Goal: Task Accomplishment & Management: Manage account settings

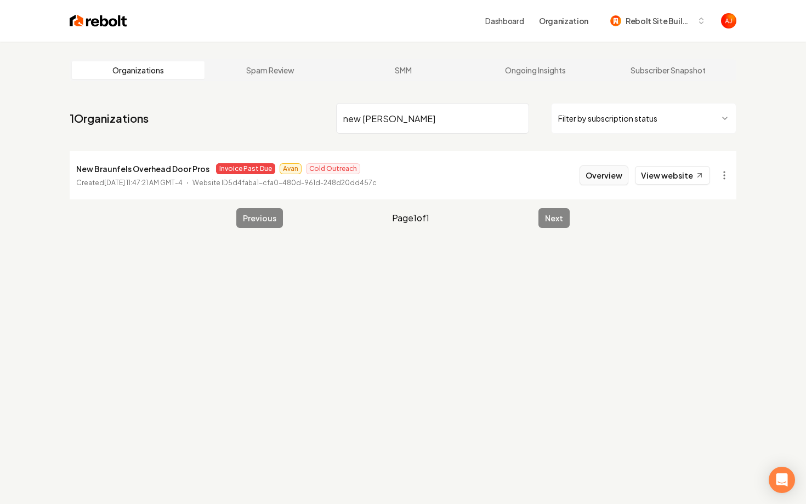
type input "new [PERSON_NAME]"
click at [598, 175] on button "Overview" at bounding box center [603, 176] width 49 height 20
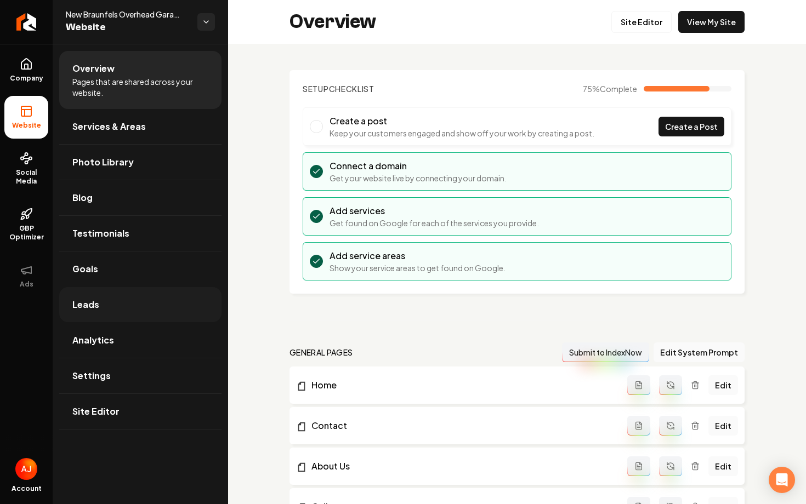
click at [86, 306] on span "Leads" at bounding box center [85, 304] width 27 height 13
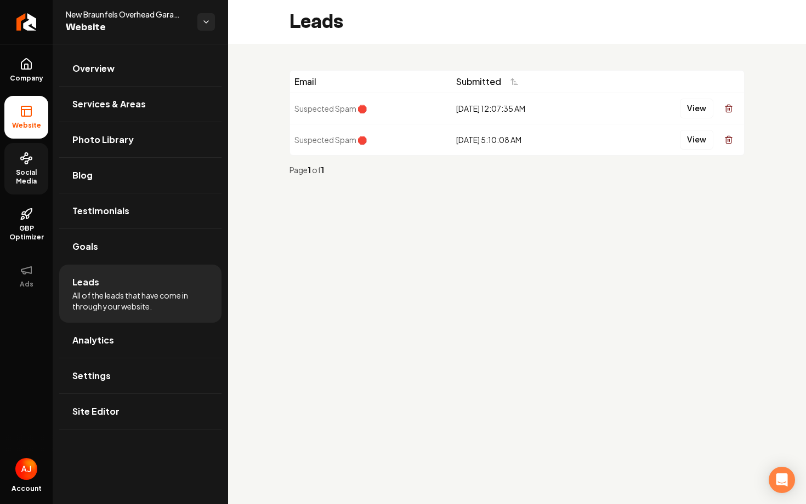
click at [39, 144] on link "Social Media" at bounding box center [26, 169] width 44 height 52
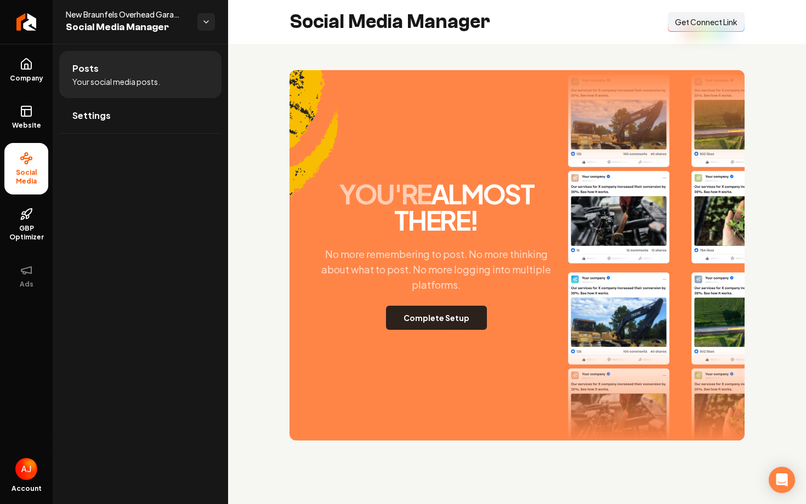
click at [436, 315] on button "Complete Setup" at bounding box center [436, 318] width 101 height 24
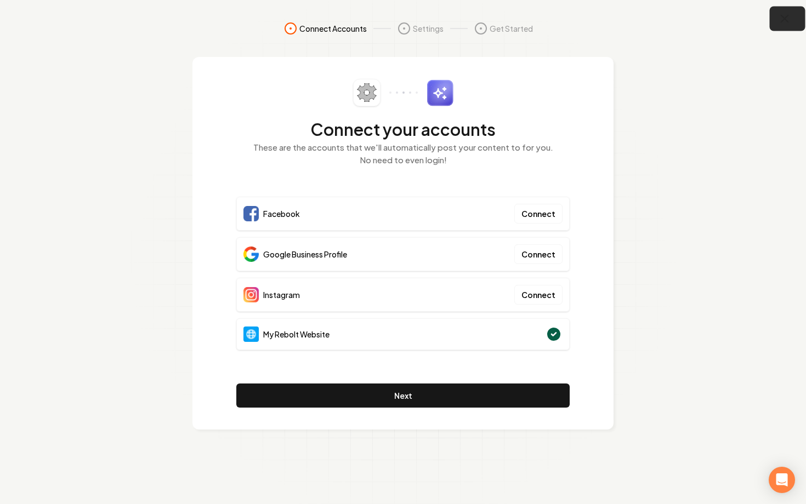
click at [782, 20] on icon "button" at bounding box center [784, 18] width 7 height 7
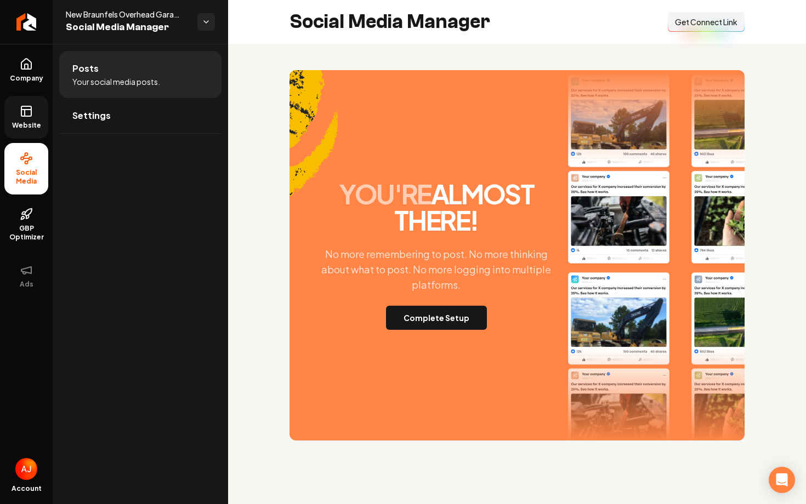
click at [26, 121] on span "Website" at bounding box center [27, 125] width 38 height 9
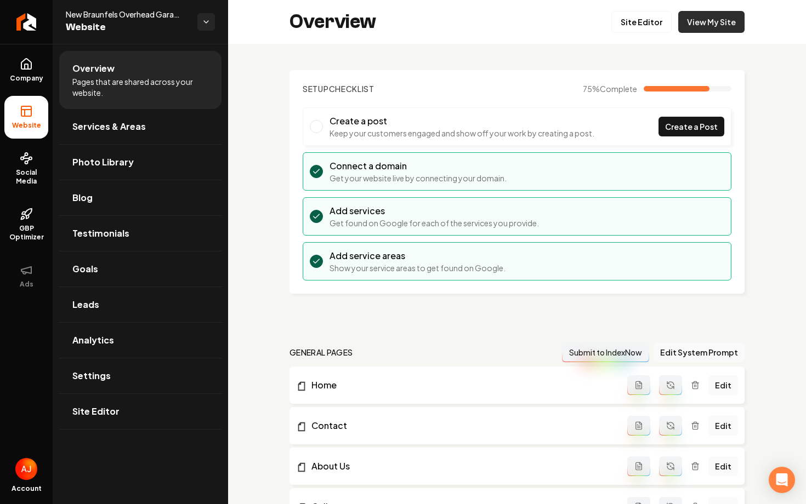
click at [728, 13] on link "View My Site" at bounding box center [711, 22] width 66 height 22
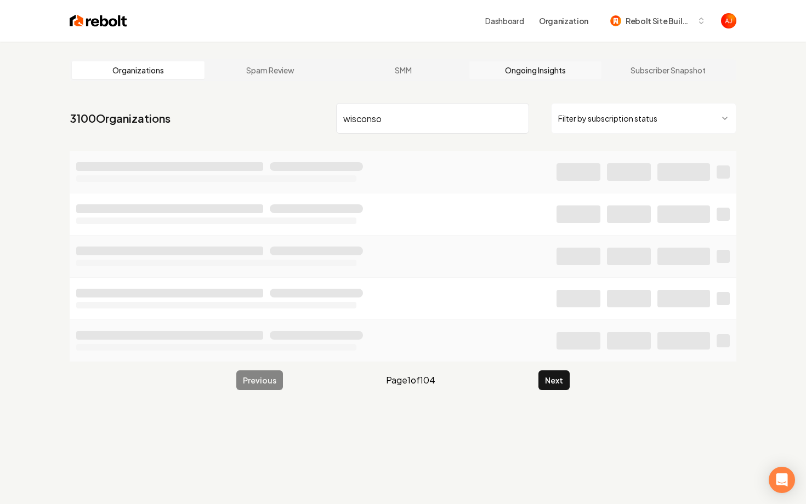
type input "wisconso"
click at [509, 68] on link "Ongoing Insights" at bounding box center [535, 70] width 133 height 18
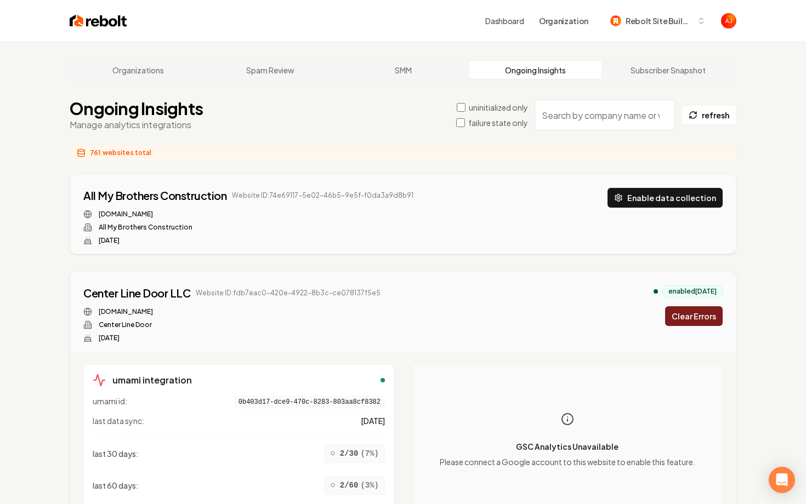
click at [569, 121] on input "search" at bounding box center [604, 115] width 140 height 31
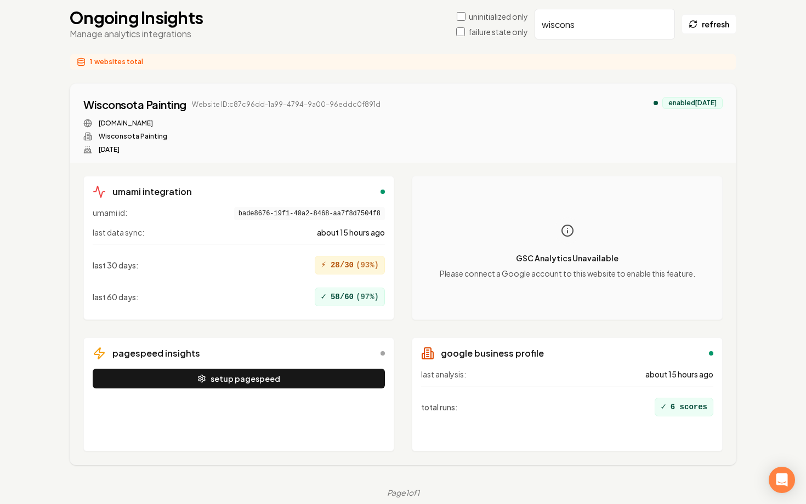
scroll to position [102, 0]
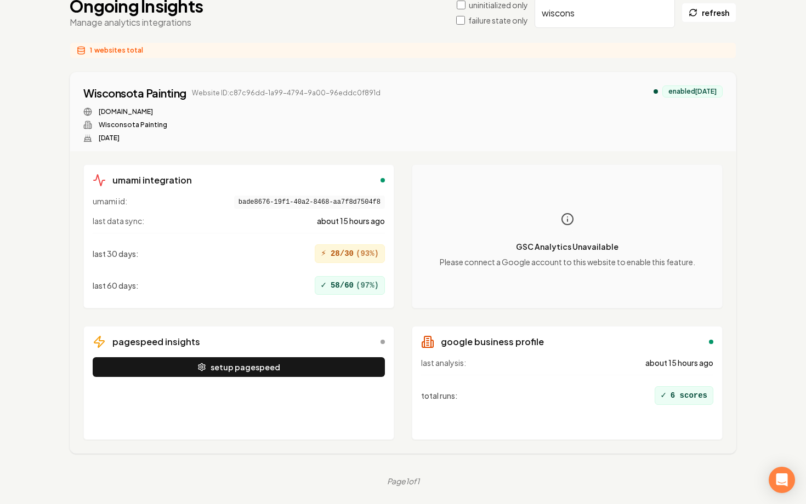
type input "wiscons"
click at [323, 353] on div "pagespeed insights setup pagespeed" at bounding box center [238, 383] width 311 height 114
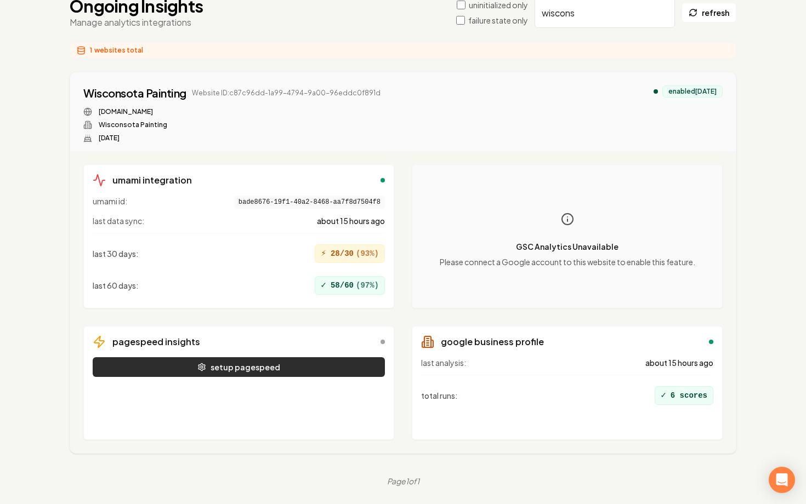
click at [326, 364] on button "setup pagespeed" at bounding box center [239, 367] width 292 height 20
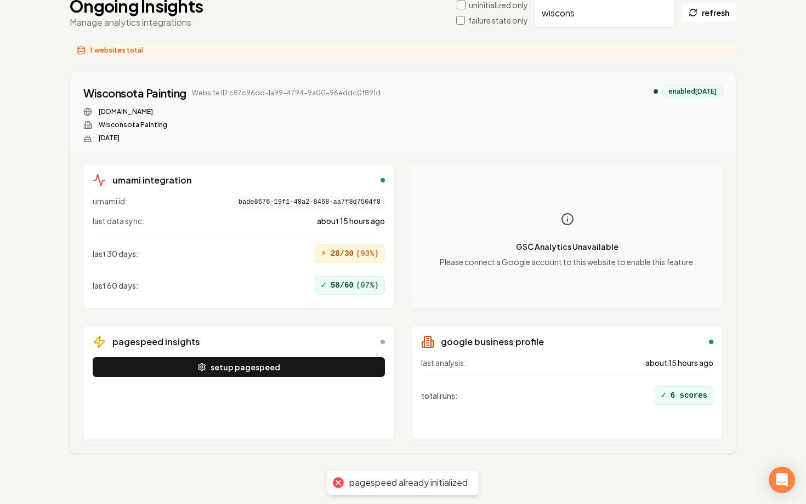
scroll to position [0, 0]
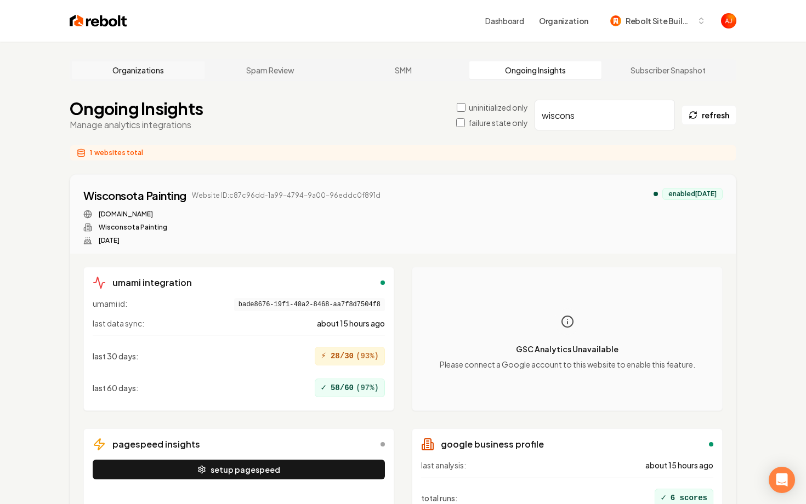
click at [142, 75] on link "Organizations" at bounding box center [138, 70] width 133 height 18
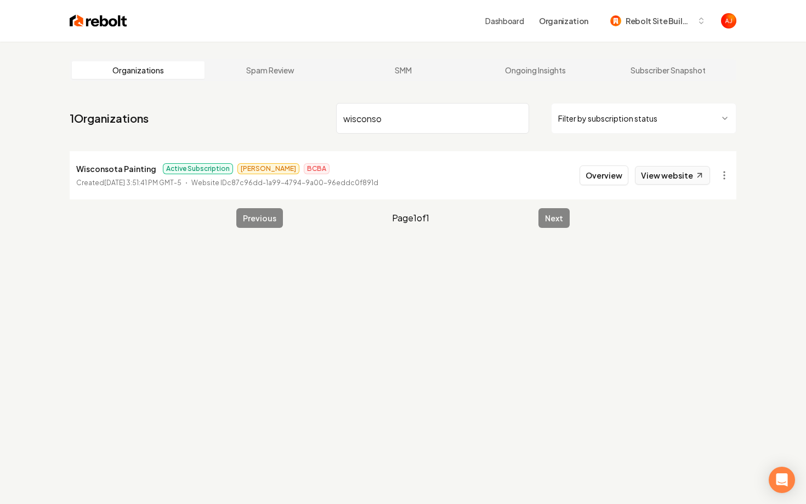
click at [652, 178] on link "View website" at bounding box center [672, 175] width 75 height 19
drag, startPoint x: 398, startPoint y: 121, endPoint x: 336, endPoint y: 121, distance: 62.5
click at [336, 121] on input "wisconso" at bounding box center [432, 118] width 193 height 31
type input "kidwell electri"
click at [619, 175] on button "Overview" at bounding box center [603, 176] width 49 height 20
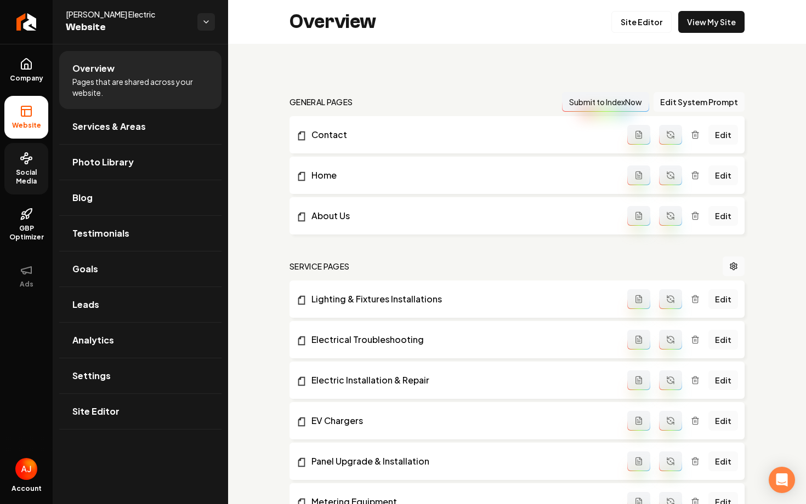
click at [26, 169] on span "Social Media" at bounding box center [26, 177] width 44 height 18
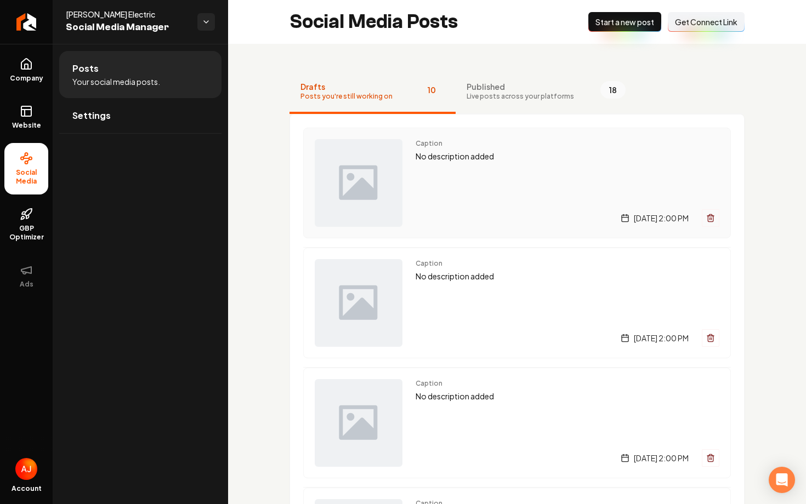
click at [464, 197] on div "Caption No description added Thursday, September 4, 2025 | 2:00 PM" at bounding box center [567, 183] width 304 height 88
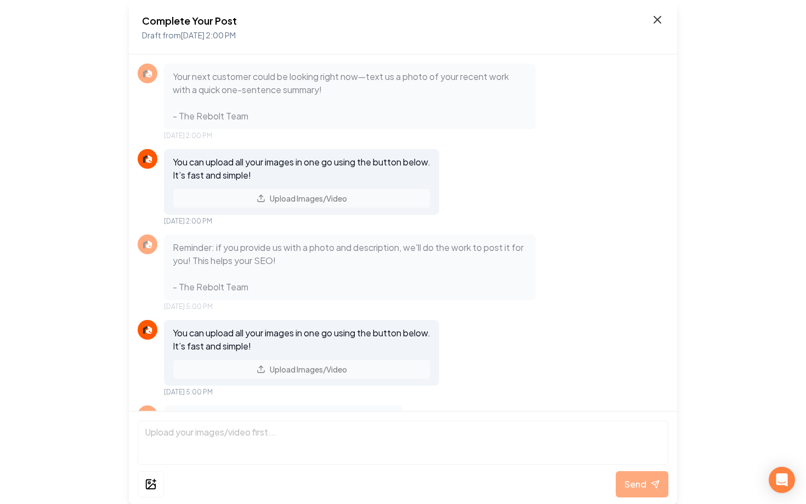
click at [660, 24] on icon at bounding box center [656, 19] width 13 height 13
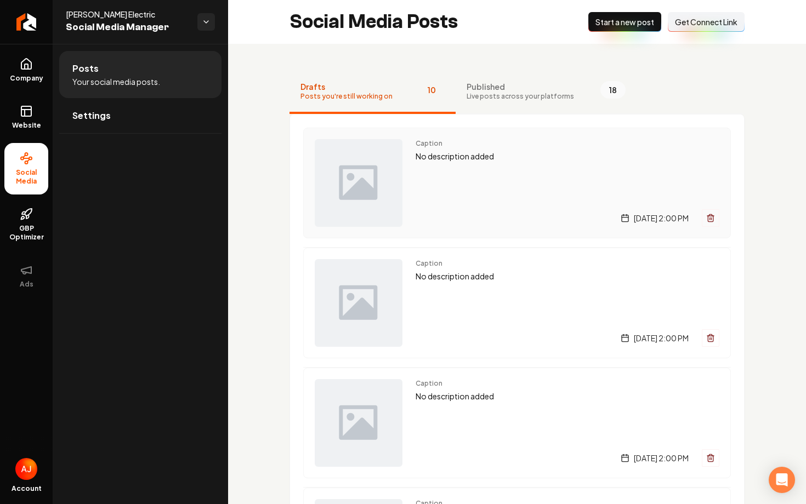
click at [484, 212] on div "Thursday, September 4, 2025 | 2:00 PM" at bounding box center [567, 218] width 304 height 18
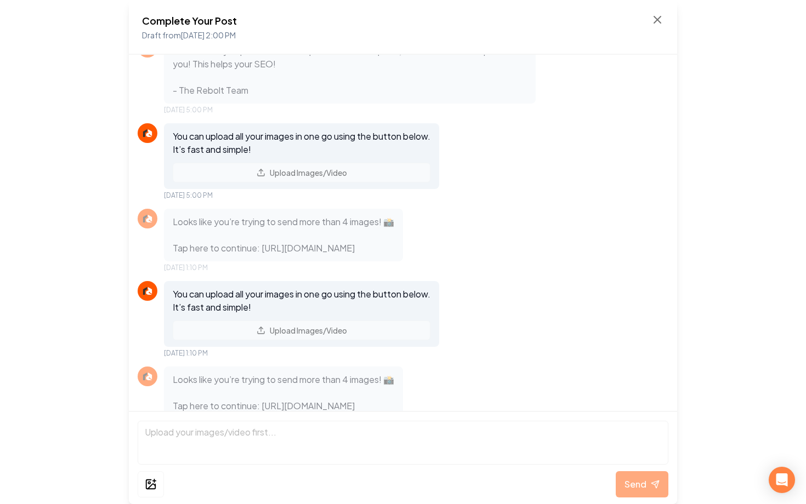
scroll to position [363, 0]
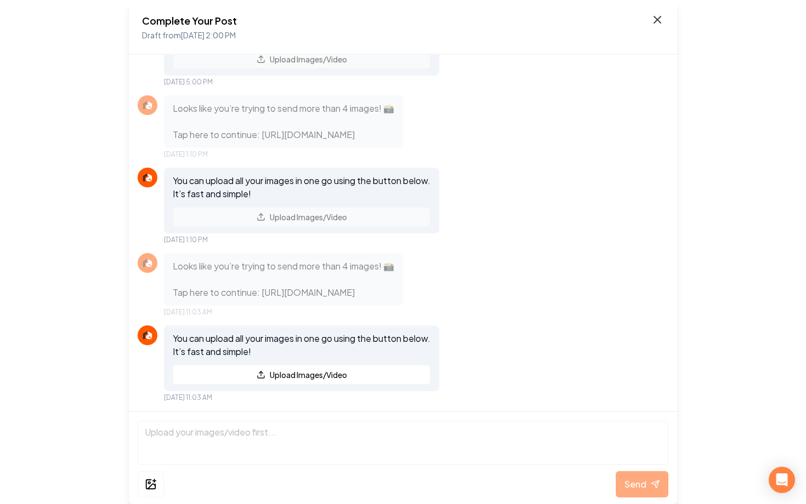
click at [658, 21] on icon at bounding box center [657, 19] width 7 height 7
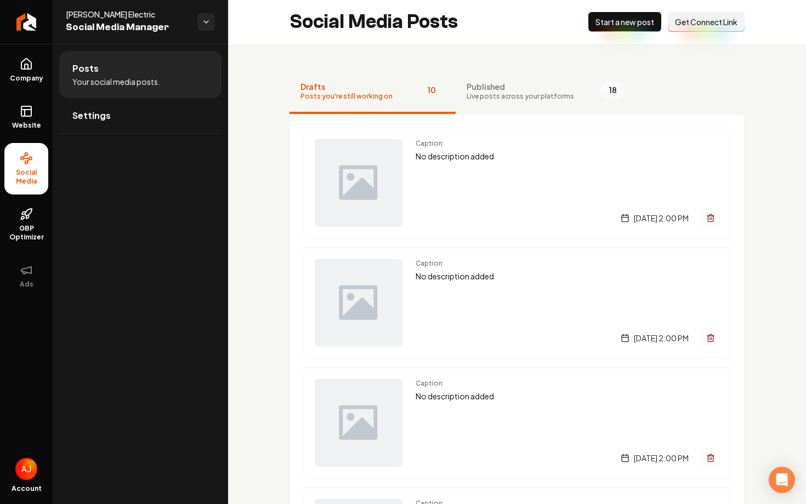
click at [522, 98] on span "Live posts across your platforms" at bounding box center [519, 96] width 107 height 9
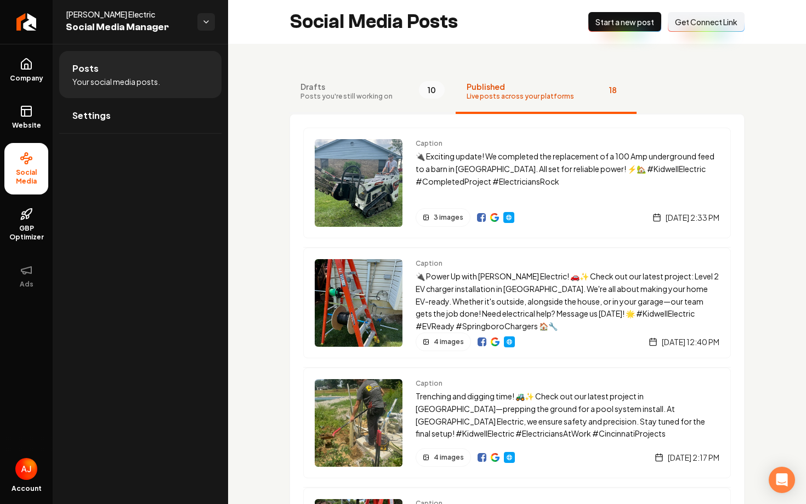
click at [383, 90] on span "Drafts" at bounding box center [346, 86] width 92 height 11
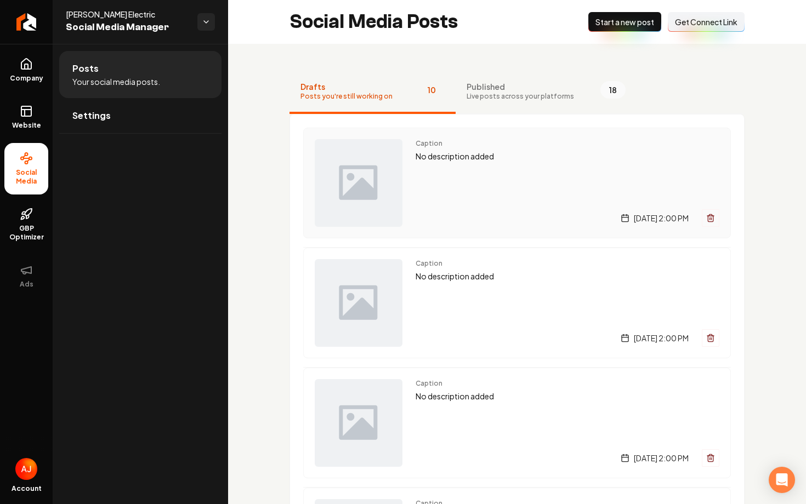
click at [537, 169] on div "Caption No description added Thursday, September 4, 2025 | 2:00 PM" at bounding box center [567, 183] width 304 height 88
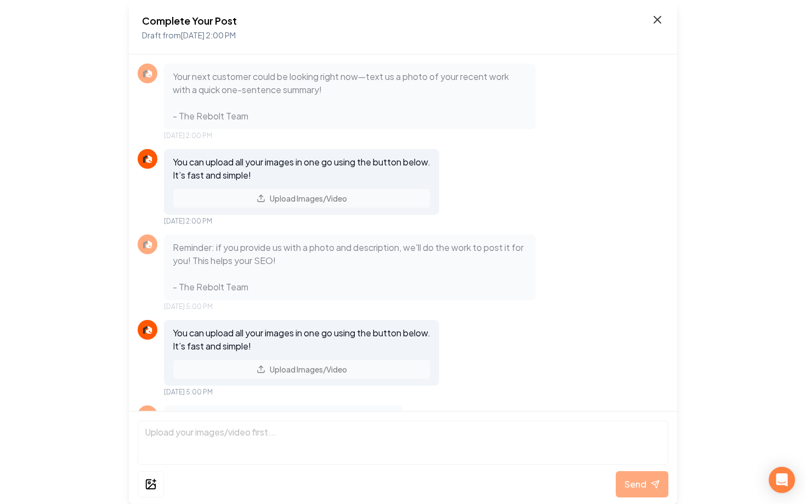
click at [659, 25] on icon at bounding box center [656, 19] width 13 height 13
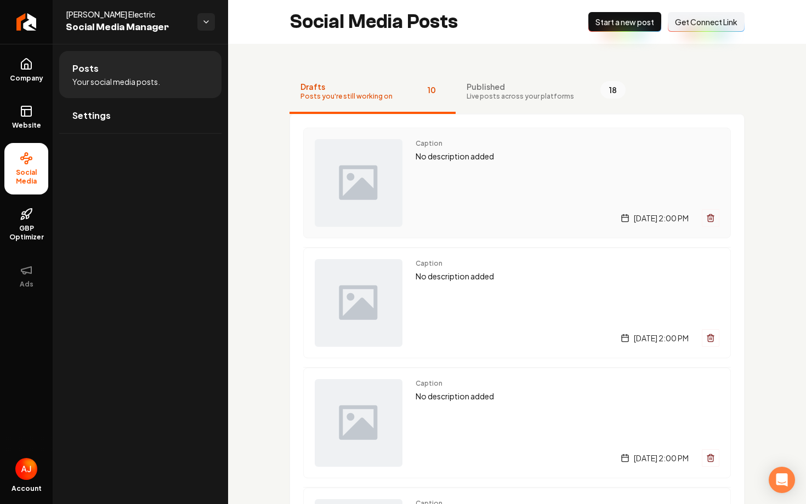
click at [603, 179] on div "Caption No description added Thursday, September 4, 2025 | 2:00 PM" at bounding box center [567, 183] width 304 height 88
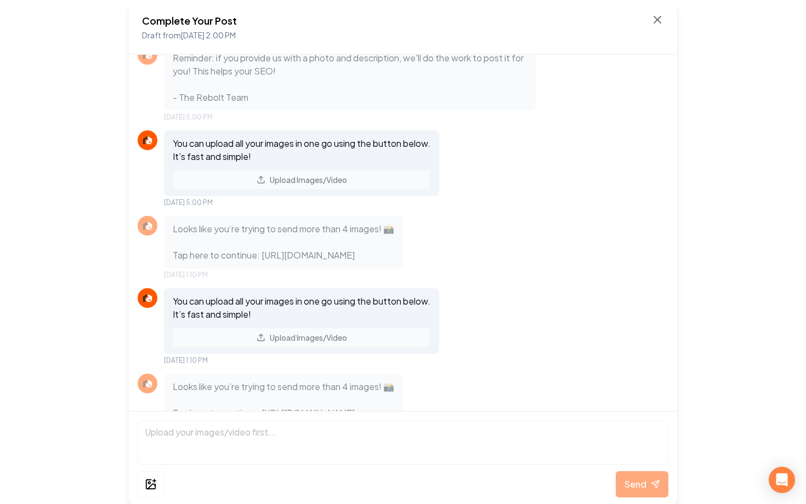
scroll to position [183, 0]
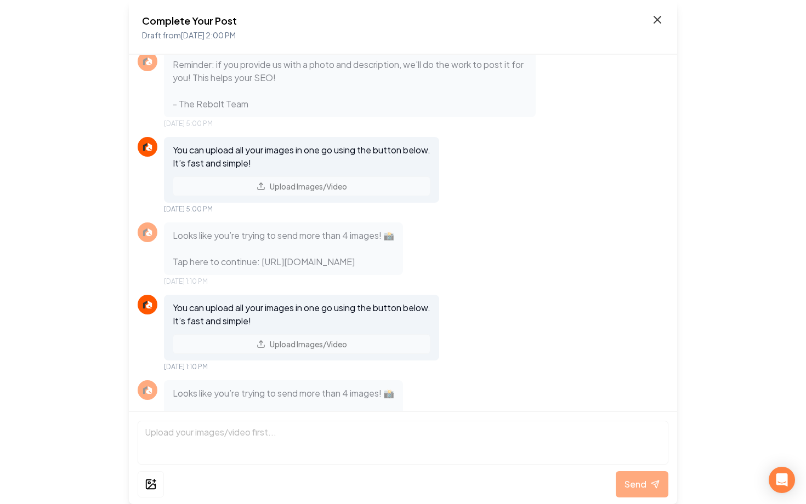
click at [657, 21] on icon at bounding box center [657, 19] width 7 height 7
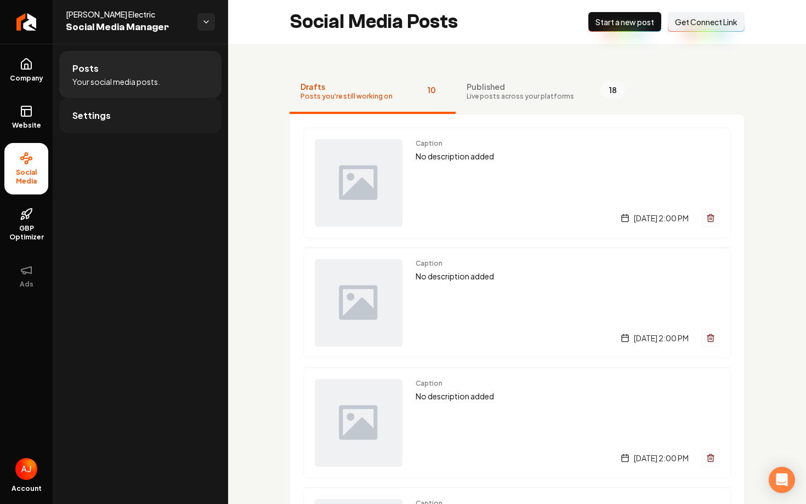
click at [140, 110] on link "Settings" at bounding box center [140, 115] width 162 height 35
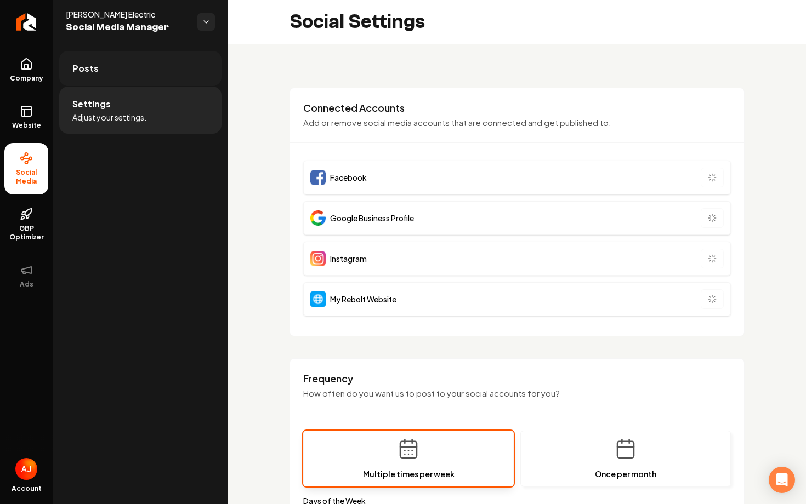
click at [140, 82] on link "Posts" at bounding box center [140, 68] width 162 height 35
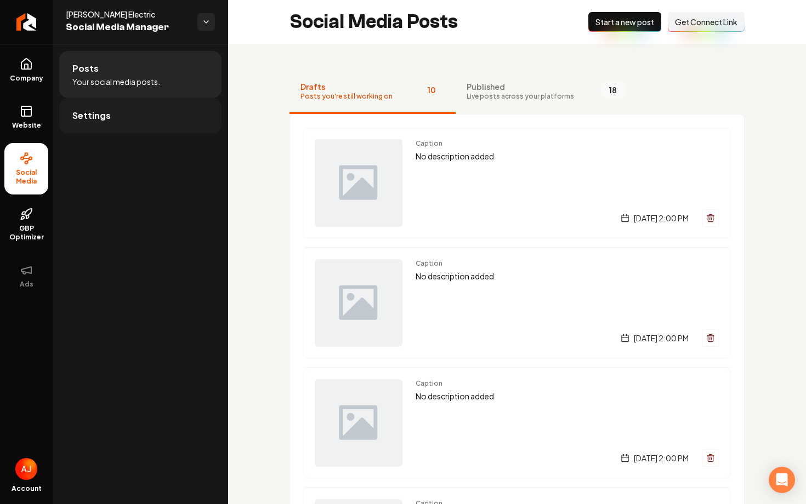
click at [67, 113] on link "Settings" at bounding box center [140, 115] width 162 height 35
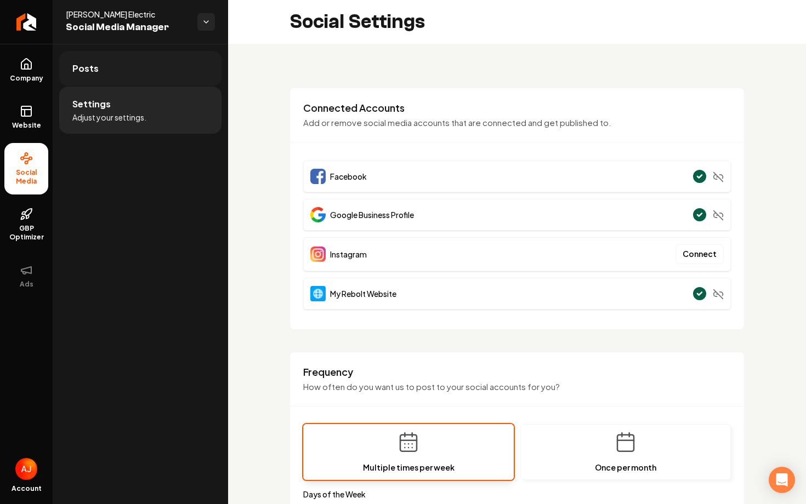
click at [158, 83] on link "Posts" at bounding box center [140, 68] width 162 height 35
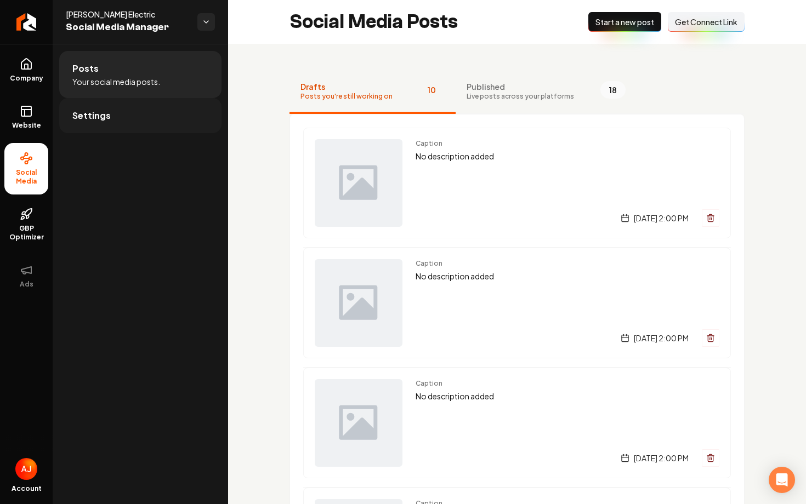
click at [140, 109] on link "Settings" at bounding box center [140, 115] width 162 height 35
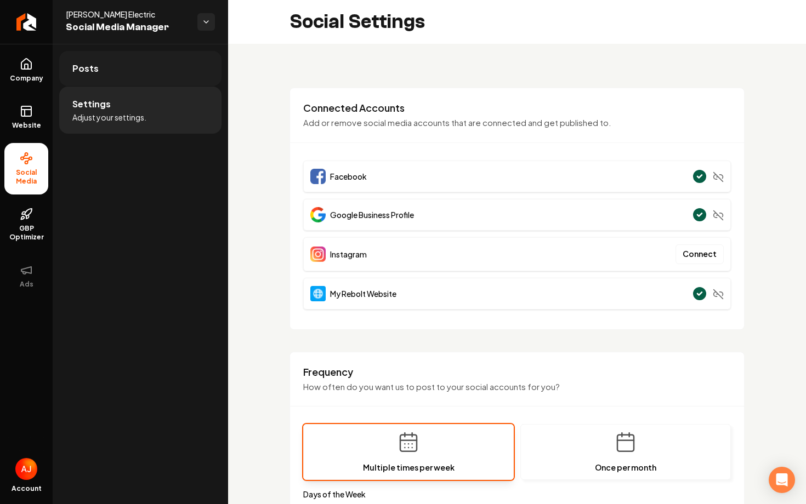
click at [97, 62] on link "Posts" at bounding box center [140, 68] width 162 height 35
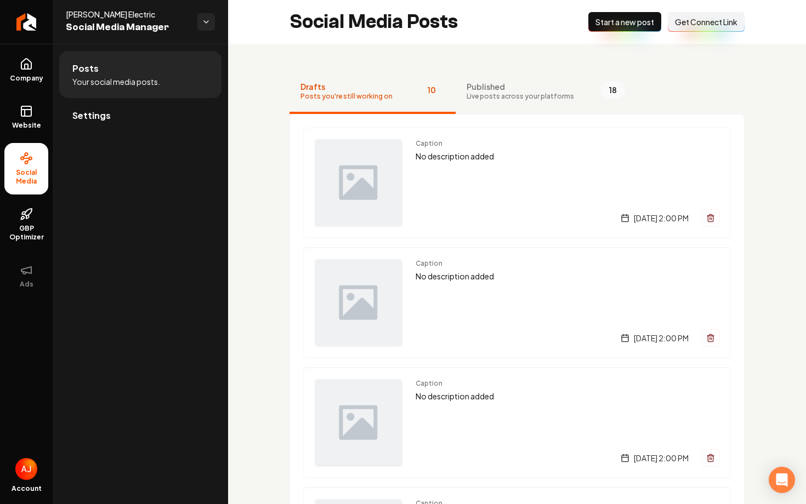
click at [606, 30] on button "New Post Start a new post" at bounding box center [624, 22] width 73 height 20
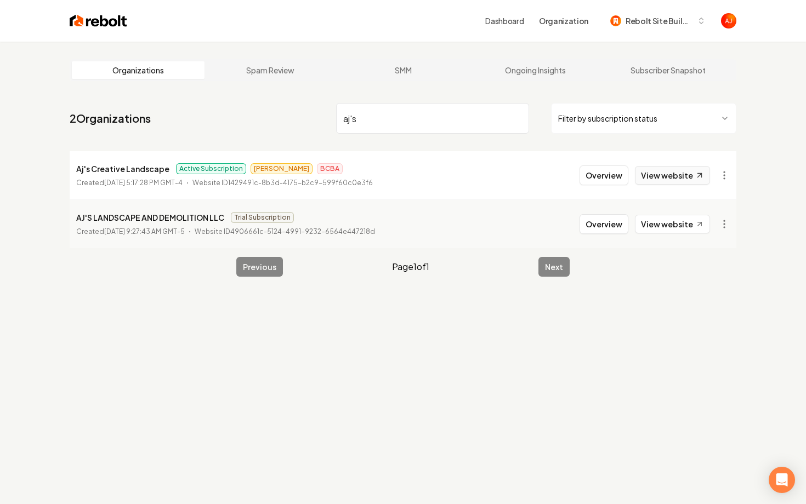
click at [668, 179] on link "View website" at bounding box center [672, 175] width 75 height 19
drag, startPoint x: 363, startPoint y: 119, endPoint x: 286, endPoint y: 116, distance: 77.3
click at [286, 116] on nav "2 Organizations aj's Filter by subscription status" at bounding box center [403, 123] width 666 height 48
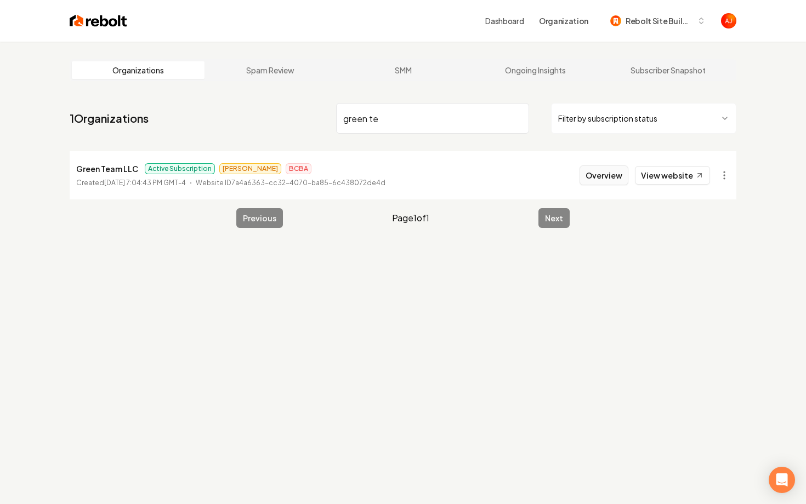
type input "green te"
click at [596, 174] on button "Overview" at bounding box center [603, 176] width 49 height 20
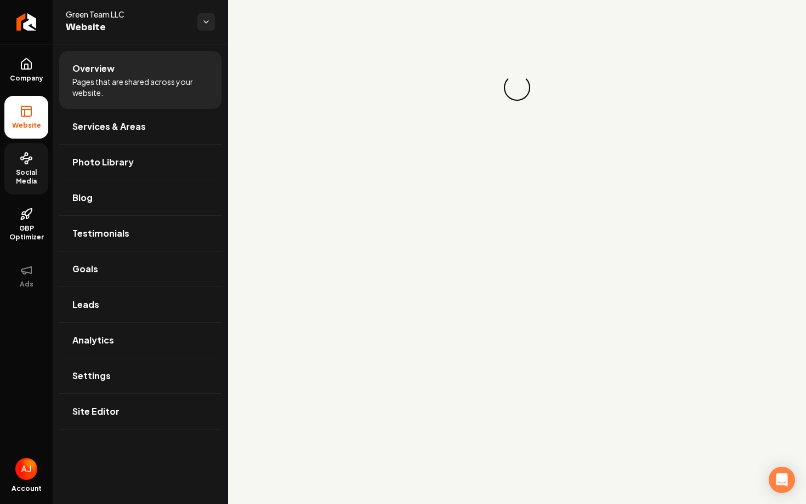
click at [13, 173] on span "Social Media" at bounding box center [26, 177] width 44 height 18
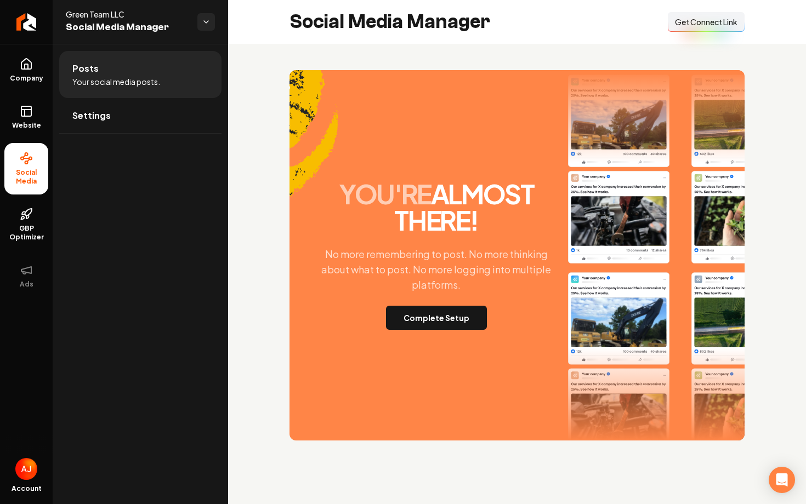
click at [689, 11] on div "Social Media Manager Connect Link Get Connect Link" at bounding box center [517, 22] width 578 height 44
click at [689, 22] on span "Get Connect Link" at bounding box center [706, 21] width 62 height 11
click at [24, 121] on span "Website" at bounding box center [27, 125] width 38 height 9
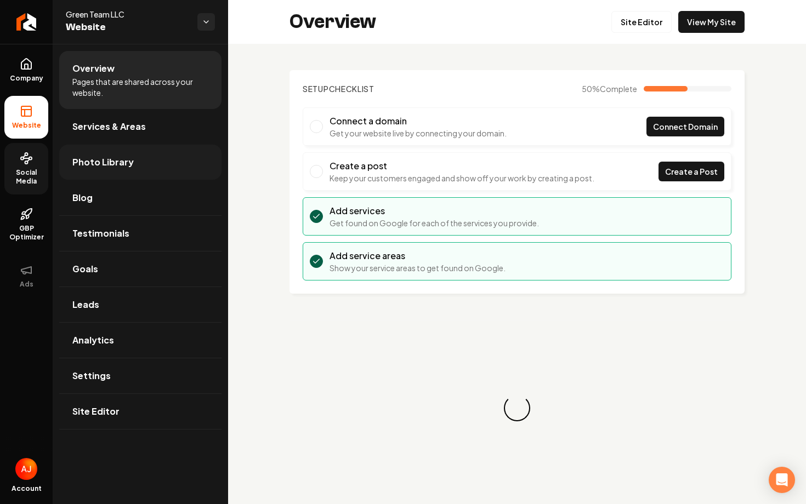
click at [94, 170] on link "Photo Library" at bounding box center [140, 162] width 162 height 35
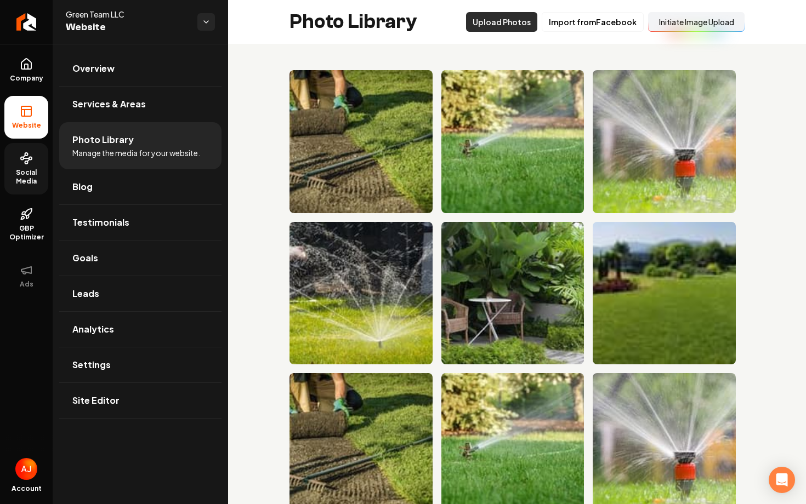
click at [692, 25] on button "Initiate Image Upload" at bounding box center [696, 22] width 96 height 20
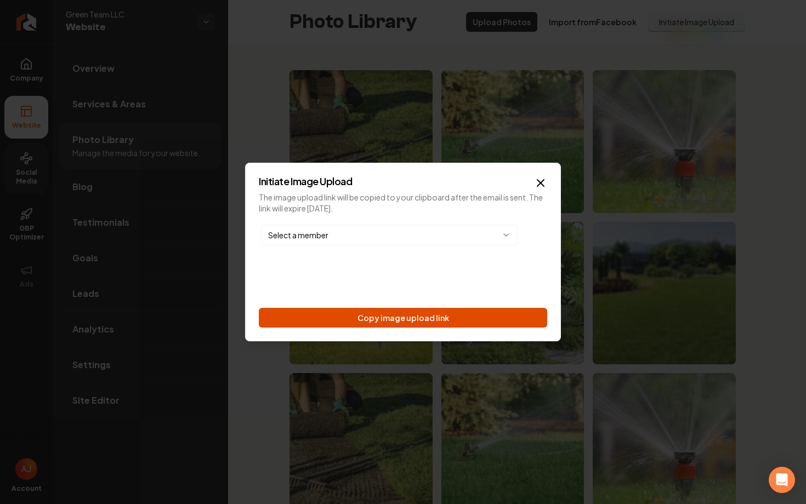
click at [379, 318] on button "Copy image upload link" at bounding box center [403, 318] width 288 height 20
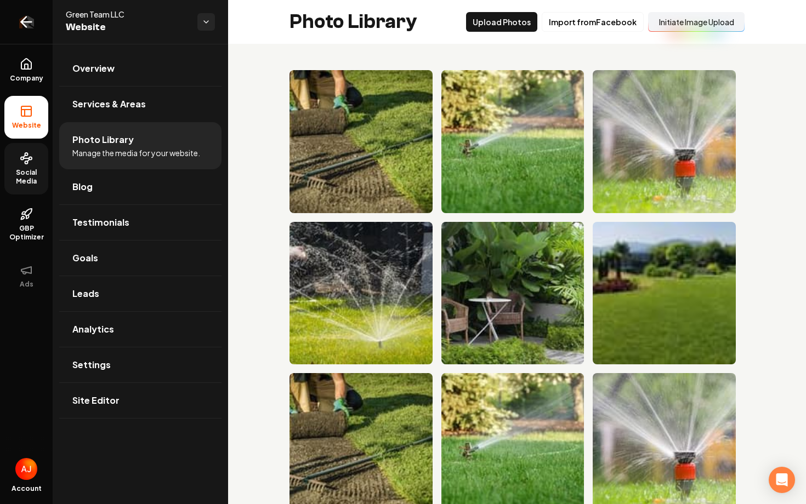
click at [23, 26] on icon "Return to dashboard" at bounding box center [27, 22] width 18 height 18
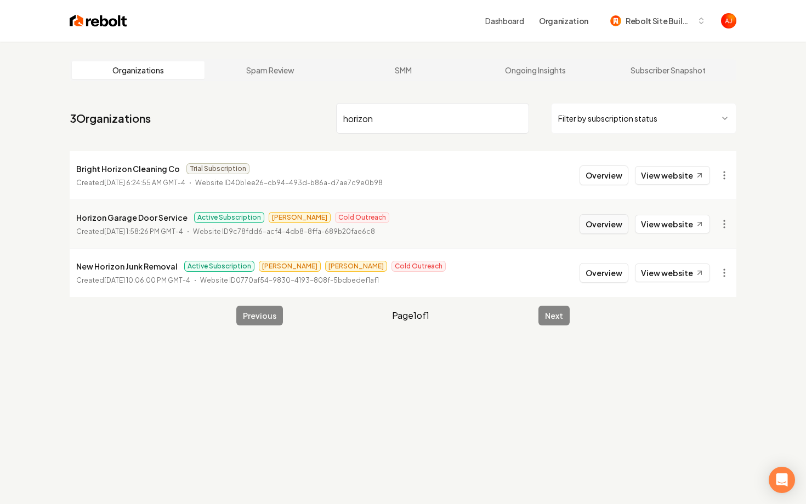
type input "horizon"
click at [593, 222] on button "Overview" at bounding box center [603, 224] width 49 height 20
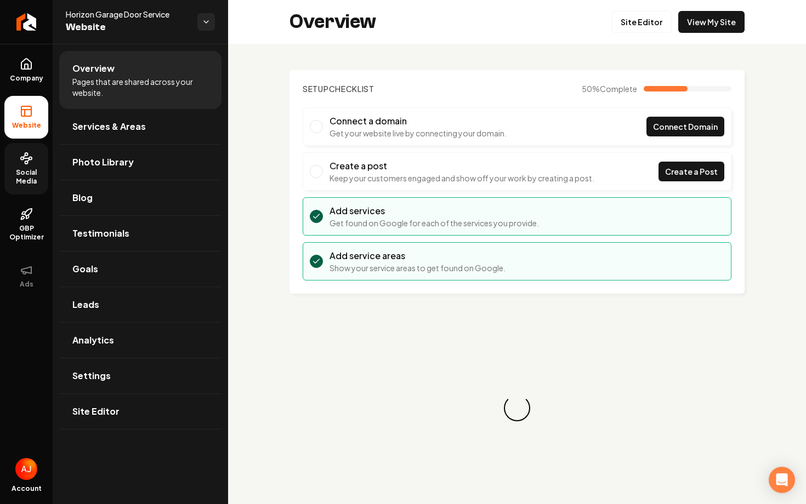
click at [34, 169] on span "Social Media" at bounding box center [26, 177] width 44 height 18
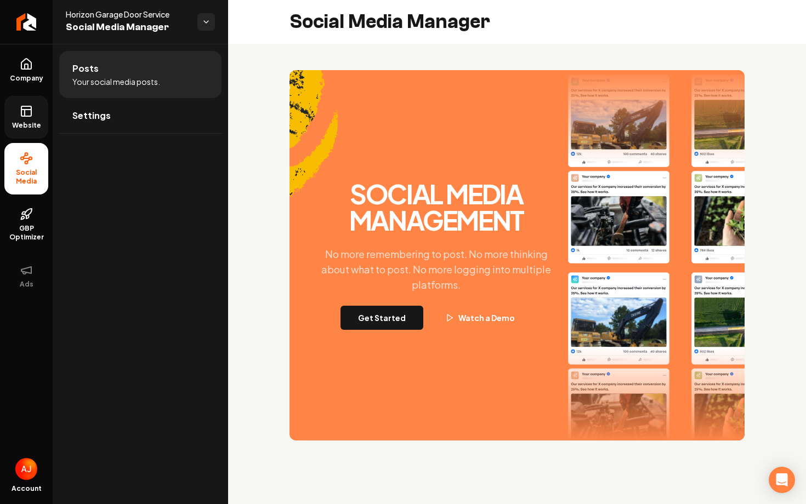
click at [31, 117] on icon at bounding box center [26, 111] width 13 height 13
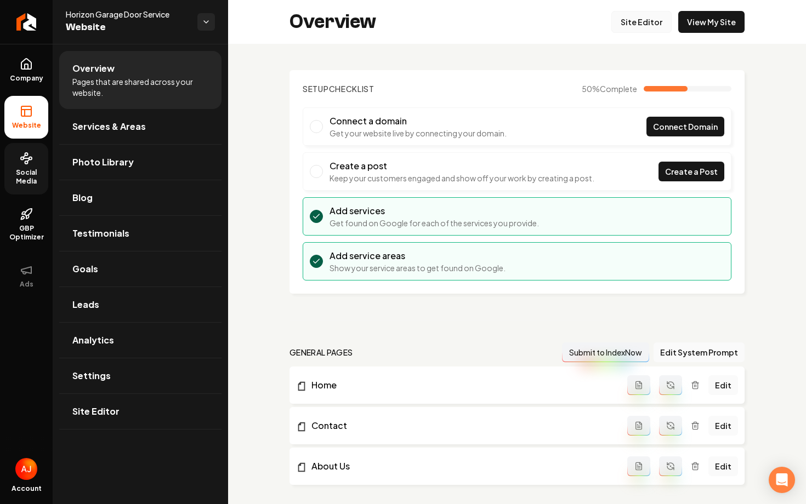
click at [636, 21] on link "Site Editor" at bounding box center [641, 22] width 60 height 22
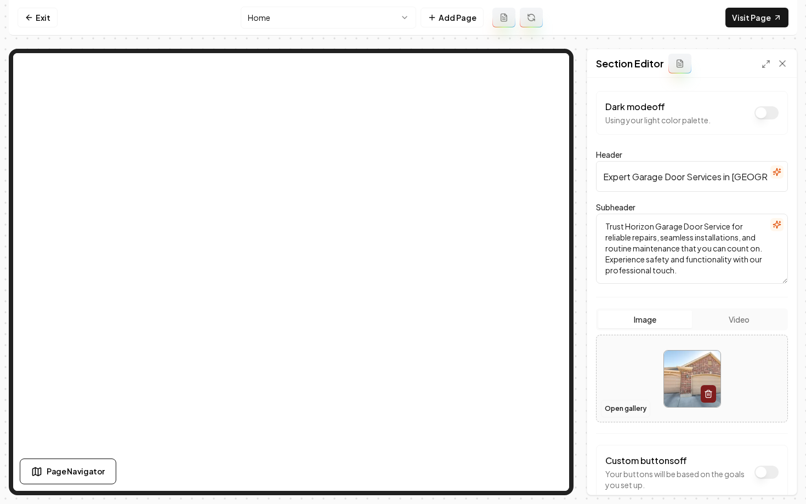
click at [615, 407] on button "Open gallery" at bounding box center [625, 409] width 49 height 18
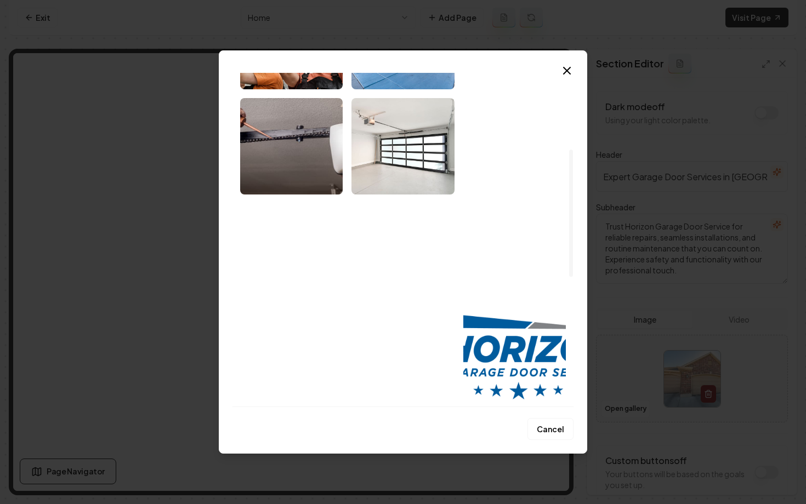
scroll to position [170, 0]
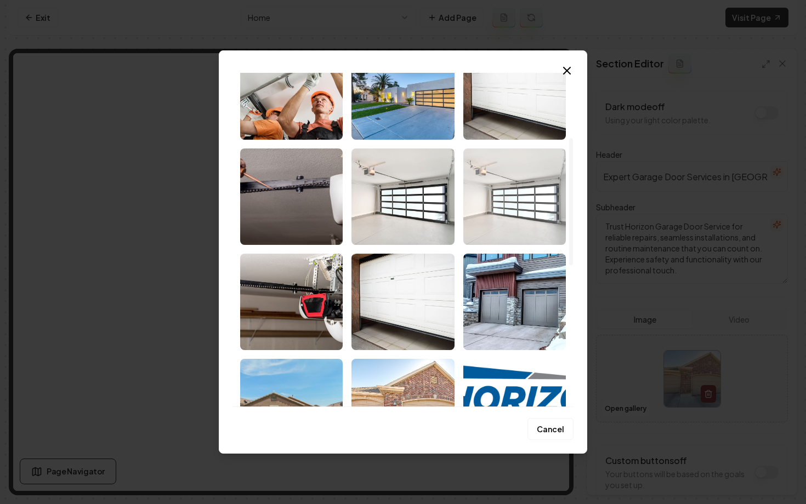
click at [505, 202] on img "Select image AdobeStock_476466633_uMjtSKSaJ.jpeg" at bounding box center [514, 197] width 102 height 96
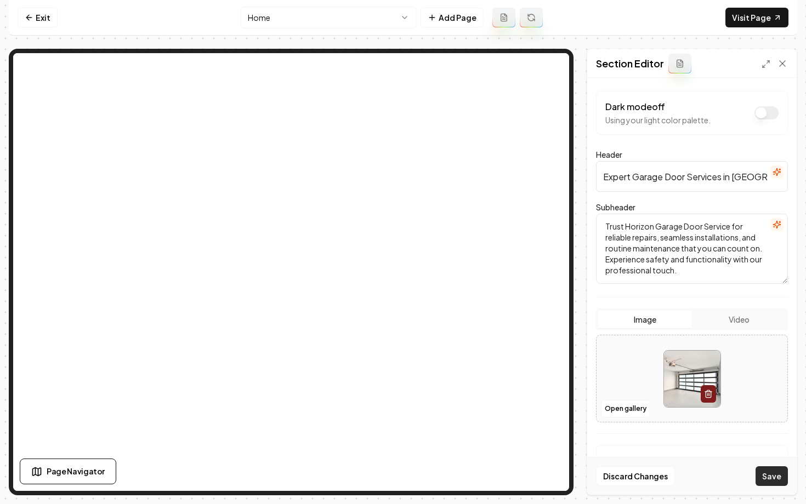
click at [768, 476] on button "Save" at bounding box center [771, 476] width 32 height 20
click at [614, 411] on button "Open gallery" at bounding box center [625, 409] width 49 height 18
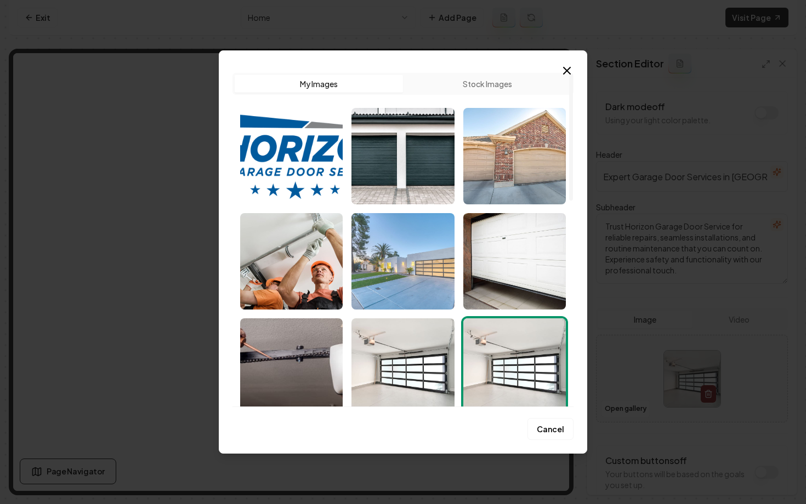
click at [411, 287] on img "Select image image_68bedeaa5c7cd75eb866abfa.jpeg" at bounding box center [402, 261] width 102 height 96
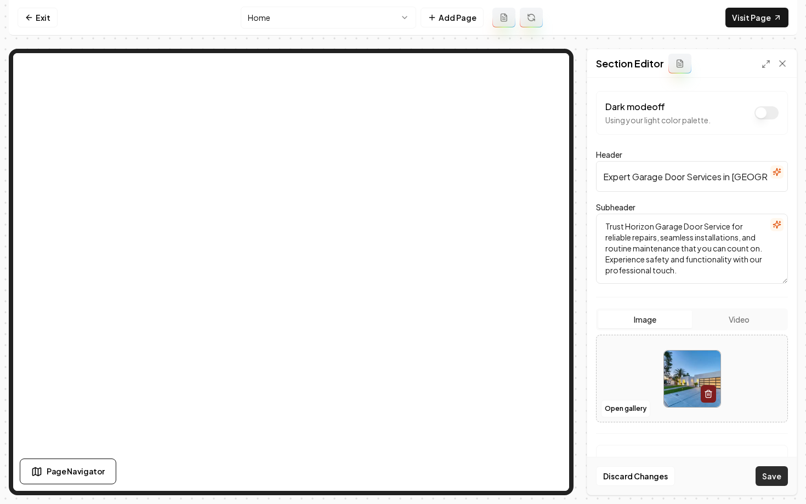
click at [768, 470] on button "Save" at bounding box center [771, 476] width 32 height 20
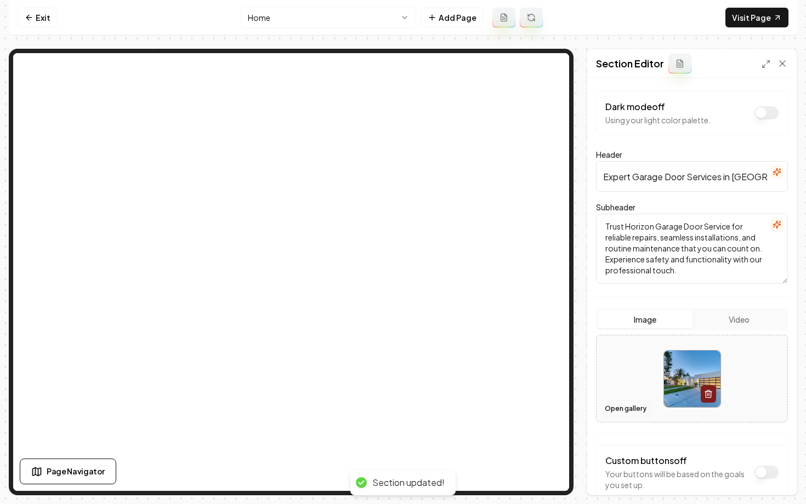
click at [625, 409] on button "Open gallery" at bounding box center [625, 409] width 49 height 18
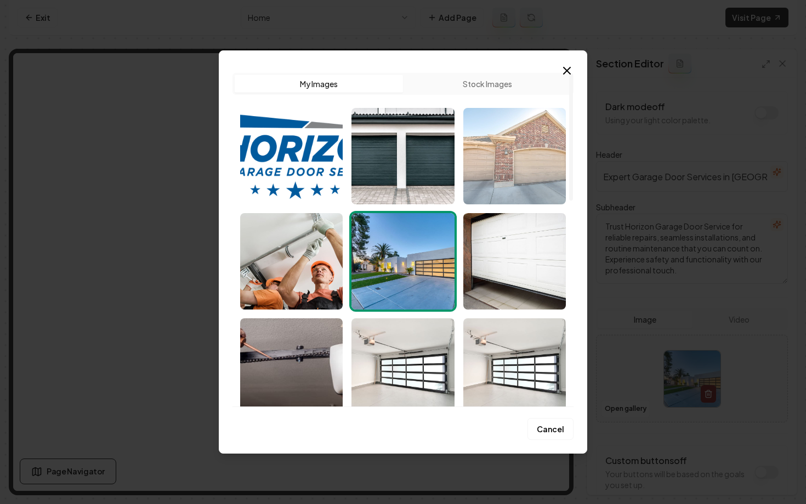
click at [498, 170] on img "Select image image_68bedee65c7cd75eb8685d5a.jpeg" at bounding box center [514, 156] width 102 height 96
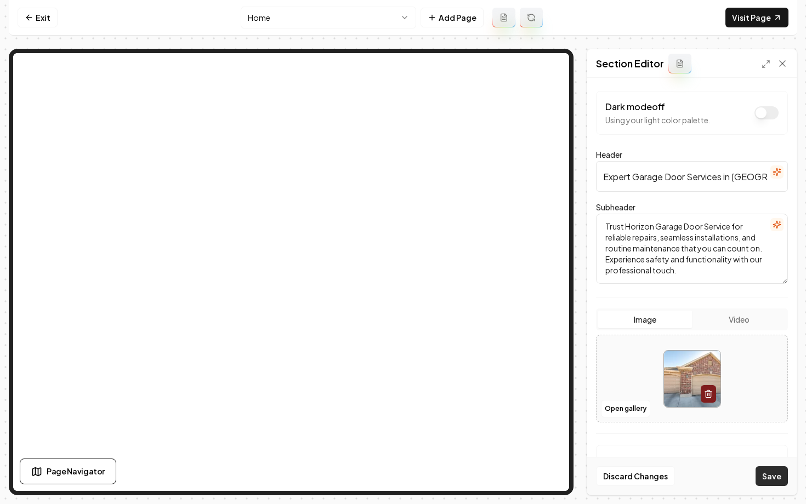
click at [771, 475] on button "Save" at bounding box center [771, 476] width 32 height 20
click at [43, 19] on link "Exit" at bounding box center [38, 18] width 40 height 20
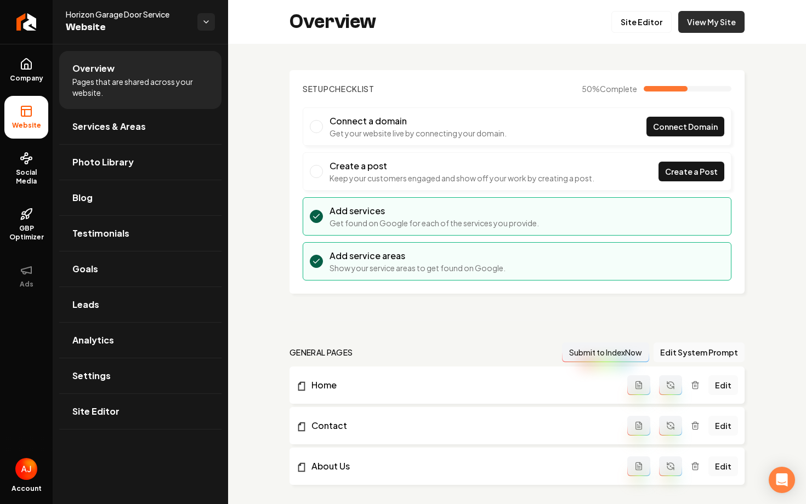
click at [699, 28] on link "View My Site" at bounding box center [711, 22] width 66 height 22
click at [37, 174] on span "Social Media" at bounding box center [26, 177] width 44 height 18
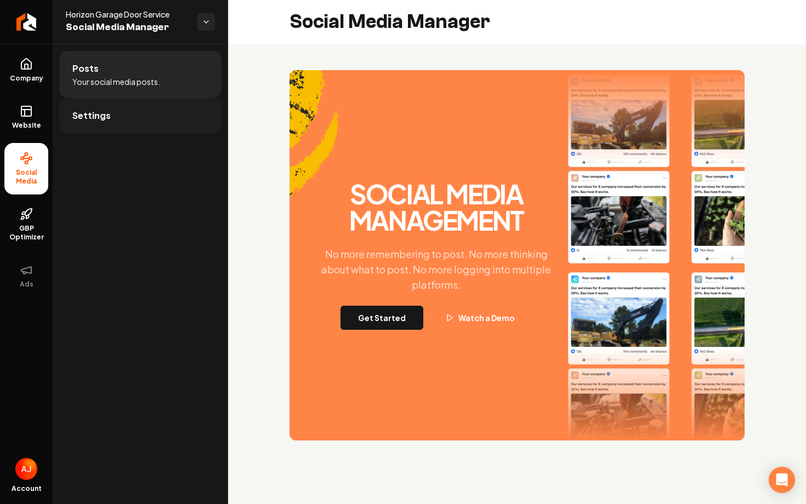
click at [171, 128] on link "Settings" at bounding box center [140, 115] width 162 height 35
click at [194, 66] on link "Posts" at bounding box center [140, 68] width 162 height 35
click at [401, 318] on button "Get Started" at bounding box center [381, 318] width 83 height 24
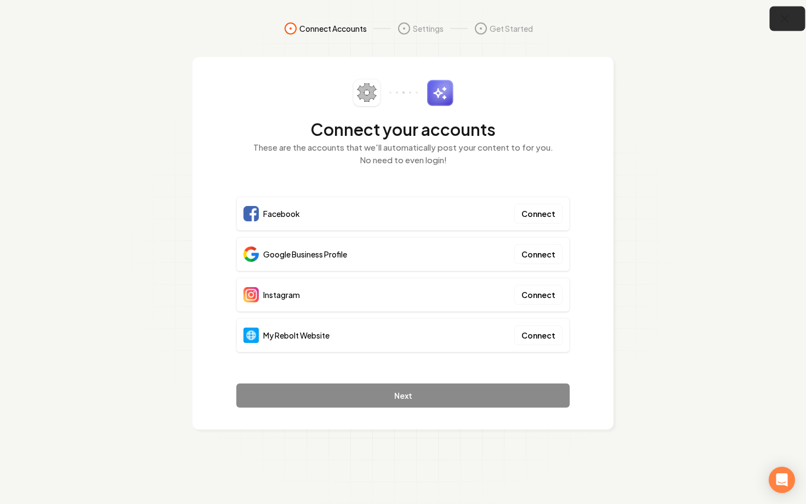
click at [781, 22] on icon "button" at bounding box center [785, 19] width 14 height 14
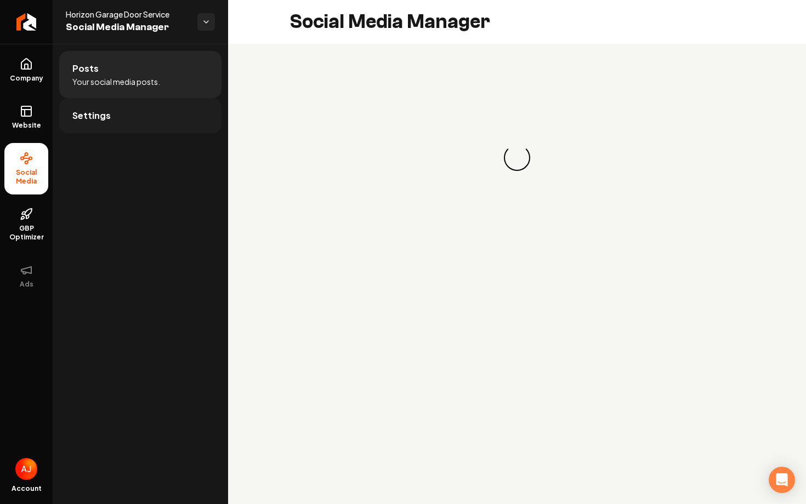
click at [115, 121] on link "Settings" at bounding box center [140, 115] width 162 height 35
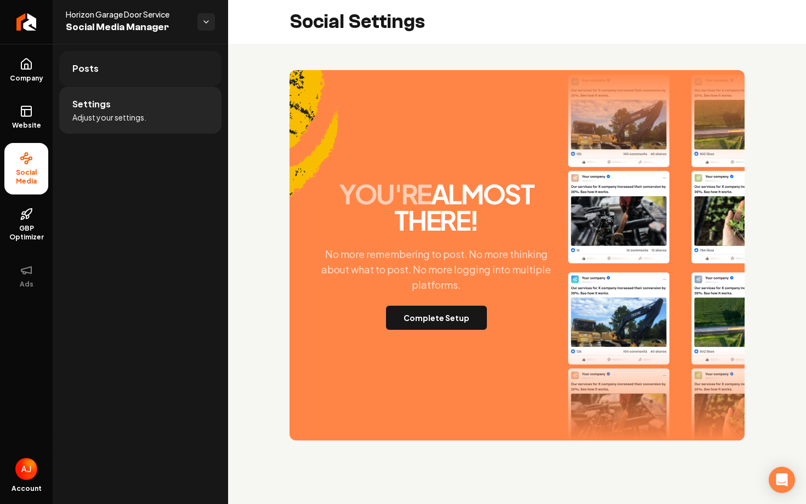
click at [98, 62] on link "Posts" at bounding box center [140, 68] width 162 height 35
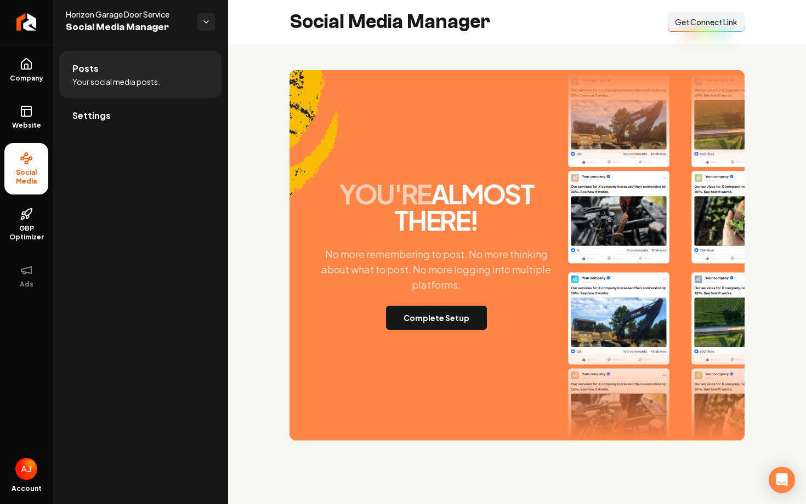
click at [684, 29] on button "Connect Link Get Connect Link" at bounding box center [705, 22] width 77 height 20
click at [697, 27] on span "Get Connect Link" at bounding box center [706, 21] width 62 height 11
click at [473, 322] on button "Complete Setup" at bounding box center [436, 318] width 101 height 24
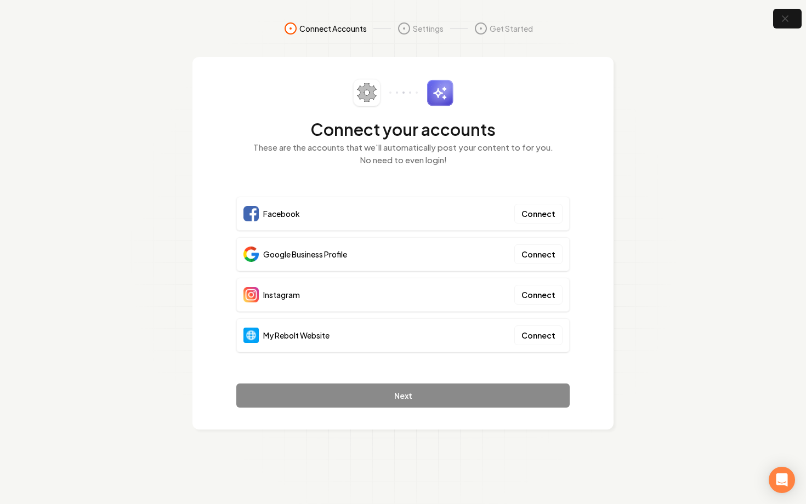
click at [488, 327] on div "My Rebolt Website Connect" at bounding box center [402, 335] width 333 height 34
click at [538, 330] on button "Connect" at bounding box center [538, 336] width 48 height 20
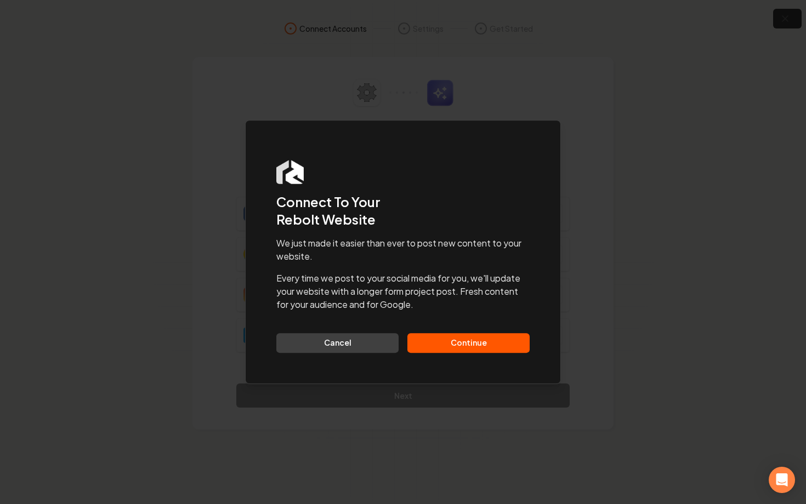
click at [493, 349] on button "Continue" at bounding box center [468, 343] width 122 height 20
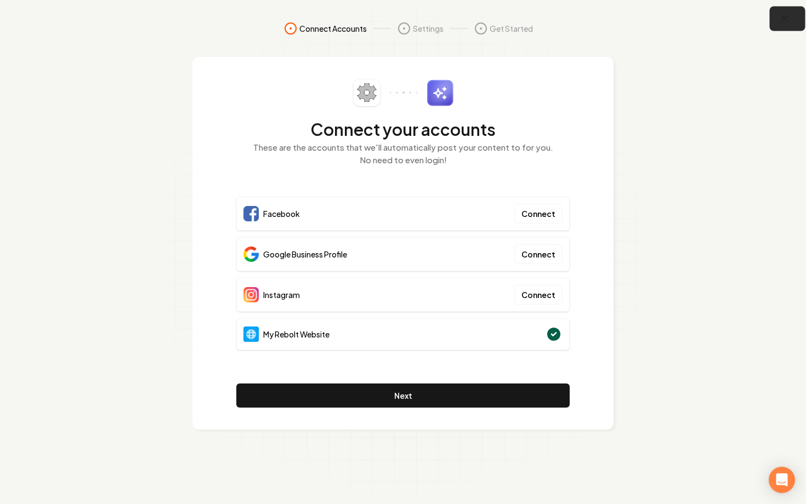
click at [773, 24] on button "button" at bounding box center [787, 19] width 36 height 25
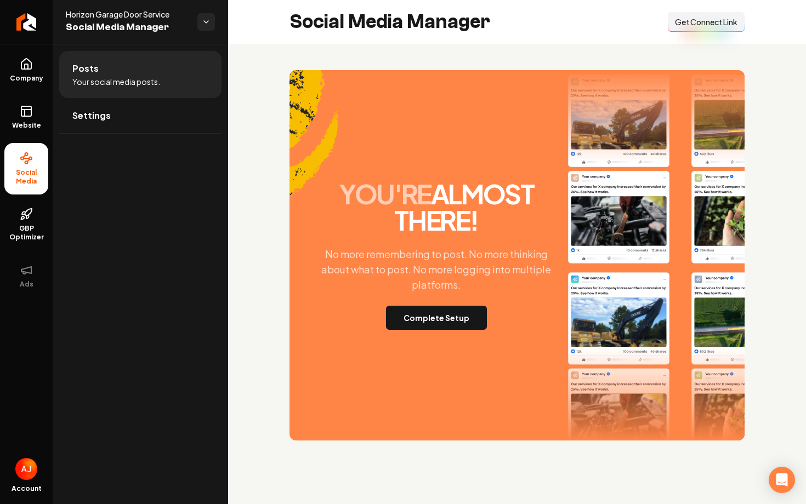
click at [686, 25] on span "Get Connect Link" at bounding box center [706, 21] width 62 height 11
click at [441, 315] on button "Complete Setup" at bounding box center [436, 318] width 101 height 24
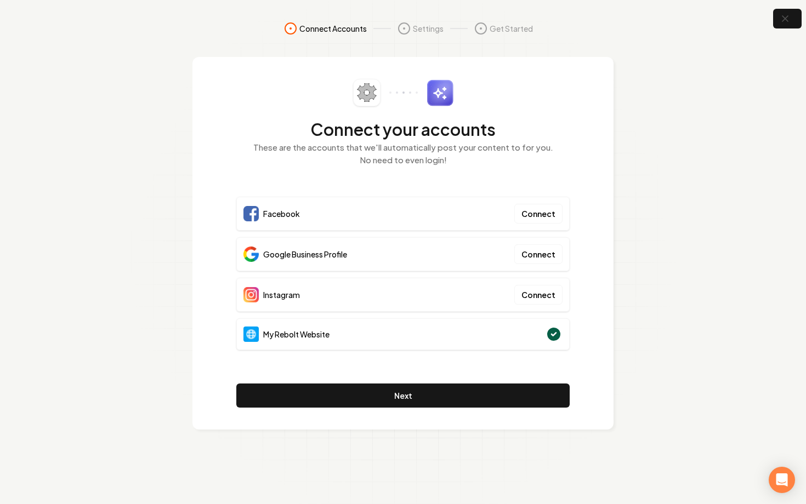
click at [382, 225] on div "Facebook Connect" at bounding box center [402, 214] width 333 height 34
click at [556, 129] on h2 "Connect your accounts" at bounding box center [402, 129] width 333 height 20
click at [664, 39] on nav "Connect Accounts Settings Get Started" at bounding box center [402, 39] width 701 height 35
click at [580, 199] on div "Connect your accounts These are the accounts that we'll automatically post your…" at bounding box center [402, 243] width 421 height 373
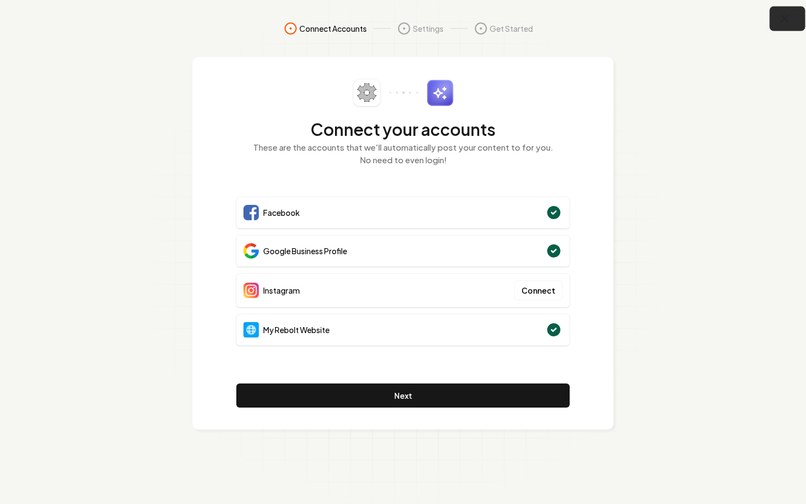
click at [783, 25] on icon "button" at bounding box center [785, 19] width 14 height 14
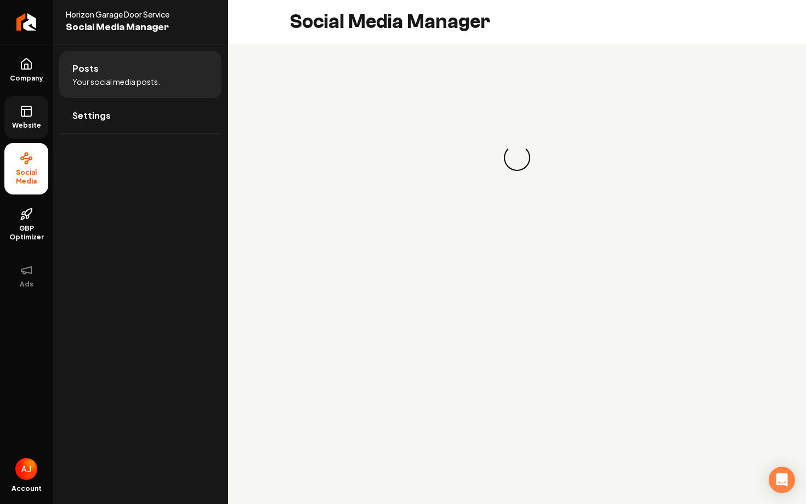
click at [33, 126] on span "Website" at bounding box center [27, 125] width 38 height 9
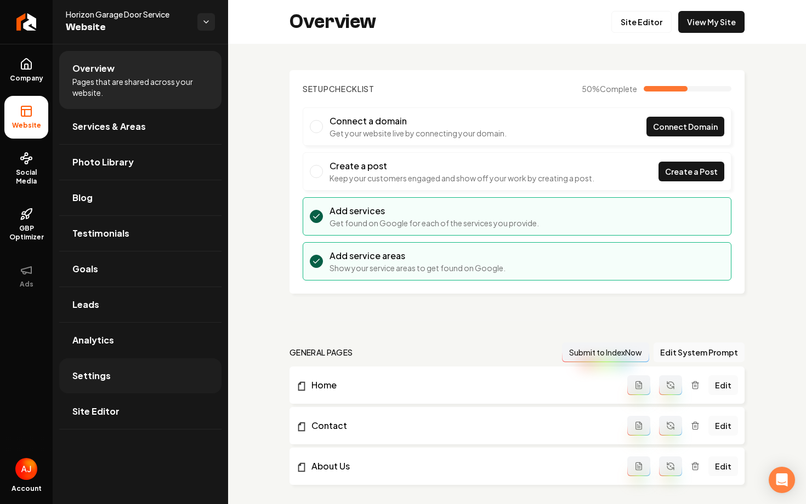
click at [116, 383] on link "Settings" at bounding box center [140, 375] width 162 height 35
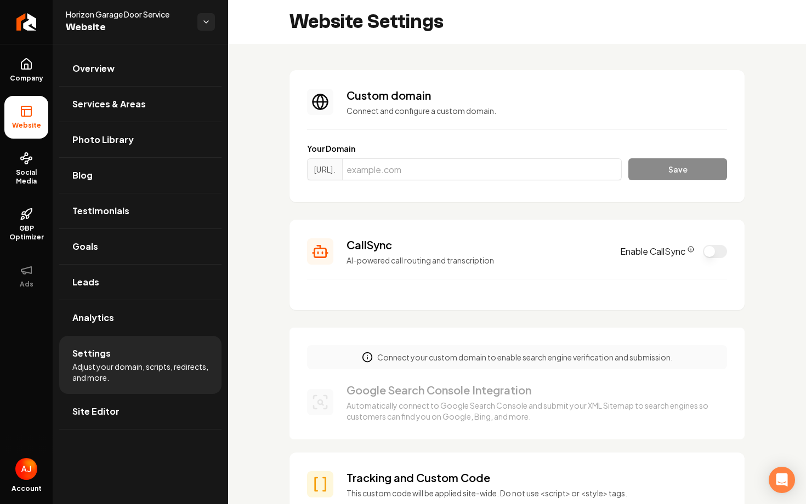
click at [714, 253] on button "Enable CallSync" at bounding box center [715, 251] width 24 height 13
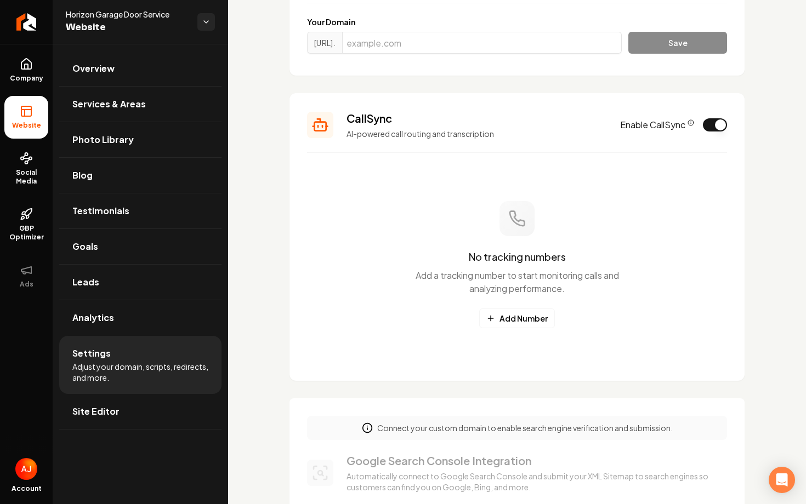
scroll to position [128, 0]
click at [520, 319] on button "Add Number" at bounding box center [517, 317] width 76 height 20
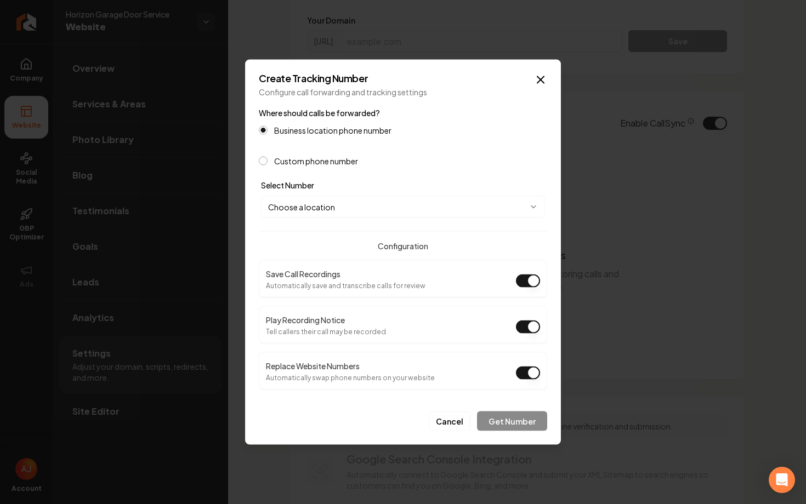
click at [317, 209] on body "Company Website Social Media GBP Optimizer Ads Account Horizon Garage Door Serv…" at bounding box center [403, 252] width 806 height 504
select select "**********"
click at [513, 417] on button "Get Number" at bounding box center [512, 422] width 70 height 20
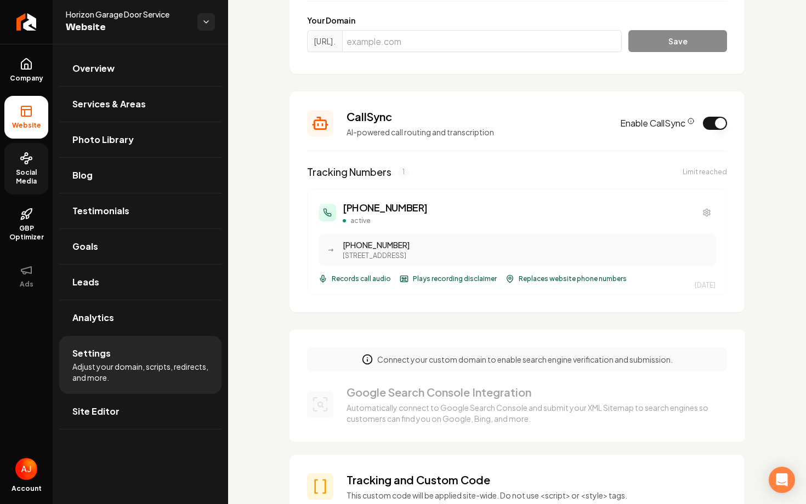
click at [17, 168] on span "Social Media" at bounding box center [26, 177] width 44 height 18
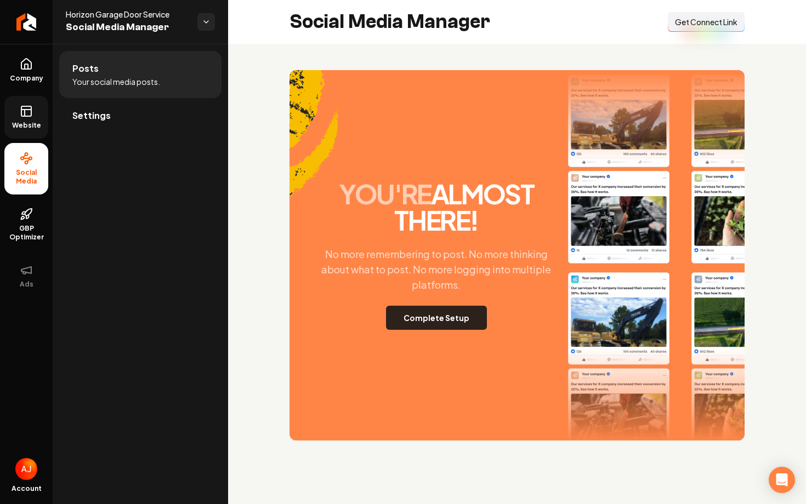
click at [450, 318] on button "Complete Setup" at bounding box center [436, 318] width 101 height 24
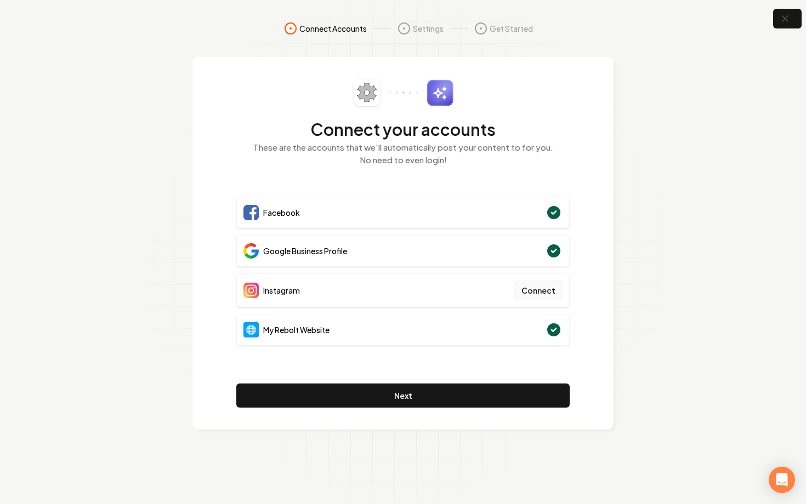
click at [540, 289] on button "Connect" at bounding box center [538, 291] width 48 height 20
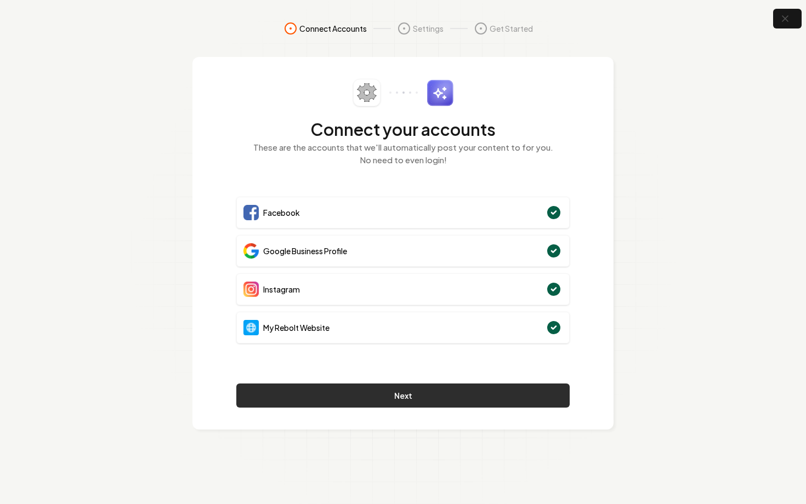
click at [468, 397] on button "Next" at bounding box center [402, 396] width 333 height 24
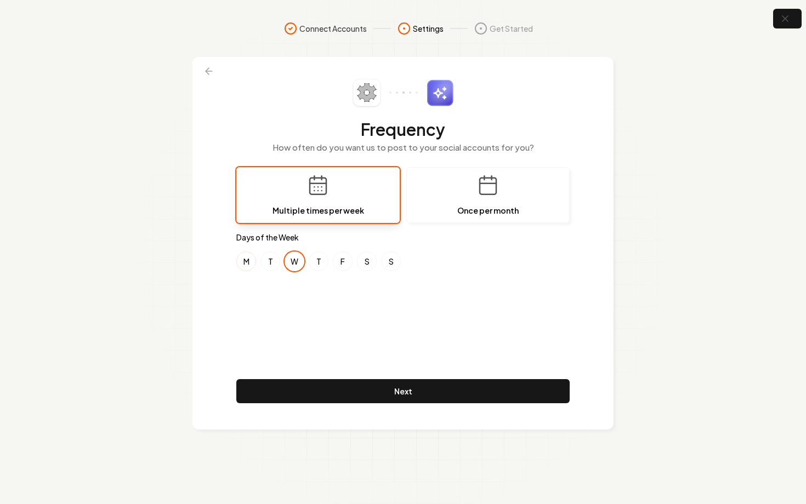
click at [247, 262] on button "M" at bounding box center [246, 262] width 20 height 20
click at [345, 261] on button "F" at bounding box center [343, 262] width 20 height 20
click at [241, 266] on button "M" at bounding box center [246, 262] width 20 height 20
click at [333, 262] on button "F" at bounding box center [343, 262] width 20 height 20
click at [247, 266] on button "M" at bounding box center [246, 262] width 20 height 20
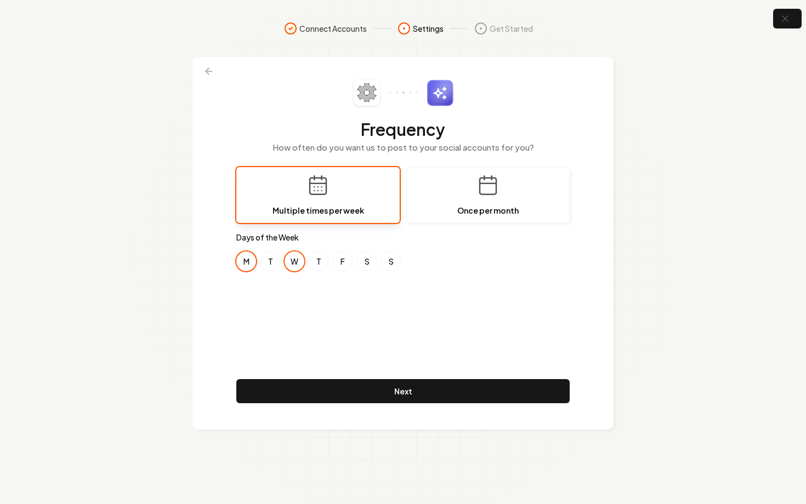
click at [246, 265] on button "M" at bounding box center [246, 262] width 20 height 20
click at [294, 266] on button "W" at bounding box center [294, 262] width 20 height 20
click at [270, 265] on button "T" at bounding box center [270, 262] width 20 height 20
click at [288, 265] on button "W" at bounding box center [294, 262] width 20 height 20
click at [386, 264] on button "S" at bounding box center [391, 262] width 20 height 20
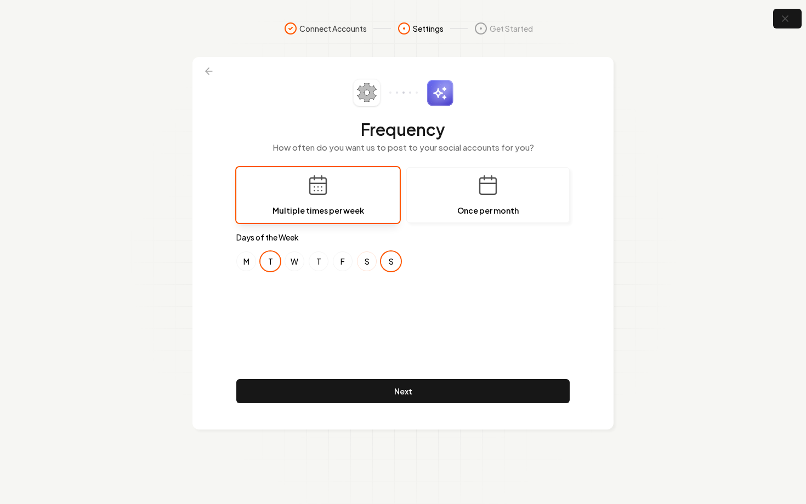
click at [368, 266] on button "S" at bounding box center [367, 262] width 20 height 20
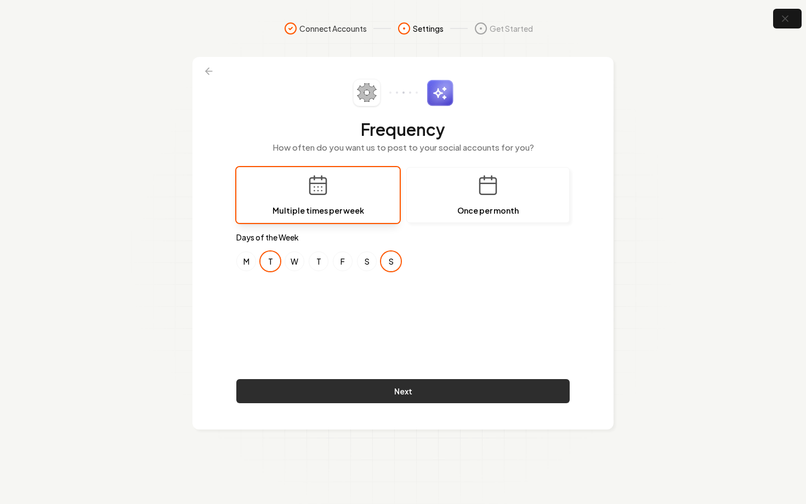
click at [450, 393] on button "Next" at bounding box center [402, 391] width 333 height 24
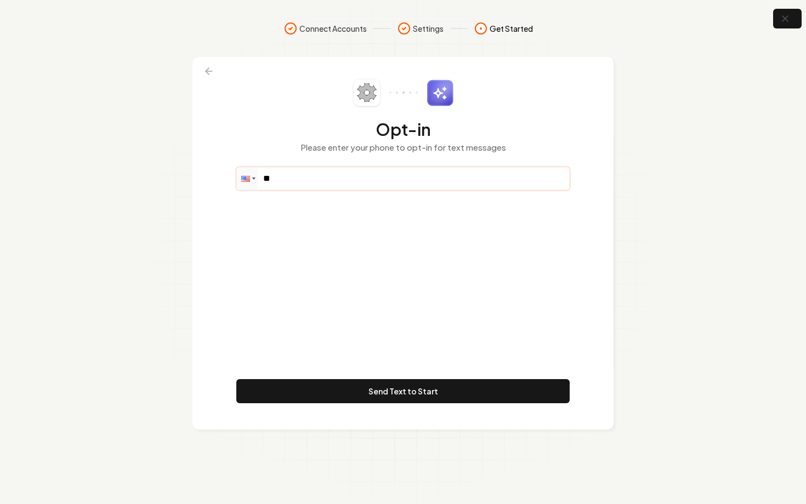
click at [341, 184] on input "**" at bounding box center [403, 179] width 332 height 22
paste input "**********"
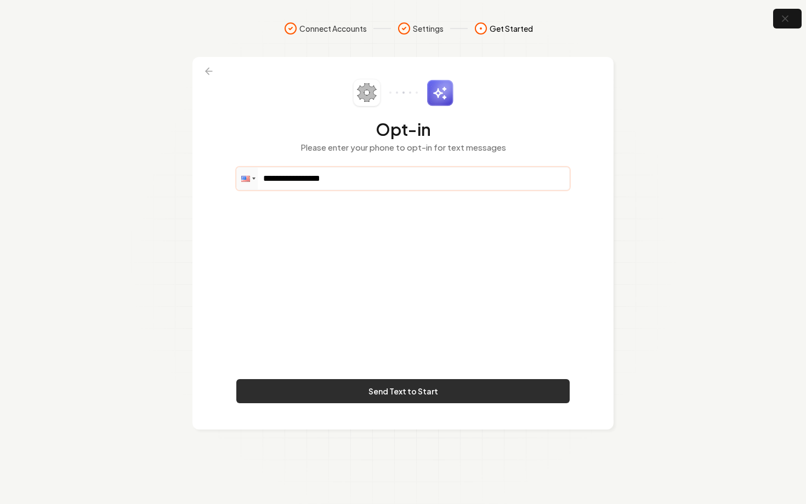
type input "**********"
click at [442, 389] on button "Send Text to Start" at bounding box center [402, 391] width 333 height 24
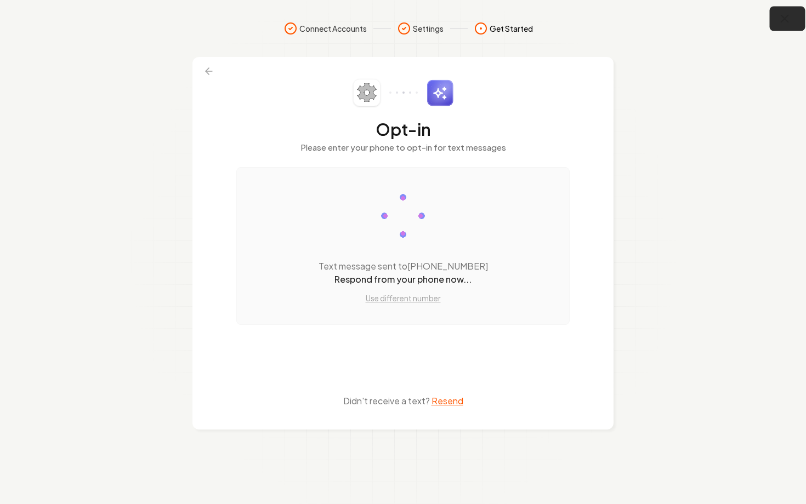
click at [778, 27] on button "button" at bounding box center [787, 19] width 36 height 25
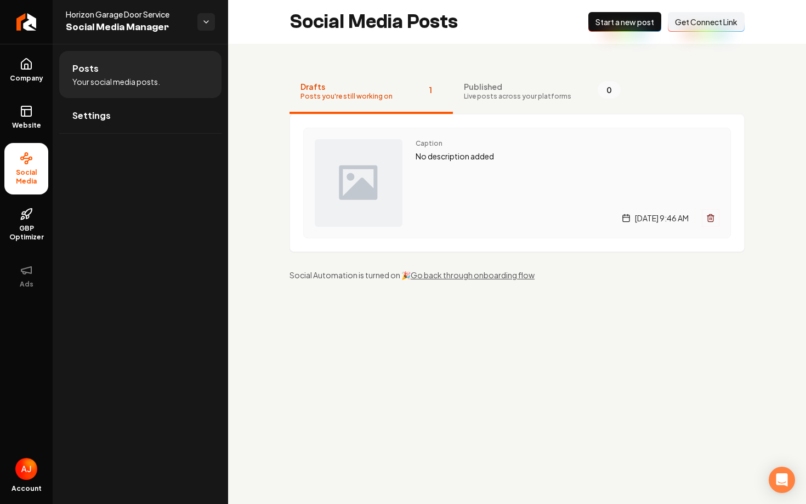
click at [557, 176] on div "Caption No description added Tuesday, September 9, 2025 | 9:46 AM" at bounding box center [567, 183] width 304 height 88
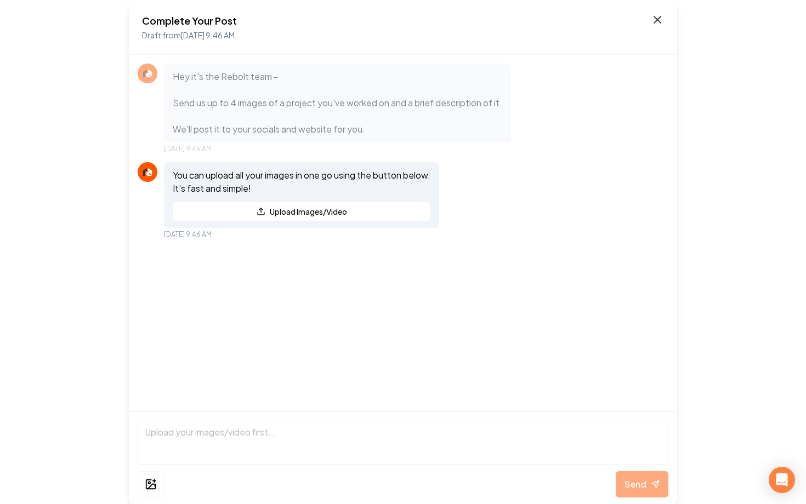
click at [654, 20] on icon at bounding box center [656, 19] width 13 height 13
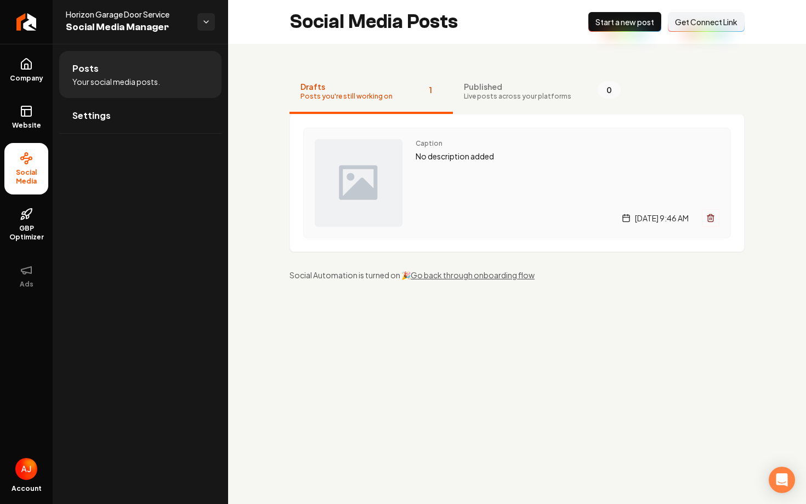
click at [467, 163] on div "Caption No description added Tuesday, September 9, 2025 | 9:46 AM" at bounding box center [567, 183] width 304 height 88
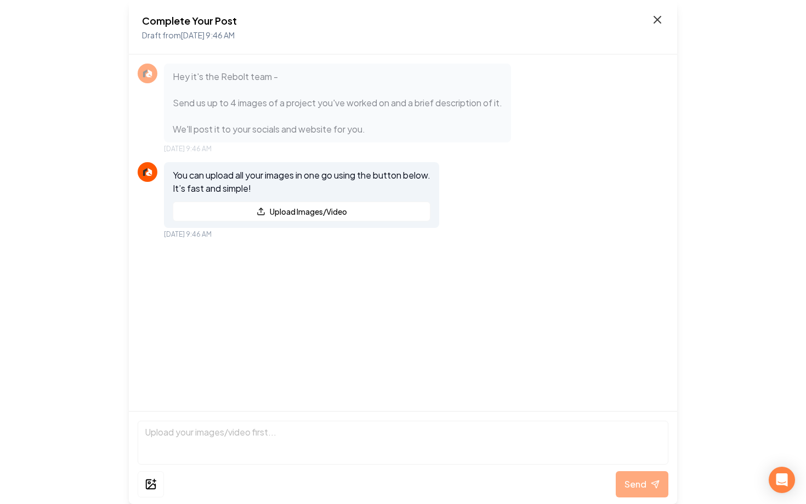
click at [657, 26] on icon at bounding box center [656, 19] width 13 height 13
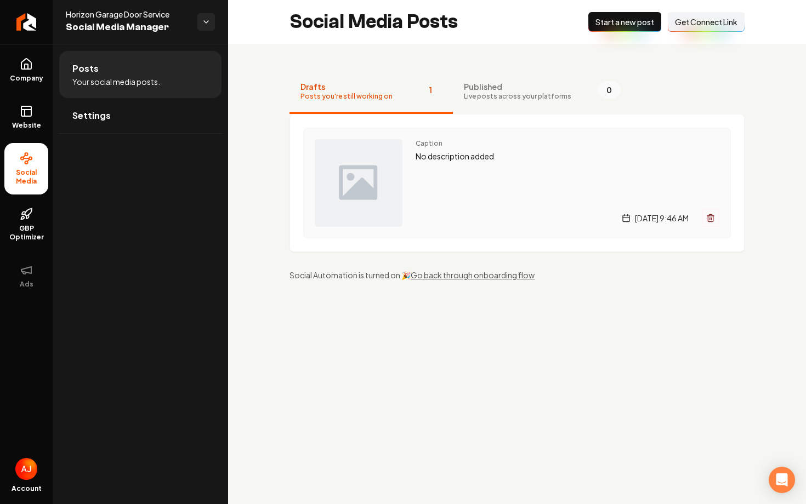
click at [484, 204] on div "Caption No description added Tuesday, September 9, 2025 | 9:46 AM" at bounding box center [567, 183] width 304 height 88
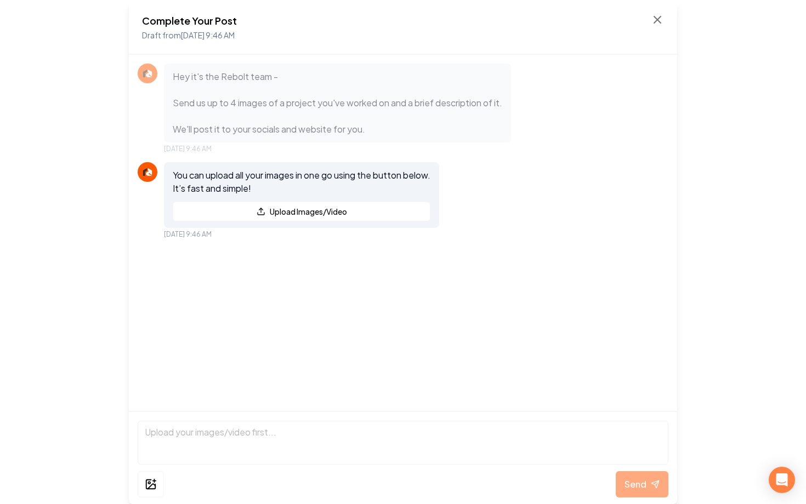
click at [655, 27] on div "Complete Your Post Draft from Sep 9, 2025 9:46 AM" at bounding box center [403, 27] width 522 height 28
click at [658, 16] on icon at bounding box center [656, 19] width 13 height 13
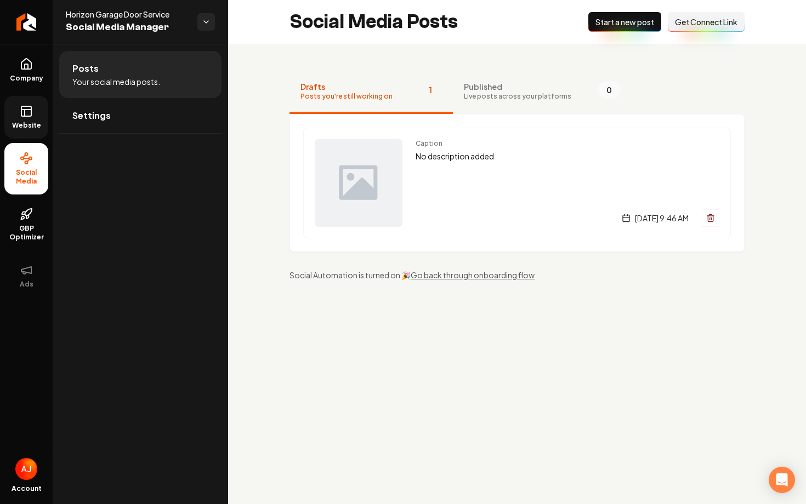
click at [22, 118] on link "Website" at bounding box center [26, 117] width 44 height 43
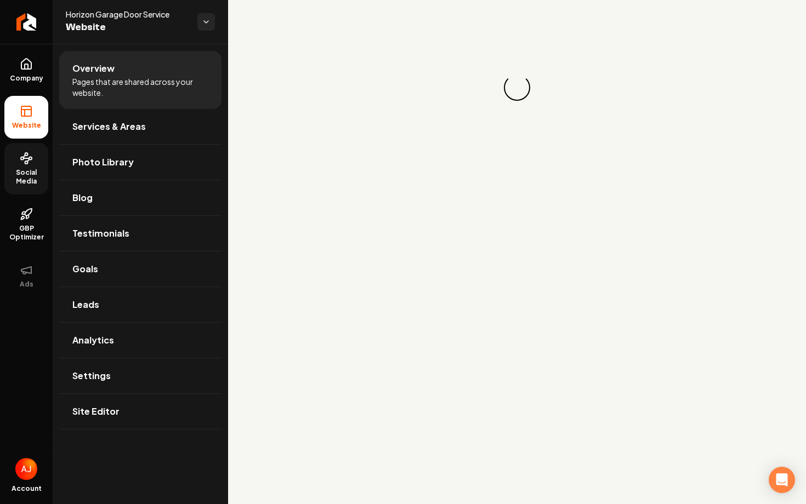
click at [29, 172] on span "Social Media" at bounding box center [26, 177] width 44 height 18
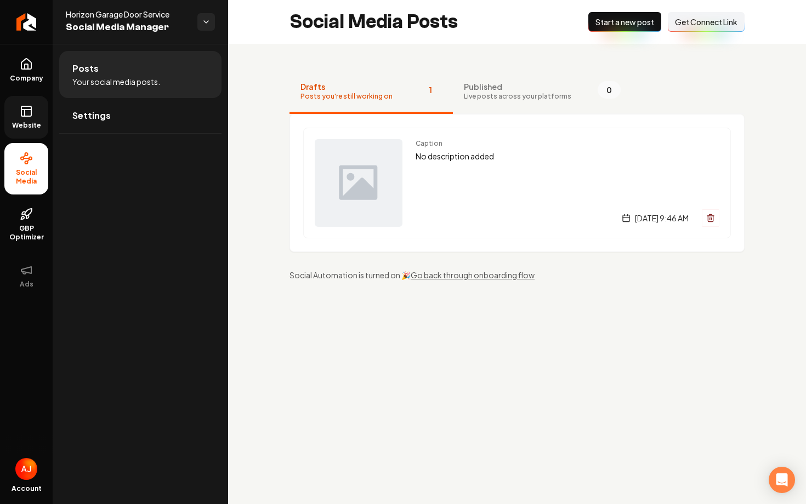
click at [30, 123] on span "Website" at bounding box center [27, 125] width 38 height 9
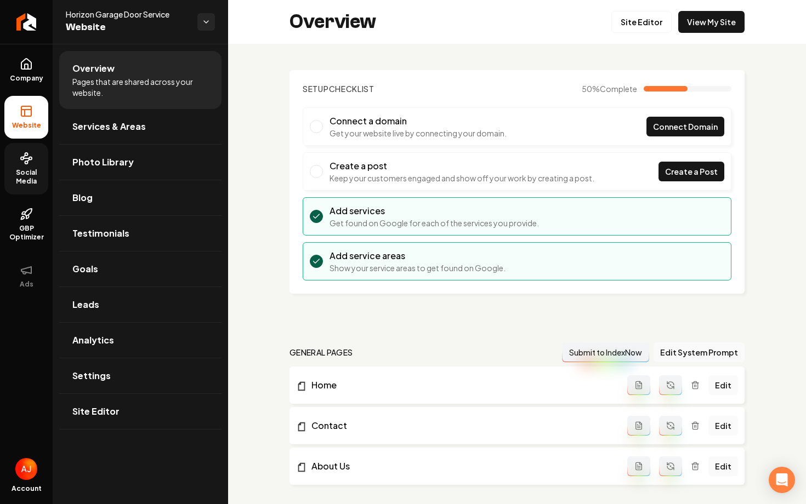
click at [25, 169] on span "Social Media" at bounding box center [26, 177] width 44 height 18
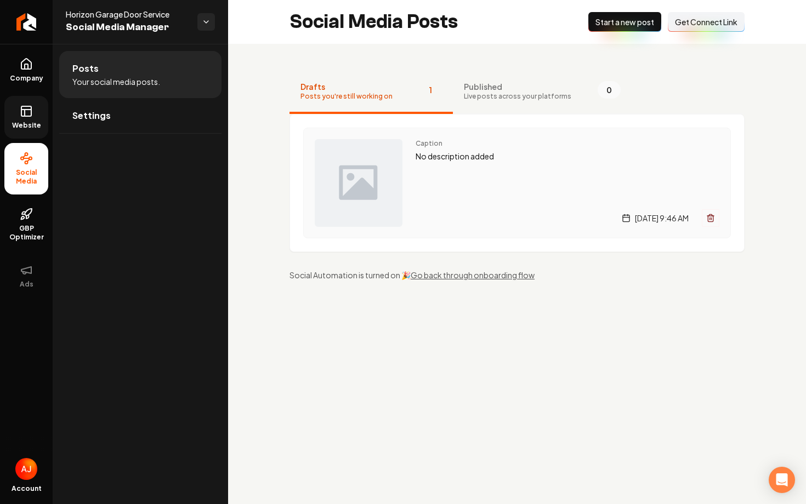
click at [433, 202] on div "Caption No description added Tuesday, September 9, 2025 | 9:46 AM" at bounding box center [567, 183] width 304 height 88
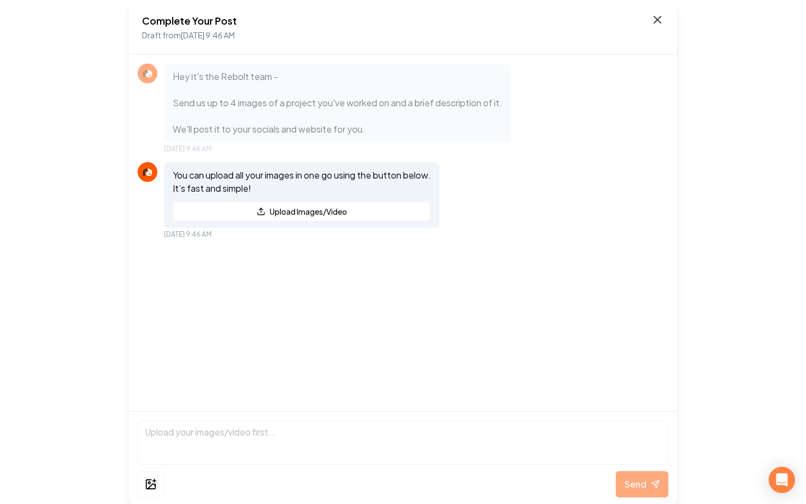
click at [654, 25] on icon at bounding box center [656, 19] width 13 height 13
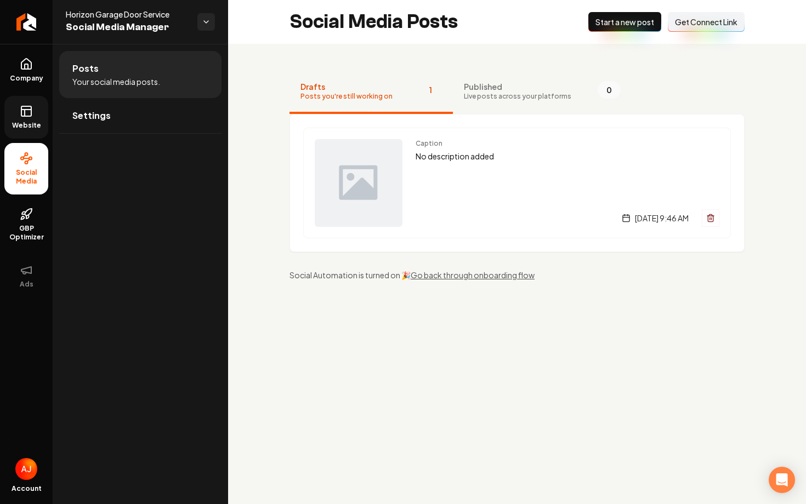
click at [42, 119] on link "Website" at bounding box center [26, 117] width 44 height 43
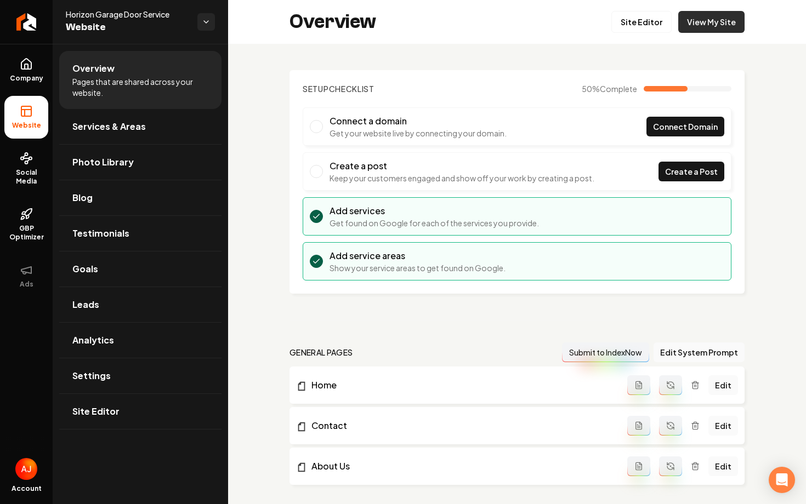
click at [697, 29] on link "View My Site" at bounding box center [711, 22] width 66 height 22
click at [26, 160] on icon at bounding box center [26, 158] width 13 height 13
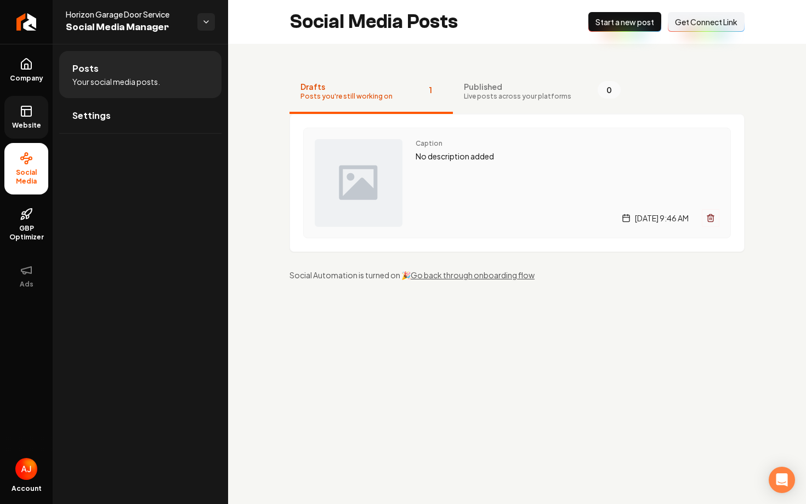
click at [475, 161] on p "No description added" at bounding box center [567, 156] width 304 height 13
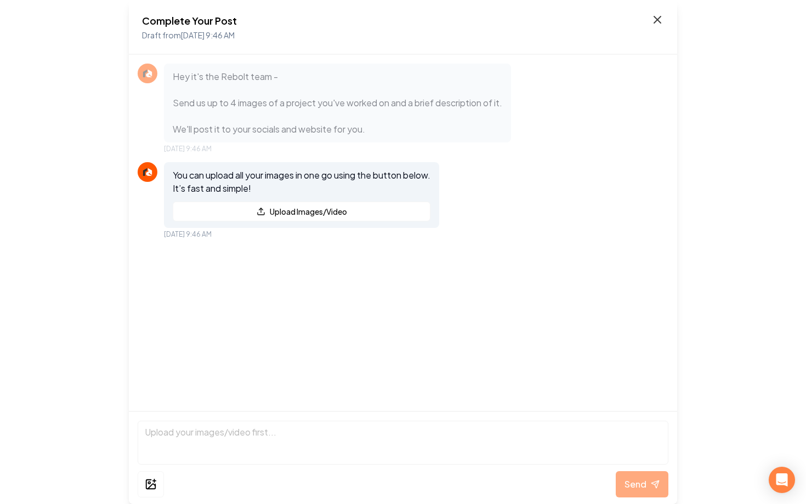
click at [654, 20] on icon at bounding box center [656, 19] width 13 height 13
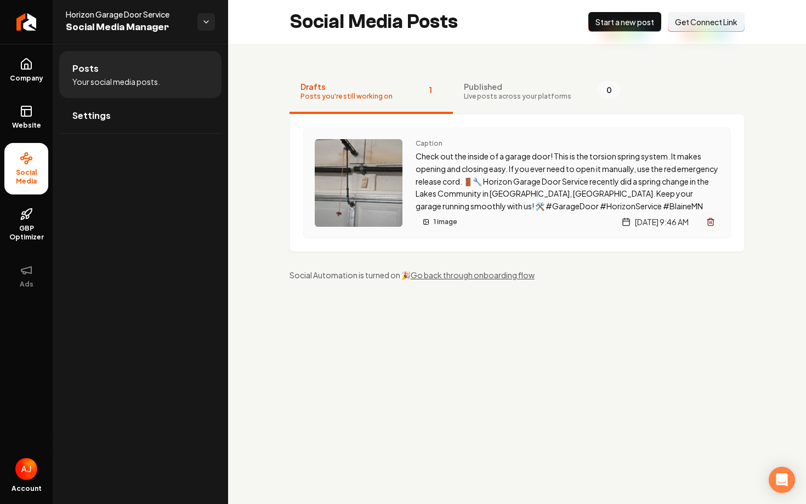
click at [477, 144] on span "Caption" at bounding box center [567, 143] width 304 height 9
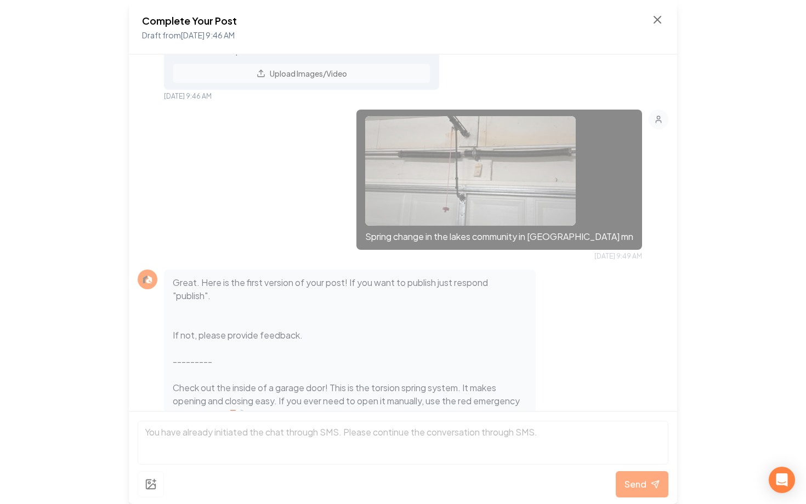
scroll to position [201, 0]
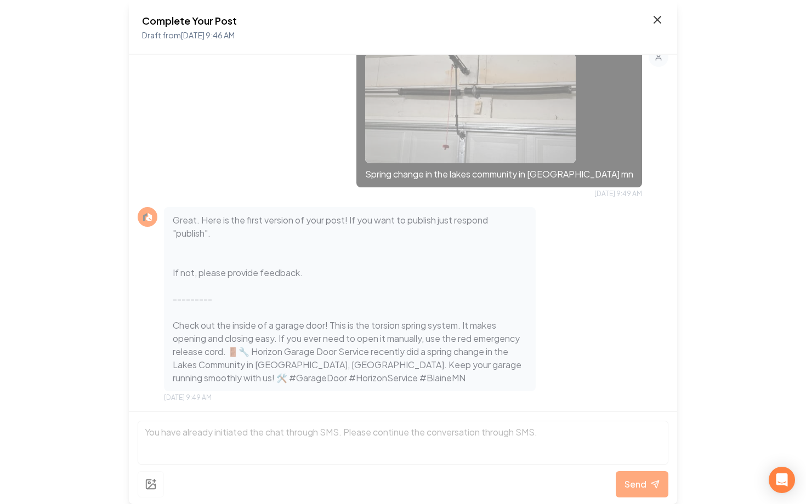
click at [657, 22] on icon at bounding box center [656, 19] width 13 height 13
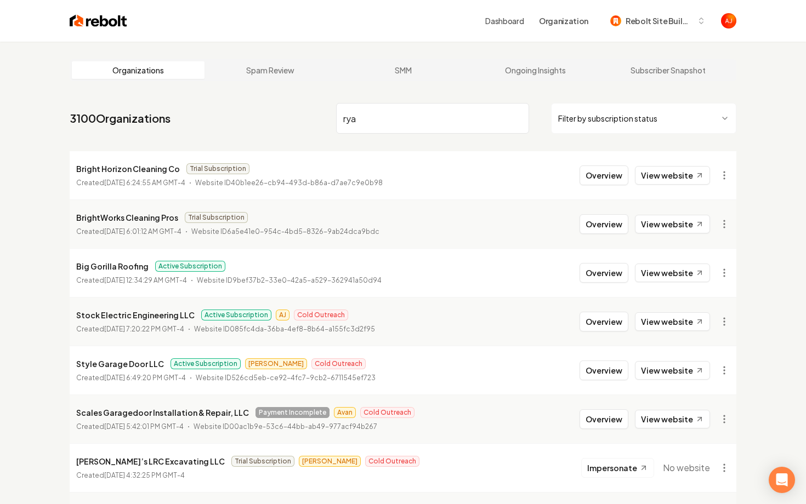
type input "ryan"
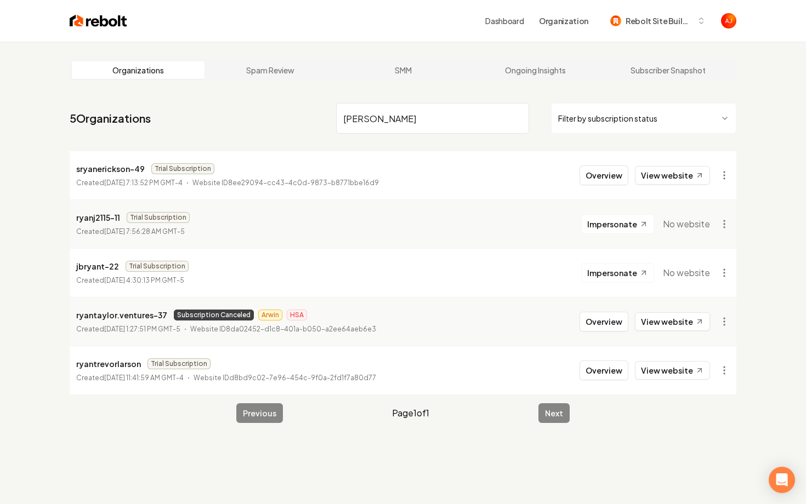
drag, startPoint x: 388, startPoint y: 122, endPoint x: 296, endPoint y: 122, distance: 91.5
click at [299, 122] on nav "5 Organizations ryan Filter by subscription status" at bounding box center [403, 123] width 666 height 48
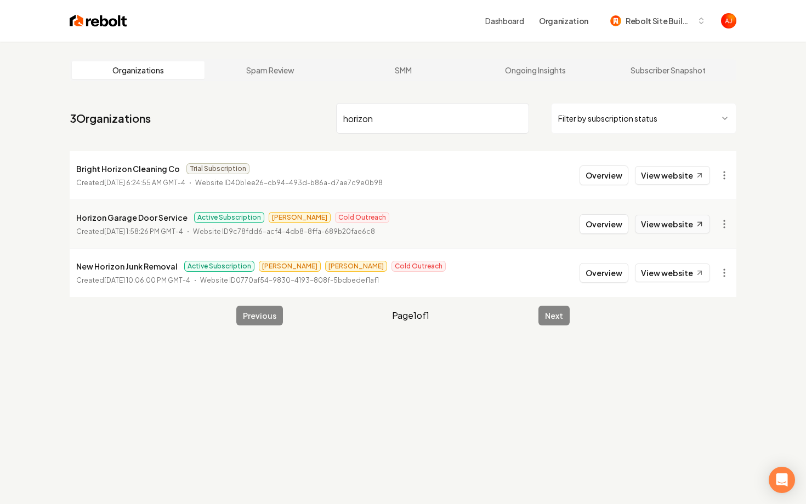
type input "horizon"
click at [652, 226] on link "View website" at bounding box center [672, 224] width 75 height 19
click at [602, 230] on button "Overview" at bounding box center [603, 224] width 49 height 20
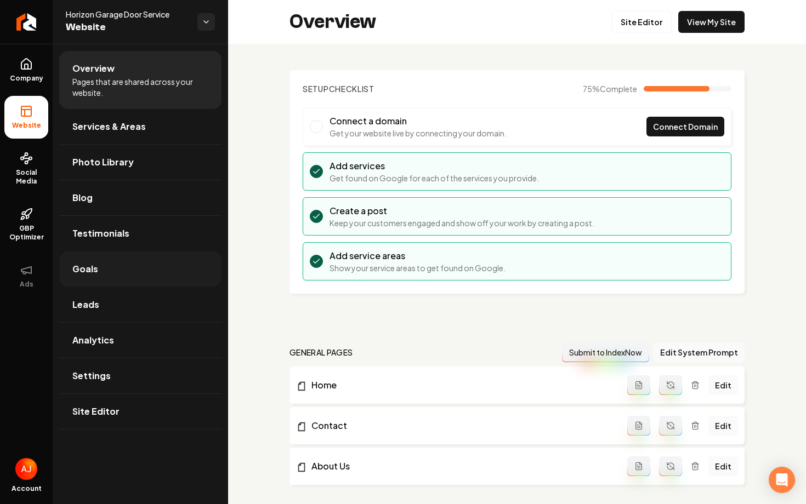
click at [89, 267] on span "Goals" at bounding box center [85, 268] width 26 height 13
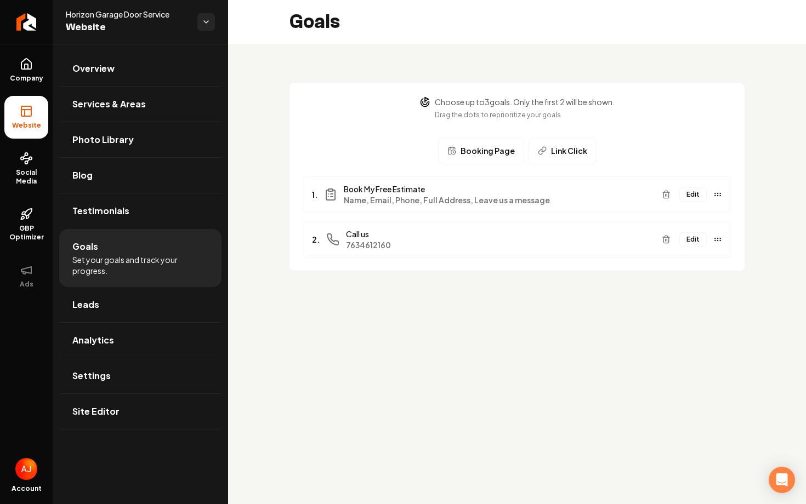
click at [504, 145] on span "Booking Page" at bounding box center [487, 150] width 54 height 11
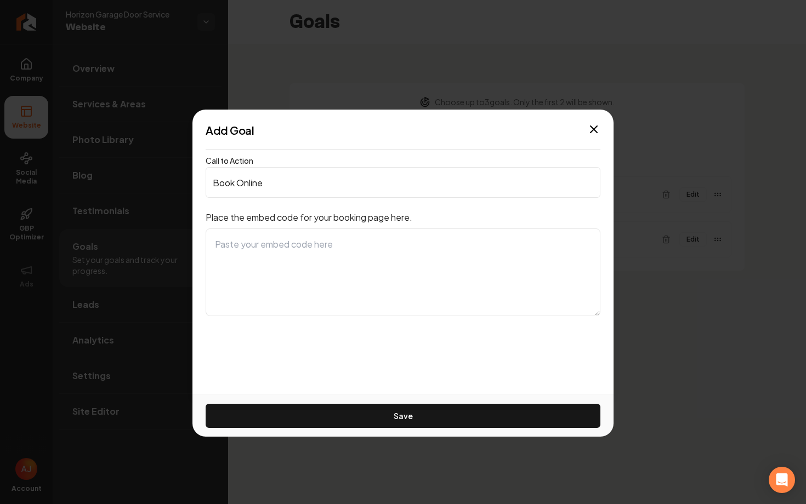
click at [334, 265] on textarea at bounding box center [403, 273] width 395 height 88
paste textarea "<!--Start of Housecallpro Online booking button--> <button data-token="1b12d2df…"
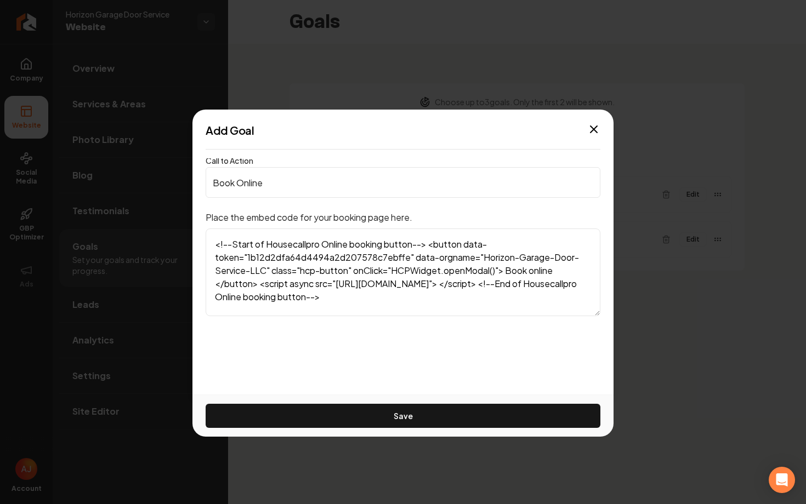
scroll to position [13, 0]
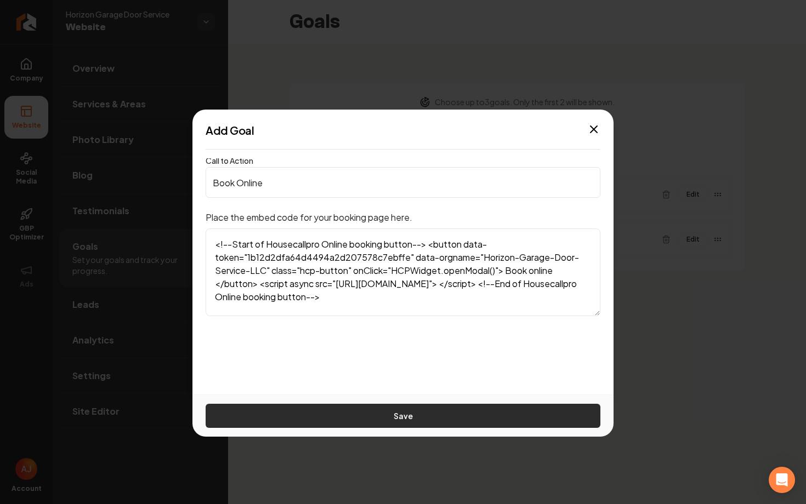
type textarea "<!--Start of Housecallpro Online booking button--> <button data-token="1b12d2df…"
click at [362, 415] on button "Save" at bounding box center [403, 416] width 395 height 24
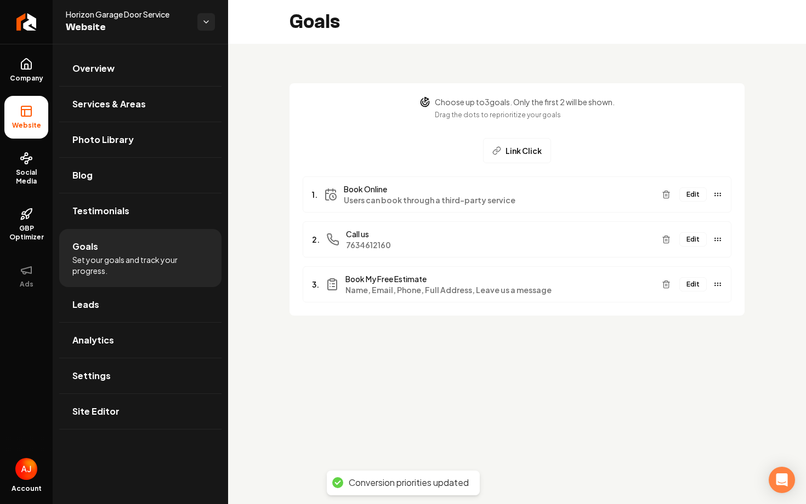
drag, startPoint x: 716, startPoint y: 242, endPoint x: 716, endPoint y: 248, distance: 6.6
click at [716, 244] on div "Edit" at bounding box center [689, 240] width 65 height 18
click at [139, 80] on link "Overview" at bounding box center [140, 68] width 162 height 35
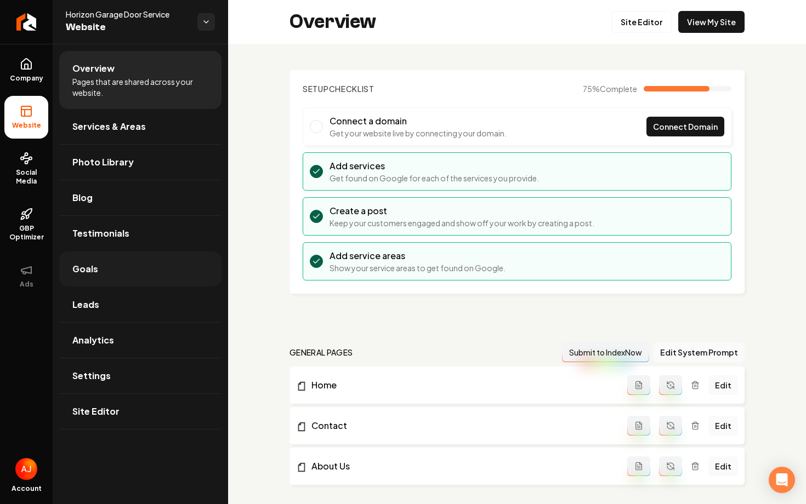
click at [159, 258] on link "Goals" at bounding box center [140, 269] width 162 height 35
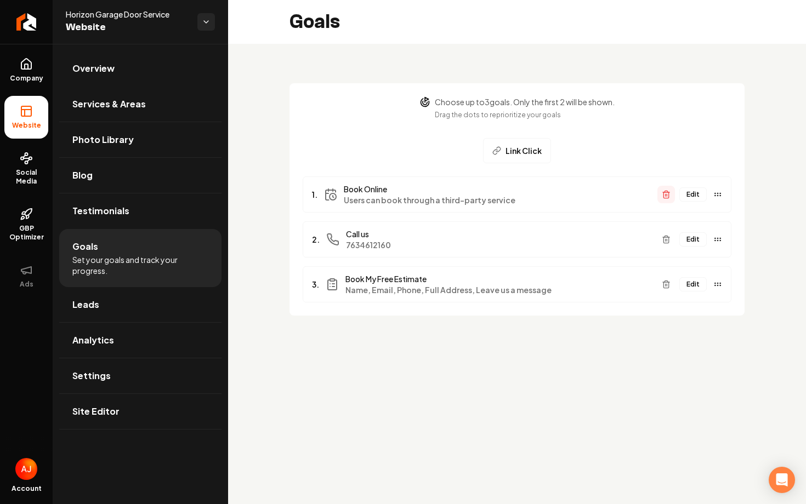
click at [665, 195] on line "Main content area" at bounding box center [665, 195] width 0 height 2
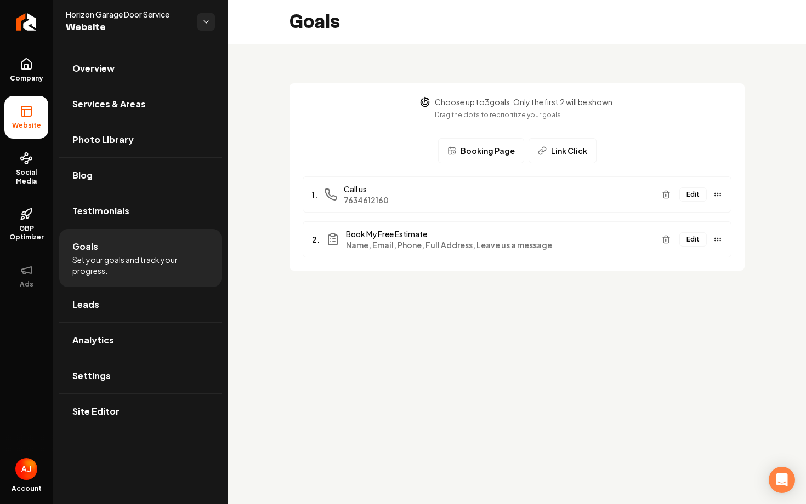
click at [551, 155] on span "Link Click" at bounding box center [569, 150] width 36 height 11
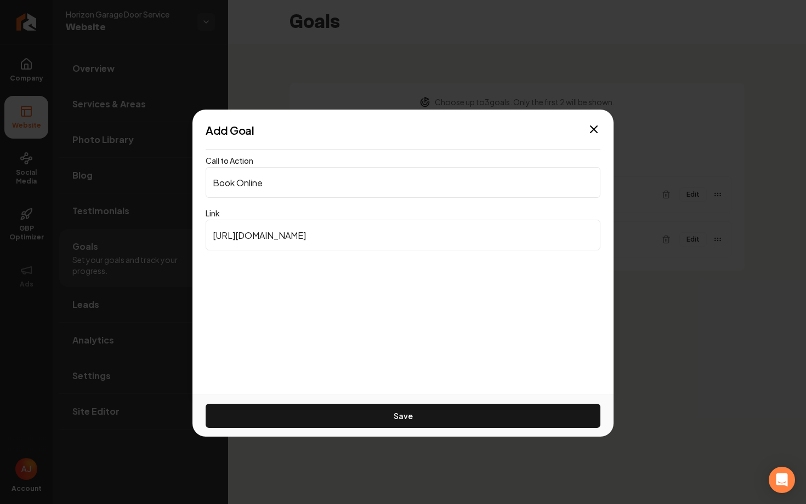
type input "Book Online"
drag, startPoint x: 343, startPoint y: 231, endPoint x: 132, endPoint y: 231, distance: 210.4
click at [132, 231] on body "Company Website Social Media GBP Optimizer Ads Account Horizon Garage Door Serv…" at bounding box center [403, 252] width 806 height 504
paste input "book.housecallpro.com/book/Horizon-Garage-Door-Service-LLC/1b12d2dfa64d4494a2d2…"
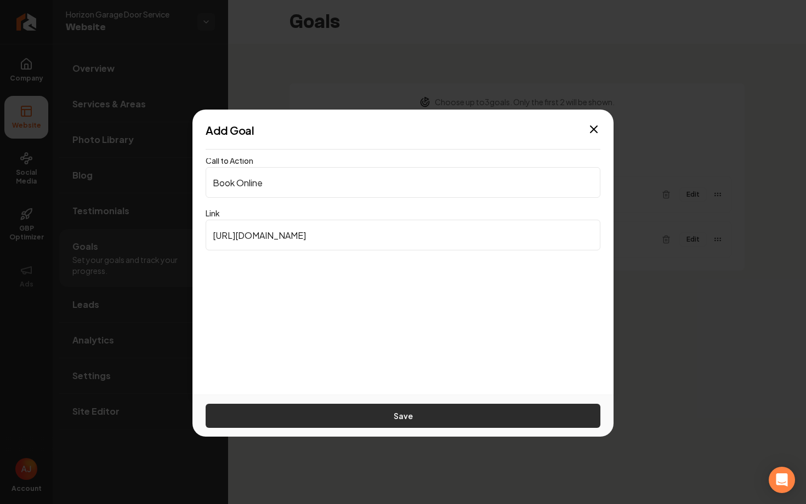
type input "https://book.housecallpro.com/book/Horizon-Garage-Door-Service-LLC/1b12d2dfa64d…"
click at [375, 425] on button "Save" at bounding box center [403, 416] width 395 height 24
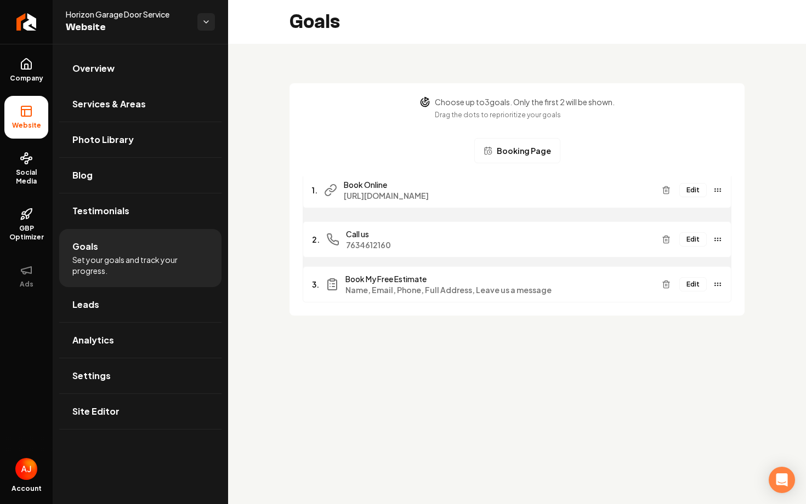
drag, startPoint x: 716, startPoint y: 284, endPoint x: 712, endPoint y: 190, distance: 94.9
click at [712, 190] on div "Edit" at bounding box center [689, 190] width 65 height 18
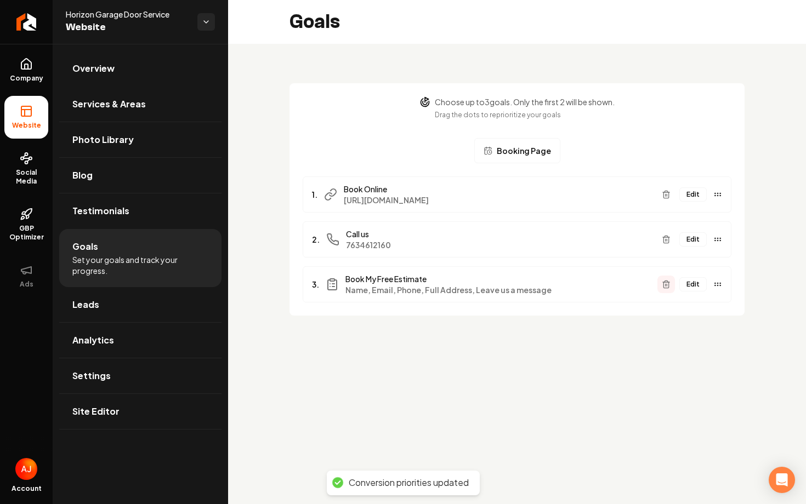
click at [669, 289] on button "Main content area" at bounding box center [666, 285] width 18 height 18
click at [105, 68] on span "Overview" at bounding box center [93, 68] width 42 height 13
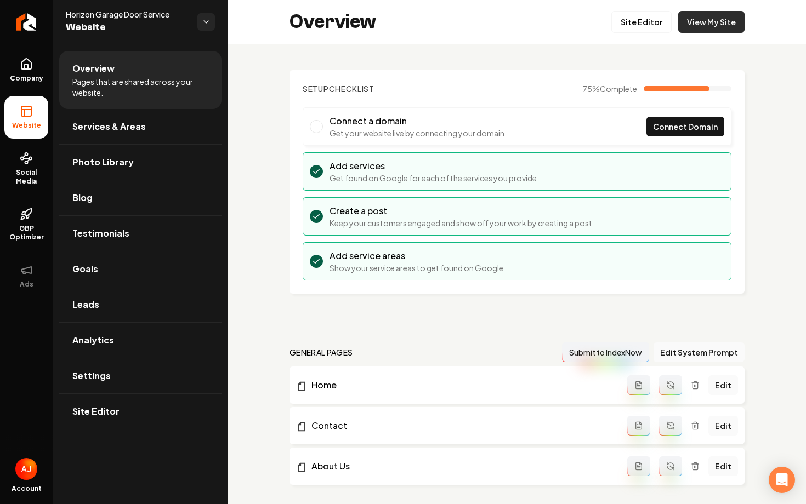
click at [686, 27] on link "View My Site" at bounding box center [711, 22] width 66 height 22
click at [104, 133] on span "Services & Areas" at bounding box center [108, 126] width 73 height 13
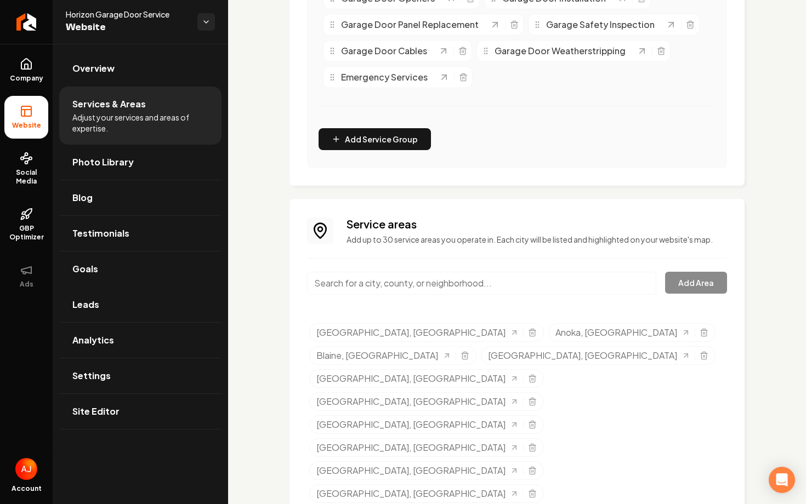
scroll to position [358, 0]
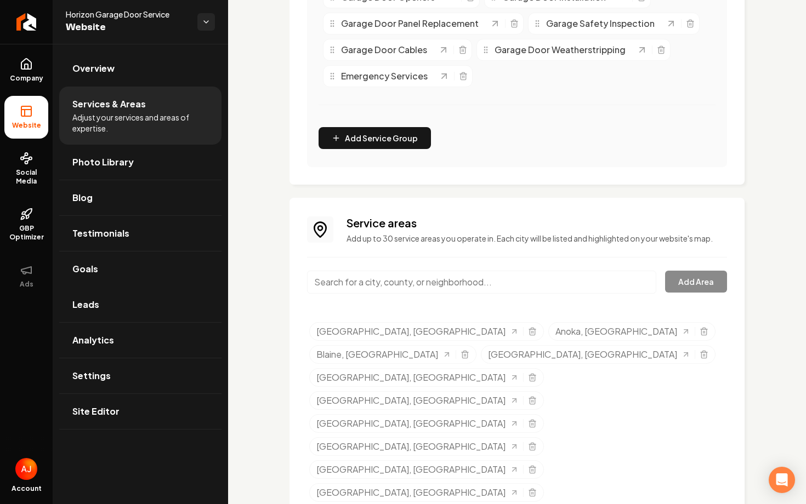
click at [401, 284] on input "Main content area" at bounding box center [481, 282] width 349 height 23
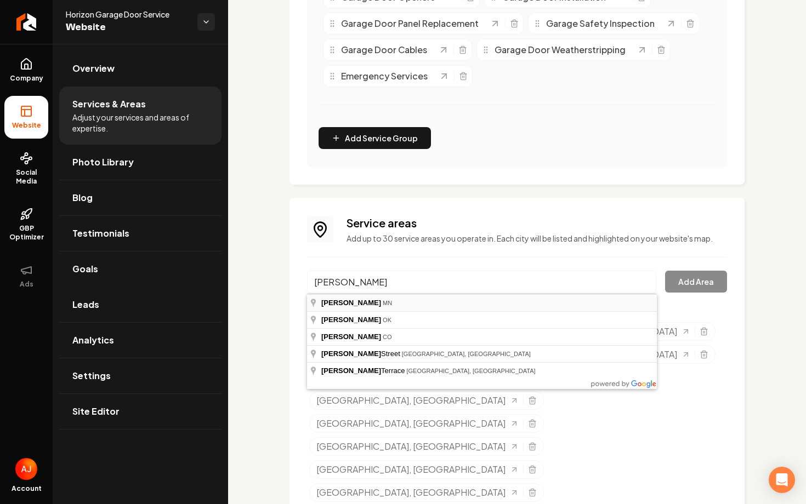
type input "Hugo, MN"
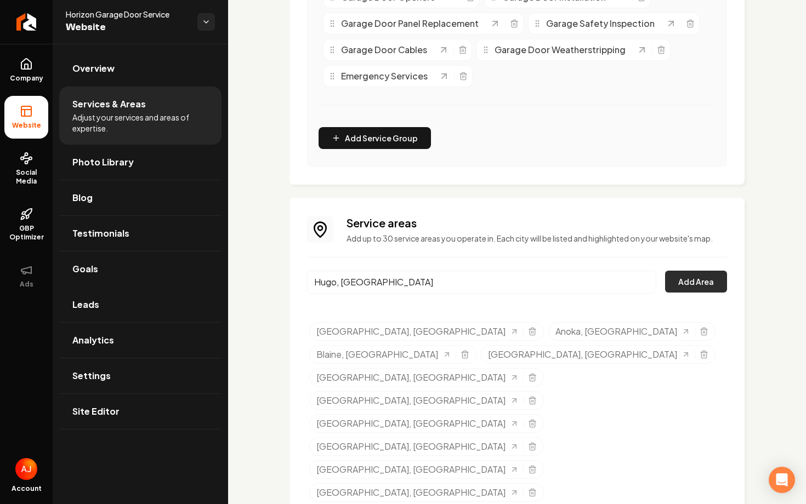
click at [697, 278] on button "Add Area" at bounding box center [696, 282] width 62 height 22
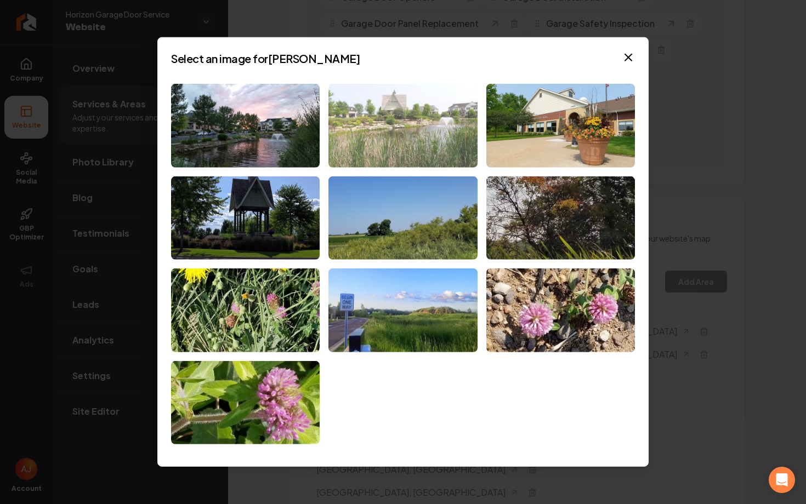
click at [436, 156] on img at bounding box center [402, 126] width 149 height 84
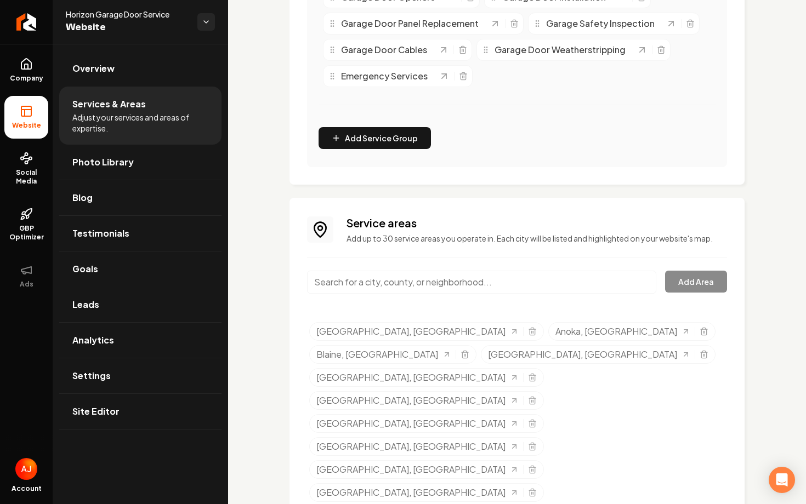
click at [457, 285] on input "Main content area" at bounding box center [481, 282] width 349 height 23
type input "G"
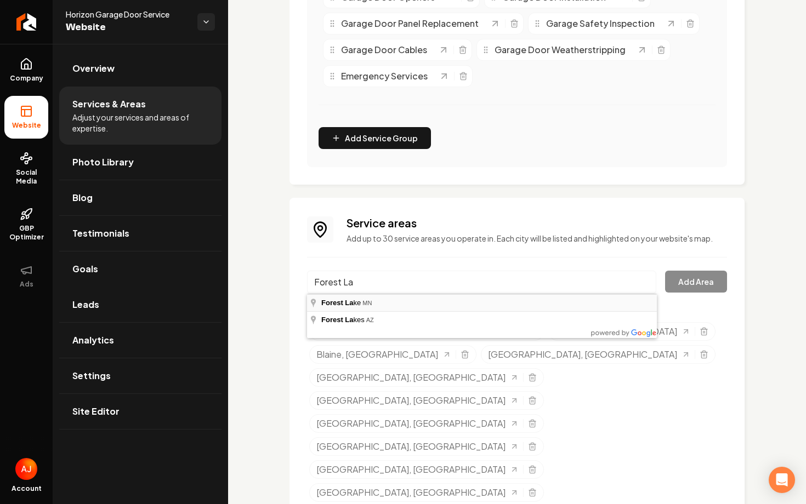
type input "Forest Lake, MN"
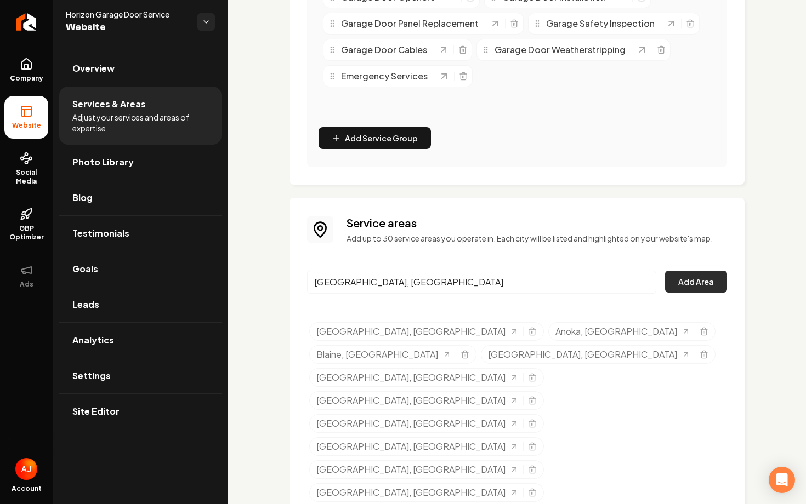
click at [692, 284] on button "Add Area" at bounding box center [696, 282] width 62 height 22
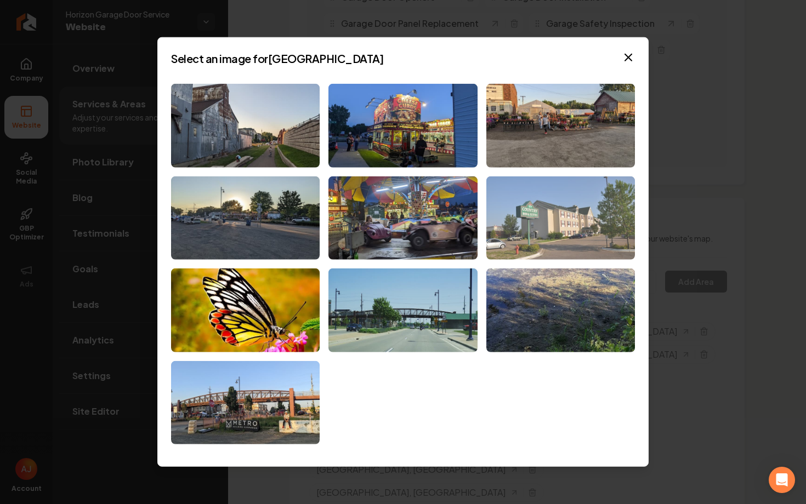
click at [524, 232] on img at bounding box center [560, 218] width 149 height 84
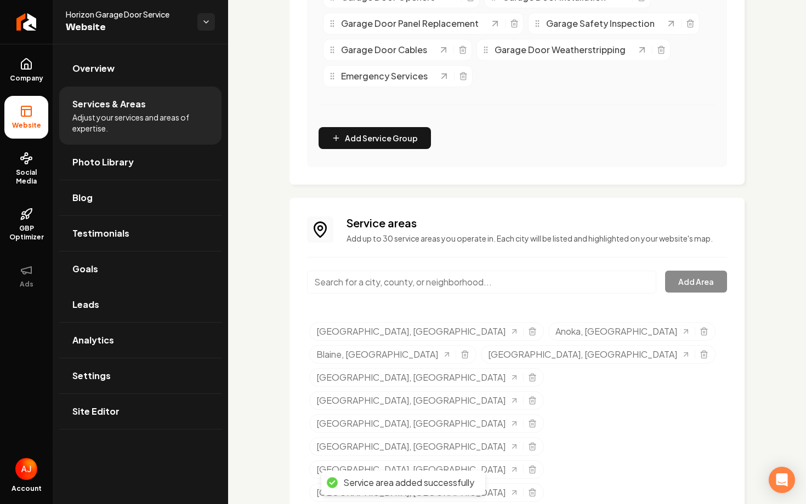
click at [413, 283] on input "Main content area" at bounding box center [481, 282] width 349 height 23
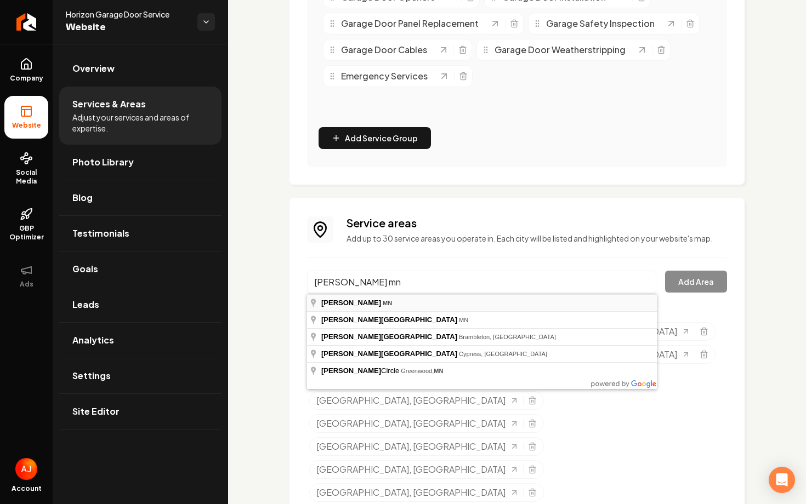
type input "Linwood, MN"
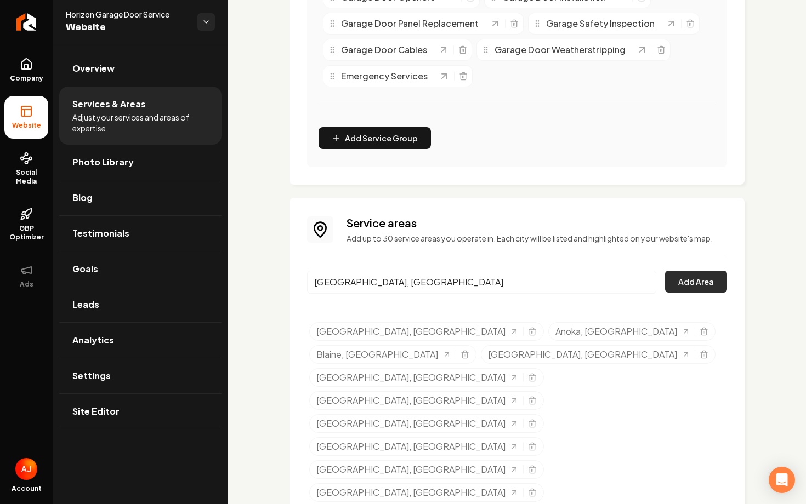
click at [674, 284] on button "Add Area" at bounding box center [696, 282] width 62 height 22
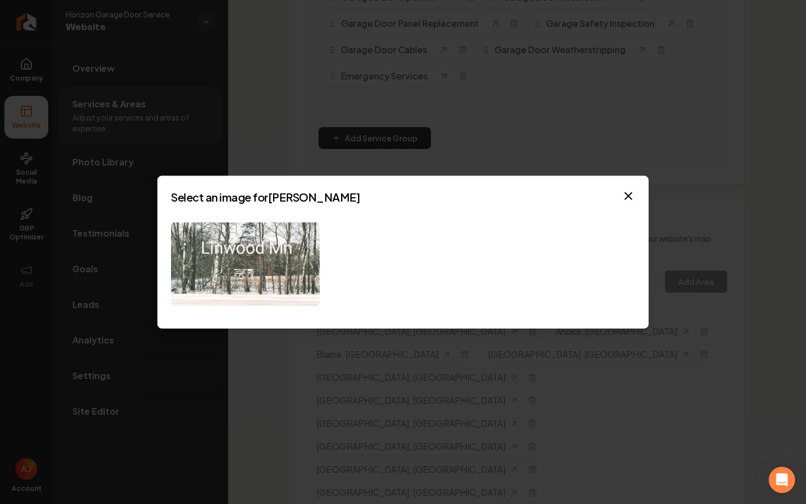
click at [306, 272] on img at bounding box center [245, 264] width 149 height 84
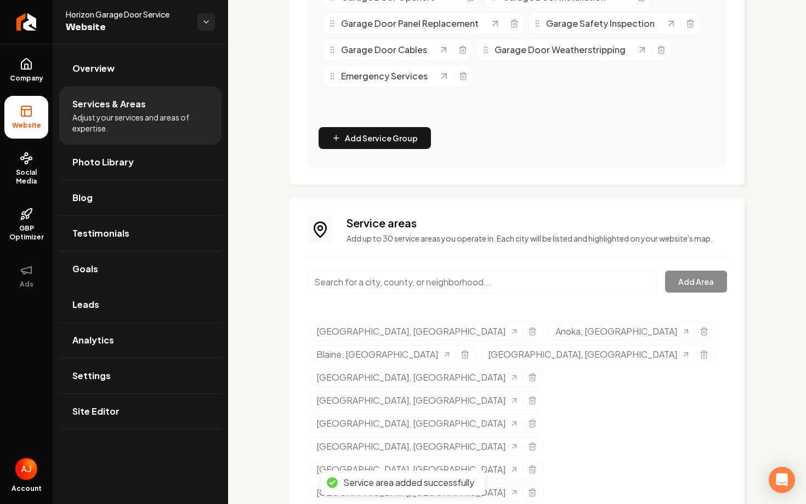
click at [448, 282] on input "Main content area" at bounding box center [481, 282] width 349 height 23
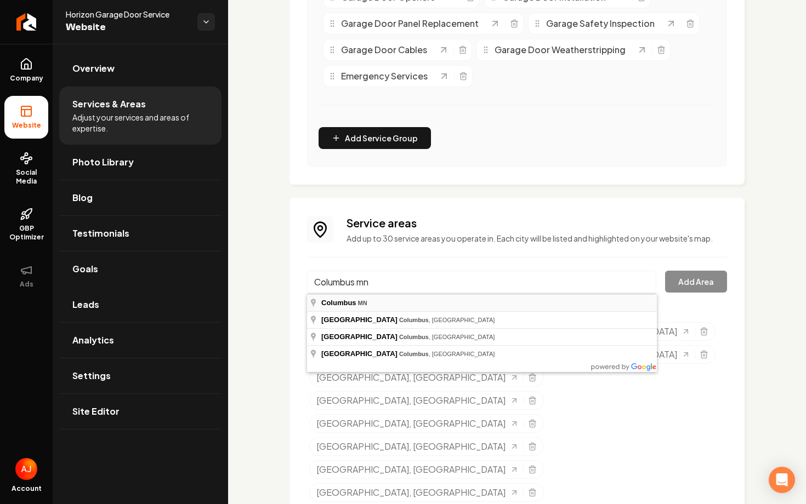
type input "Columbus, MN"
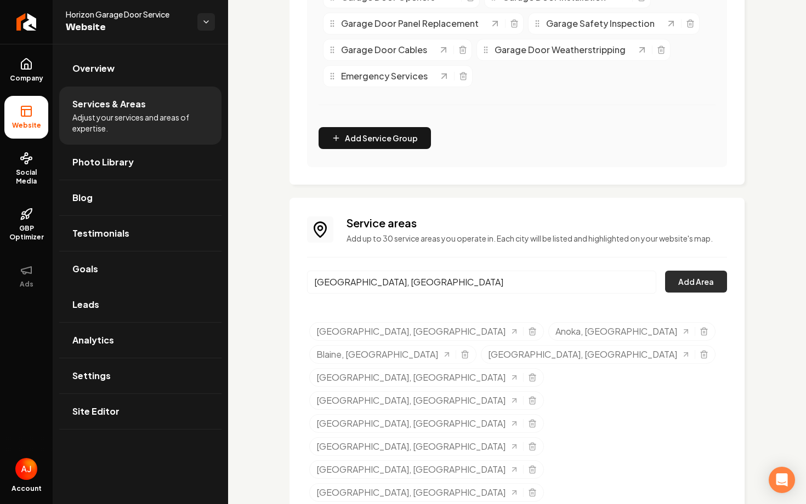
click at [687, 289] on button "Add Area" at bounding box center [696, 282] width 62 height 22
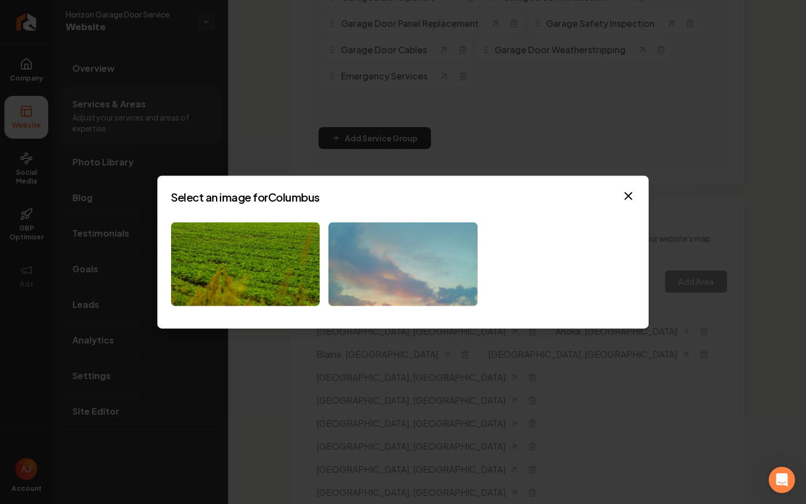
click at [345, 286] on img at bounding box center [402, 264] width 149 height 84
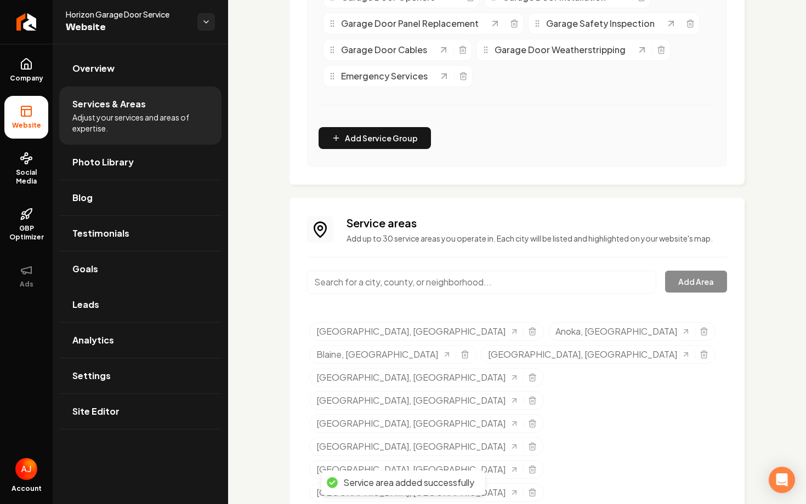
click at [386, 283] on input "Main content area" at bounding box center [481, 282] width 349 height 23
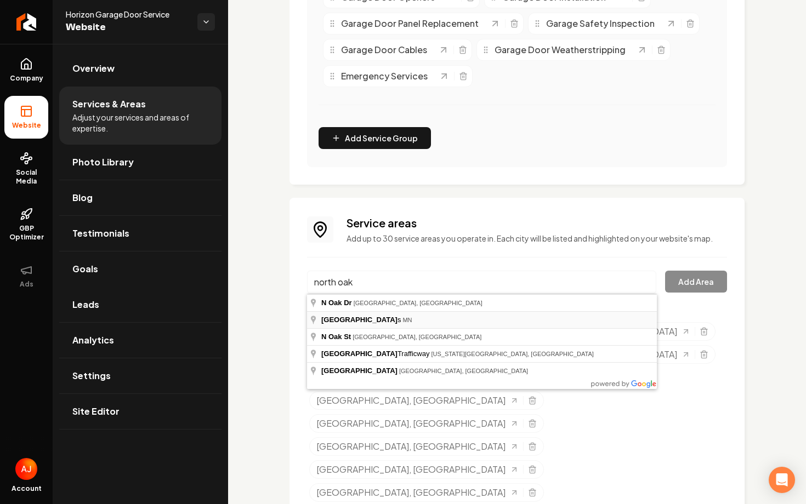
type input "North Oaks, MN"
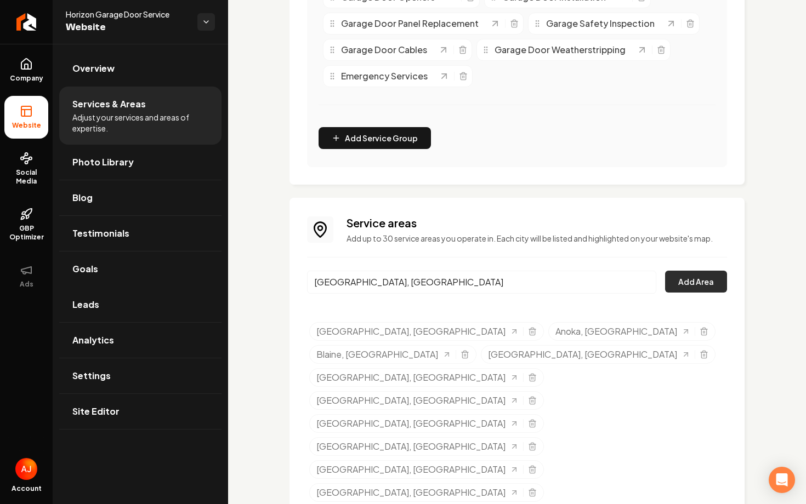
click at [701, 289] on button "Add Area" at bounding box center [696, 282] width 62 height 22
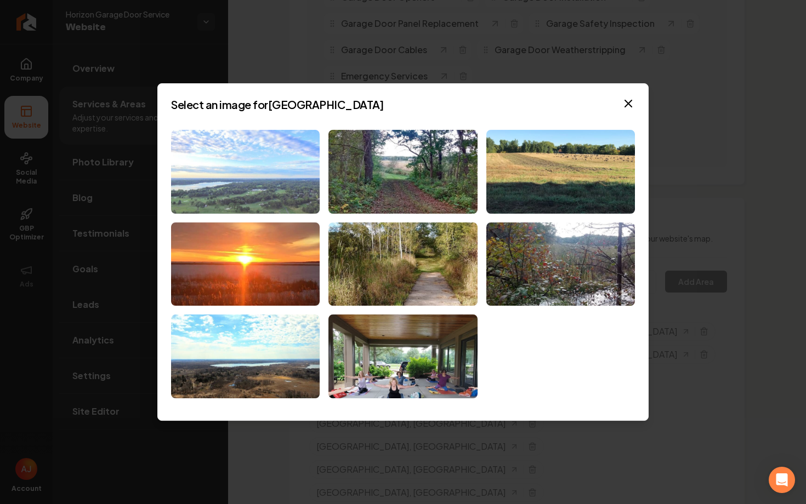
click at [298, 170] on img at bounding box center [245, 172] width 149 height 84
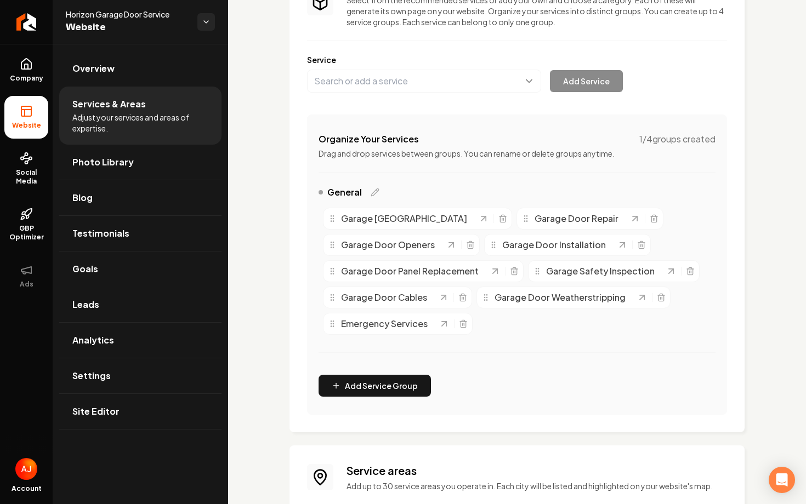
scroll to position [0, 0]
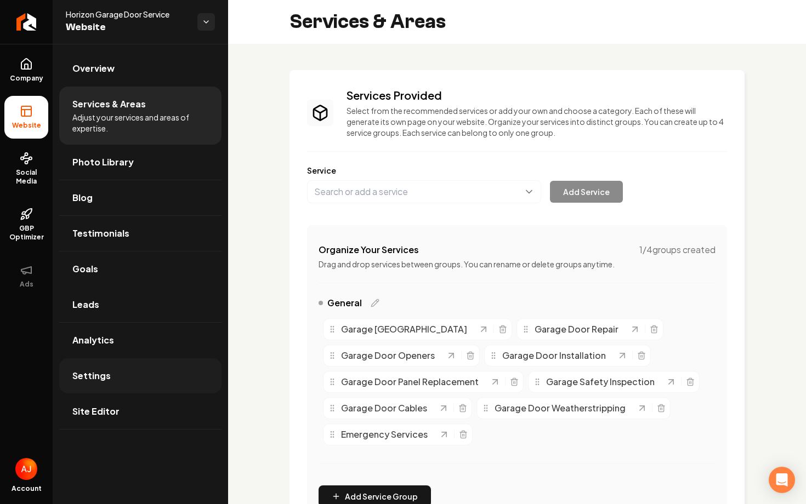
click at [142, 368] on link "Settings" at bounding box center [140, 375] width 162 height 35
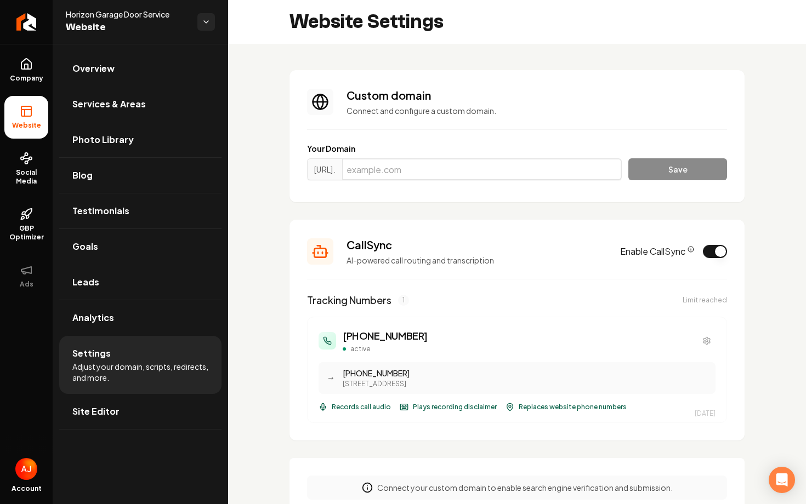
click at [441, 162] on input "Main content area" at bounding box center [481, 169] width 279 height 22
paste input "horizongaragedoorservice.com"
type input "horizongaragedoorservice.com"
click at [661, 167] on button "Save" at bounding box center [677, 169] width 99 height 22
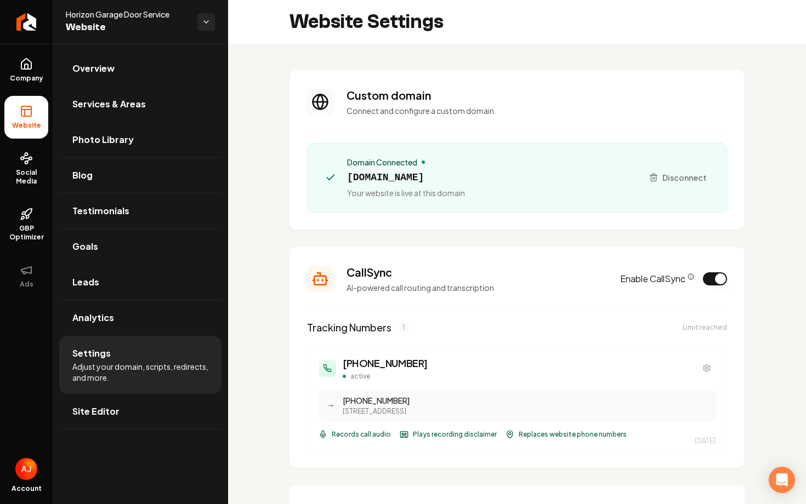
drag, startPoint x: 526, startPoint y: 181, endPoint x: 345, endPoint y: 181, distance: 180.3
click at [345, 181] on div "Domain Connected horizongaragedoorservice.com Your website is live at this doma…" at bounding box center [477, 178] width 313 height 42
copy span "horizongaragedoorservice.com"
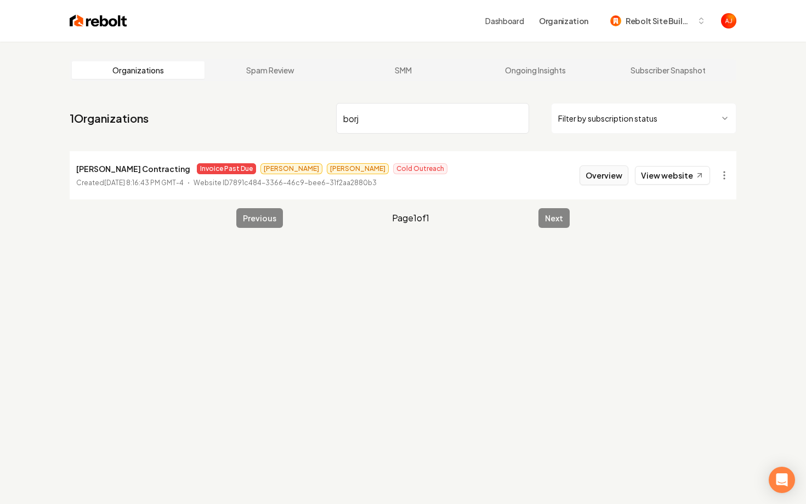
type input "borj"
click at [608, 171] on button "Overview" at bounding box center [603, 176] width 49 height 20
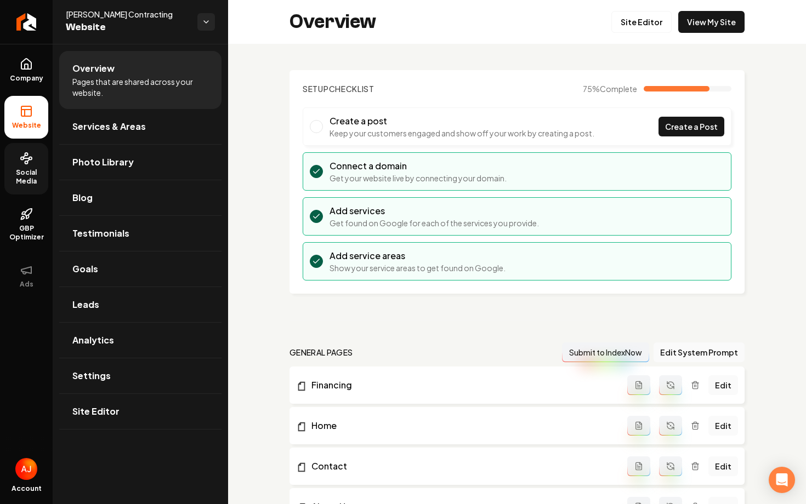
click at [14, 172] on span "Social Media" at bounding box center [26, 177] width 44 height 18
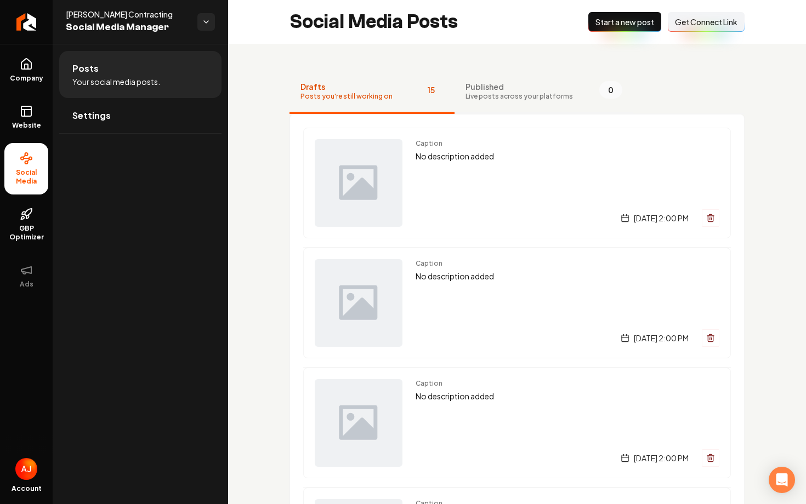
click at [479, 90] on span "Published" at bounding box center [518, 86] width 107 height 11
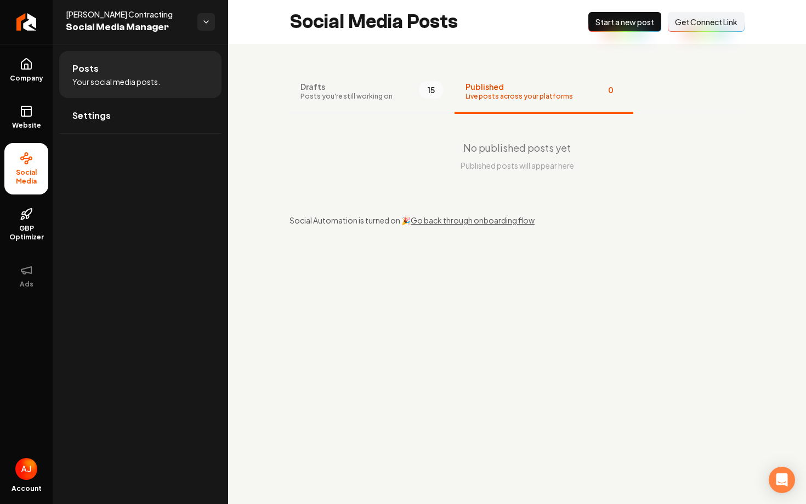
click at [392, 82] on button "Drafts Posts you're still working on 15" at bounding box center [371, 92] width 165 height 44
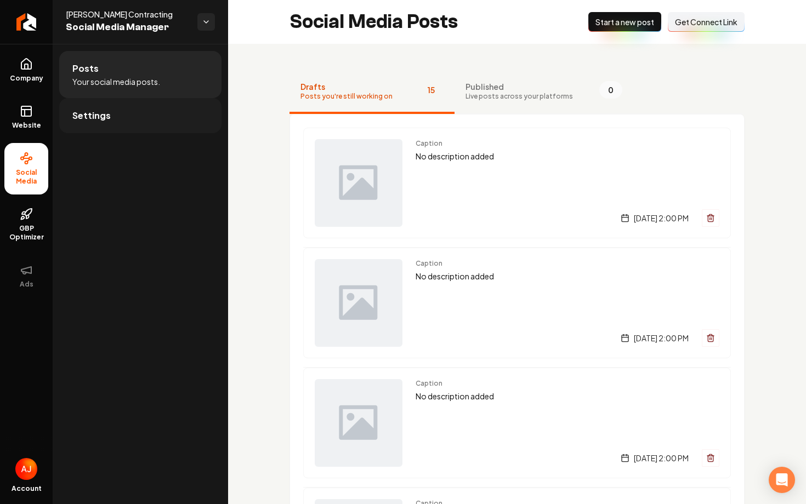
click at [120, 106] on link "Settings" at bounding box center [140, 115] width 162 height 35
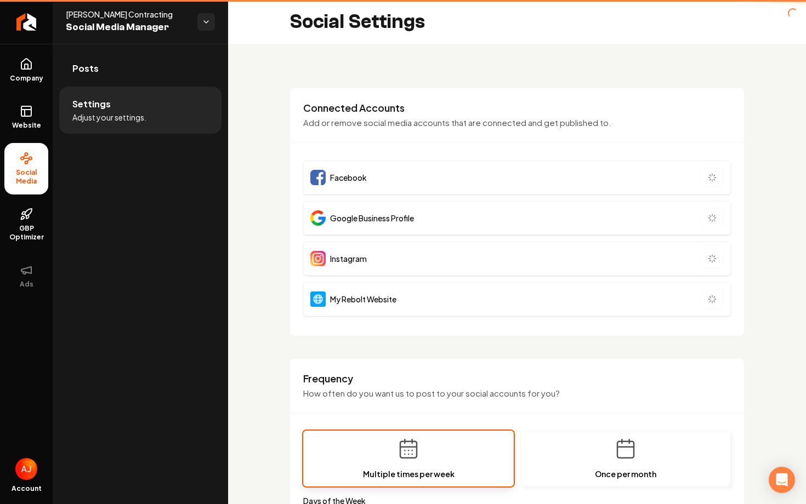
type input "**********"
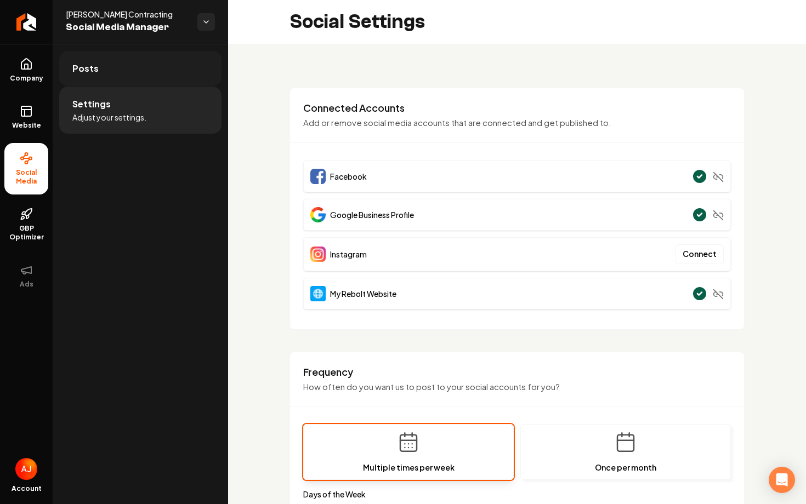
click at [166, 75] on link "Posts" at bounding box center [140, 68] width 162 height 35
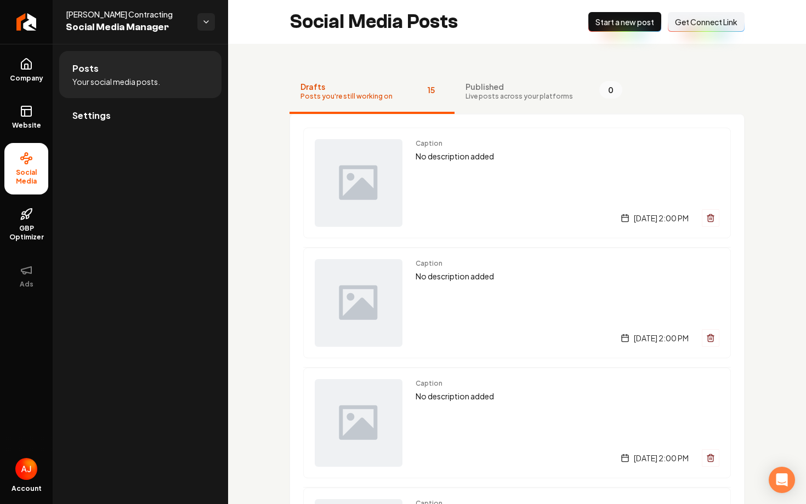
click at [601, 31] on button "New Post Start a new post" at bounding box center [624, 22] width 73 height 20
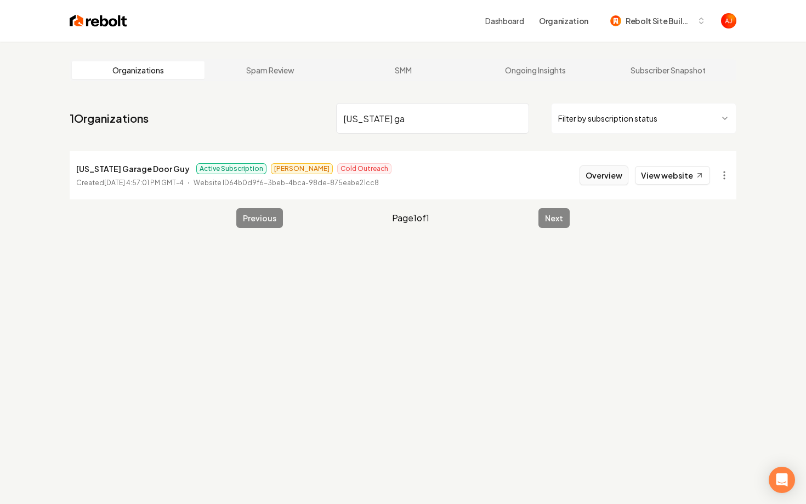
type input "colorado ga"
click at [607, 173] on button "Overview" at bounding box center [603, 176] width 49 height 20
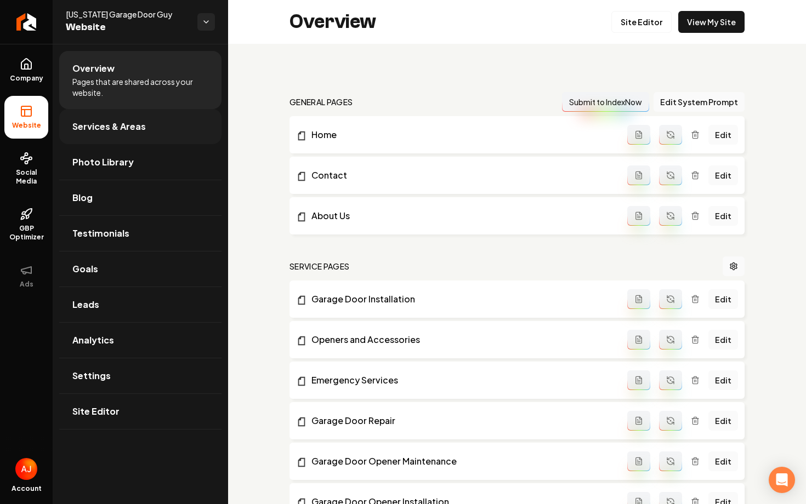
click at [94, 134] on link "Services & Areas" at bounding box center [140, 126] width 162 height 35
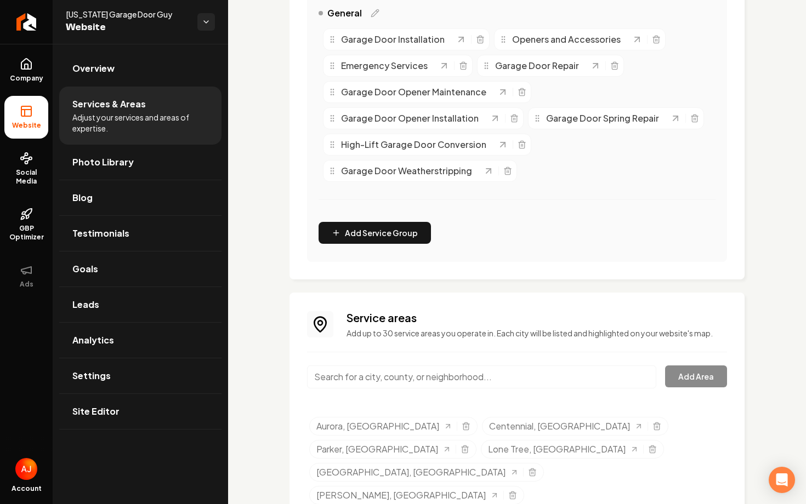
scroll to position [408, 0]
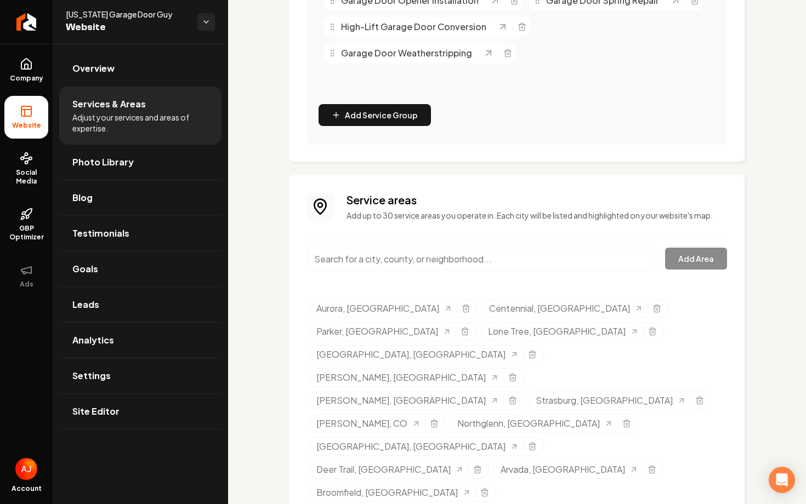
click at [437, 258] on input "Main content area" at bounding box center [481, 259] width 349 height 23
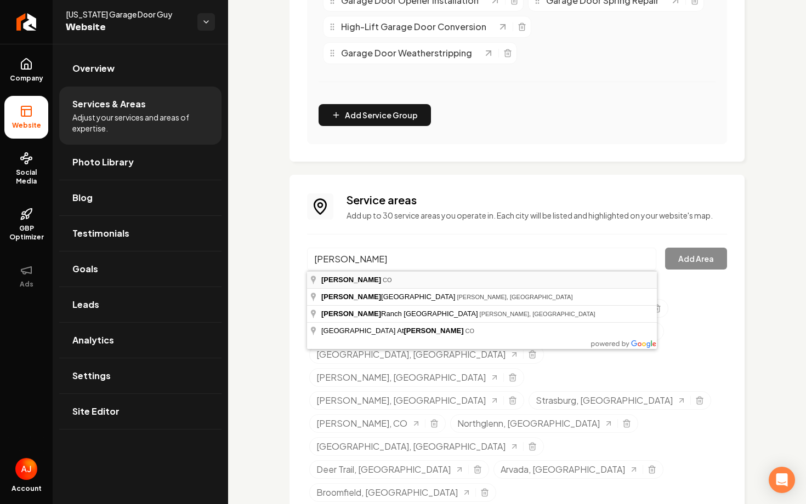
type input "Ken Caryl, CO"
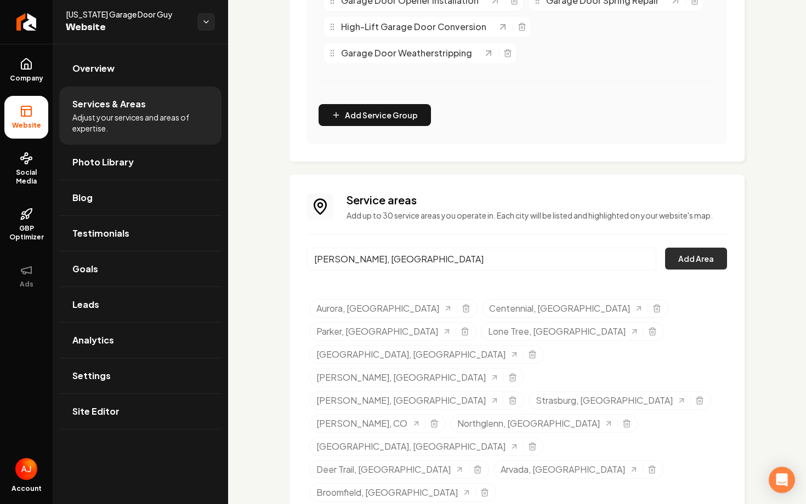
click at [686, 261] on button "Add Area" at bounding box center [696, 259] width 62 height 22
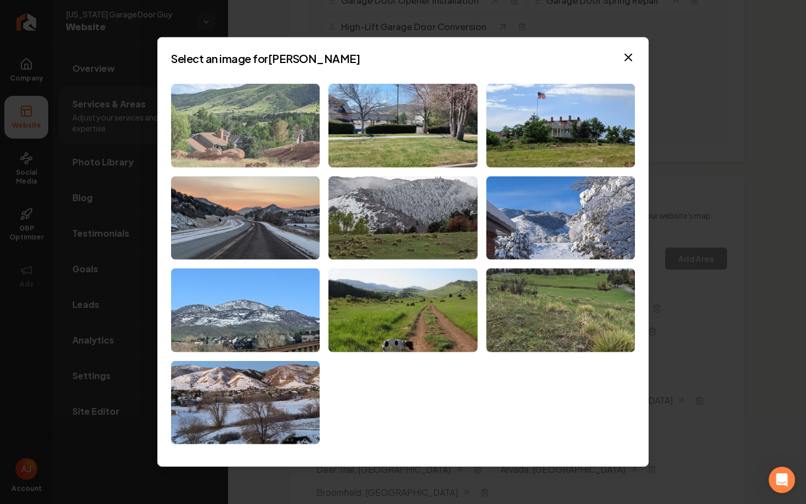
click at [277, 143] on img at bounding box center [245, 126] width 149 height 84
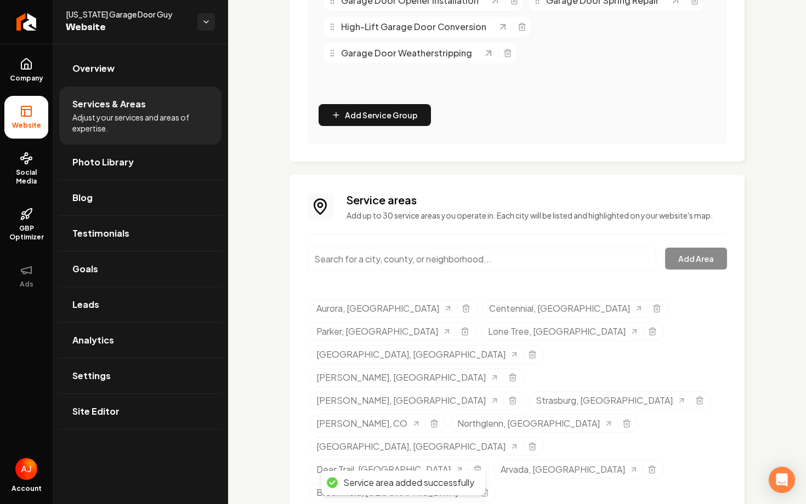
click at [414, 268] on input "Main content area" at bounding box center [481, 259] width 349 height 23
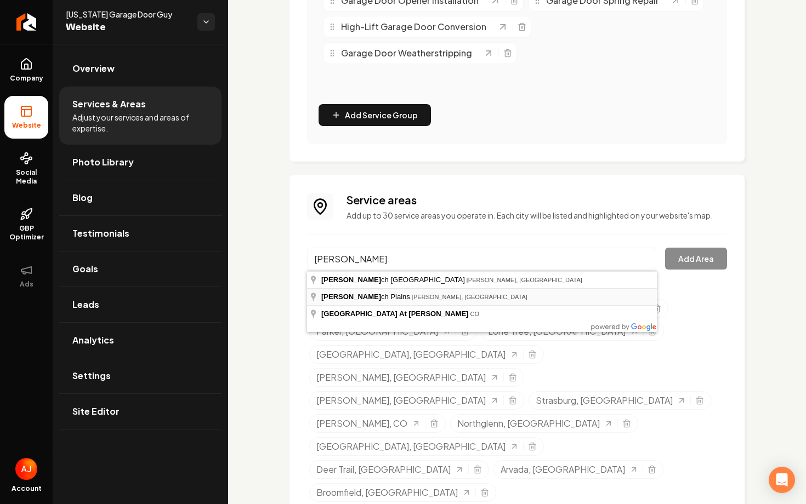
type input "Ken Caryl Ranch Plains, Ken Caryl, CO"
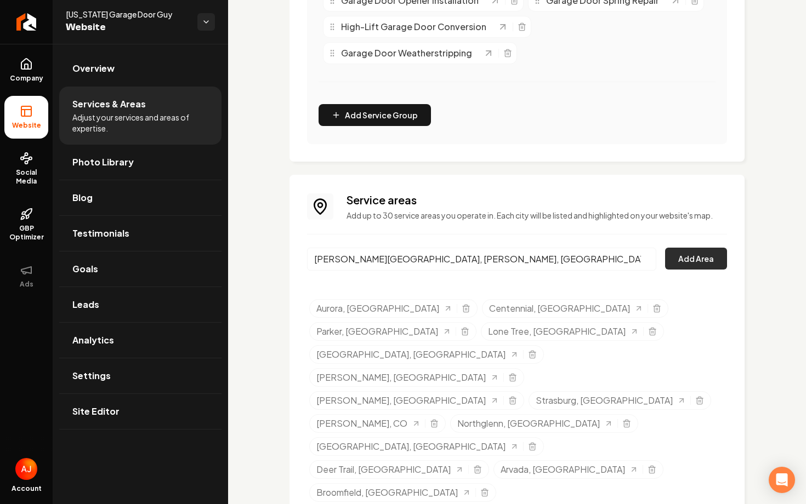
click at [680, 253] on button "Add Area" at bounding box center [696, 259] width 62 height 22
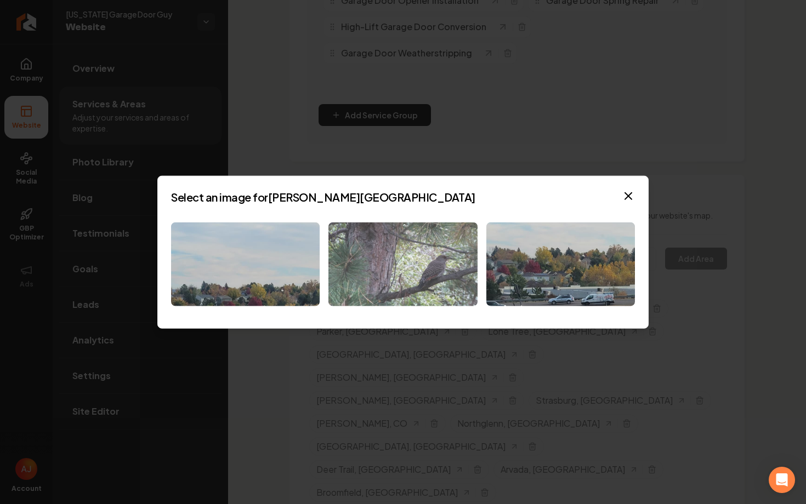
click at [454, 260] on img at bounding box center [402, 264] width 149 height 84
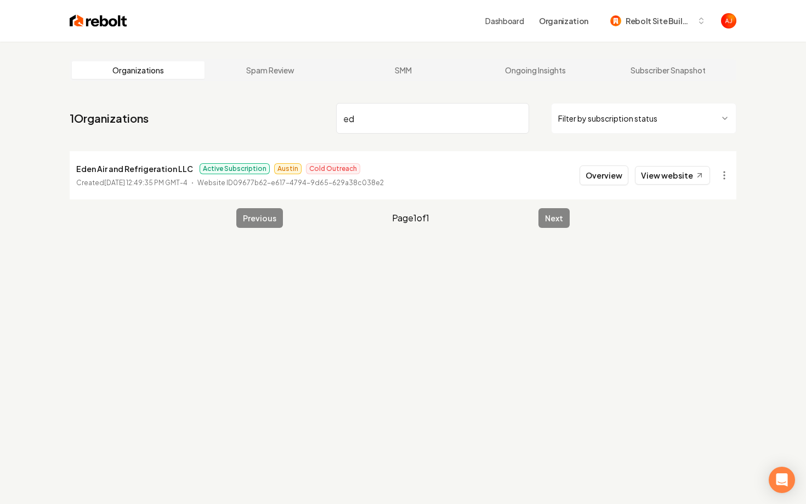
type input "e"
type input "borja"
click at [590, 177] on button "Overview" at bounding box center [603, 176] width 49 height 20
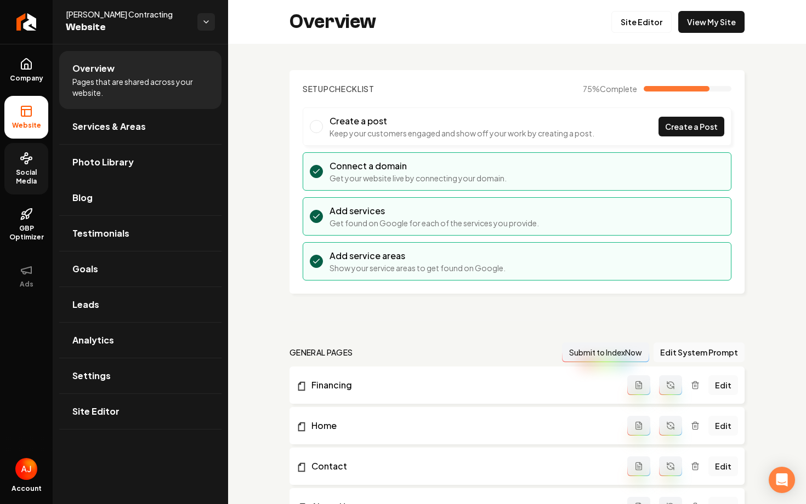
click at [27, 172] on span "Social Media" at bounding box center [26, 177] width 44 height 18
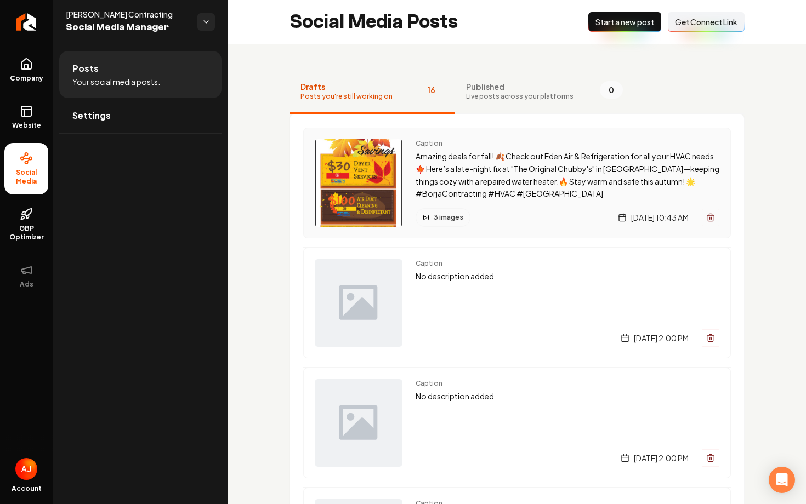
click at [449, 190] on p "Amazing deals for fall! 🍂 Check out Eden Air & Refrigeration for all your HVAC …" at bounding box center [567, 175] width 304 height 50
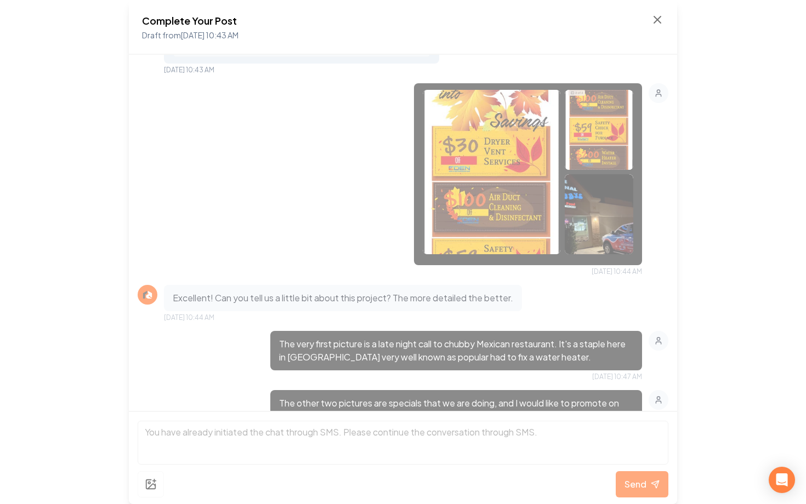
scroll to position [393, 0]
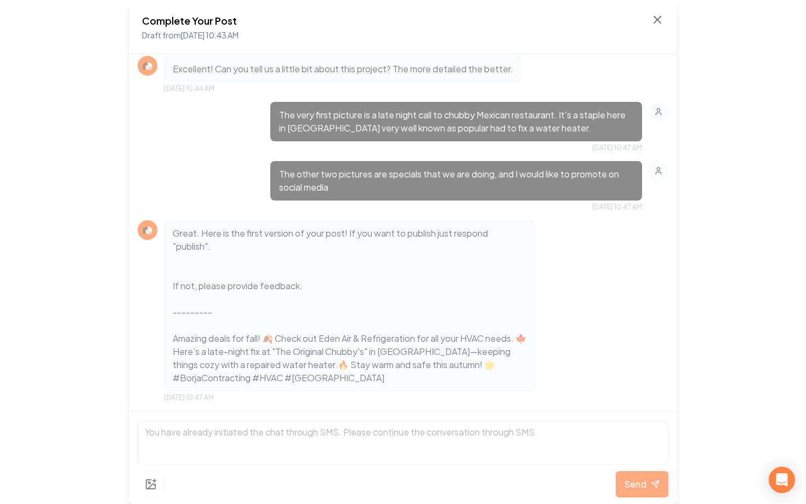
click at [661, 12] on div "Complete Your Post Draft from Sep 9, 2025 10:43 AM" at bounding box center [403, 27] width 548 height 55
click at [661, 14] on icon at bounding box center [656, 19] width 13 height 13
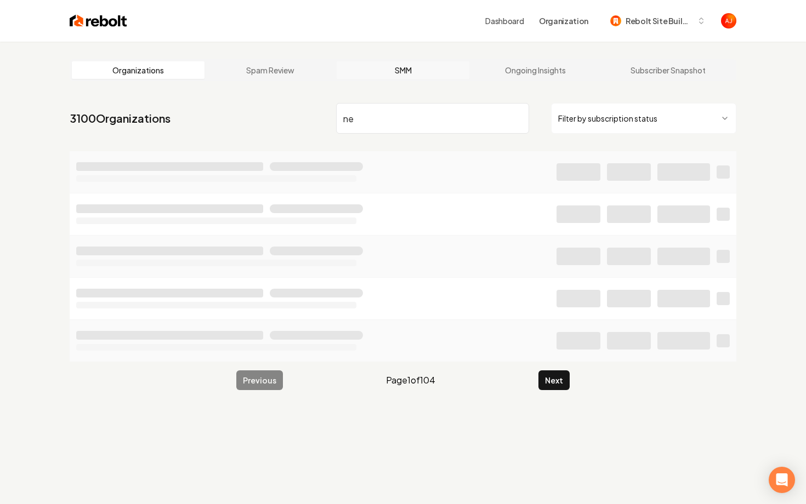
type input "n"
click at [531, 71] on link "Ongoing Insights" at bounding box center [535, 70] width 133 height 18
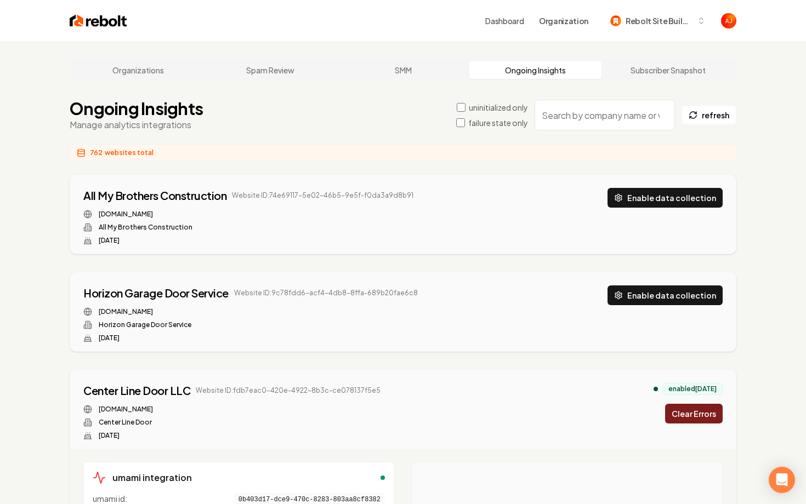
click at [587, 121] on input "search" at bounding box center [604, 115] width 140 height 31
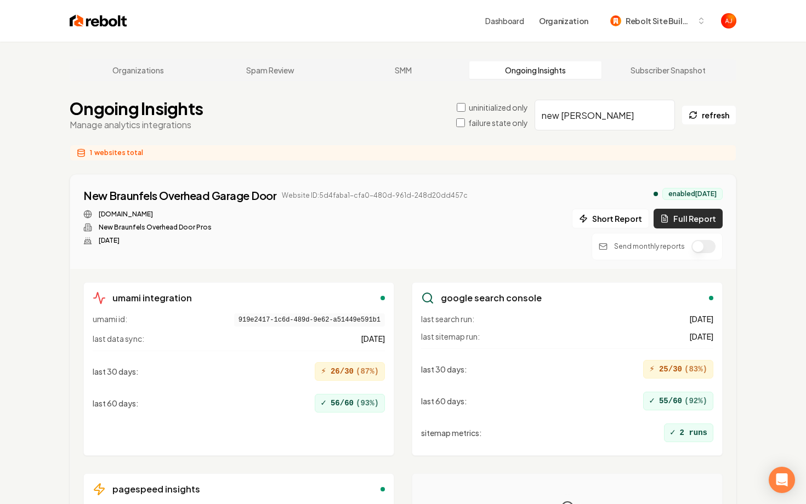
type input "new braun"
click at [667, 222] on icon at bounding box center [664, 218] width 6 height 7
click at [476, 197] on icon at bounding box center [479, 195] width 7 height 7
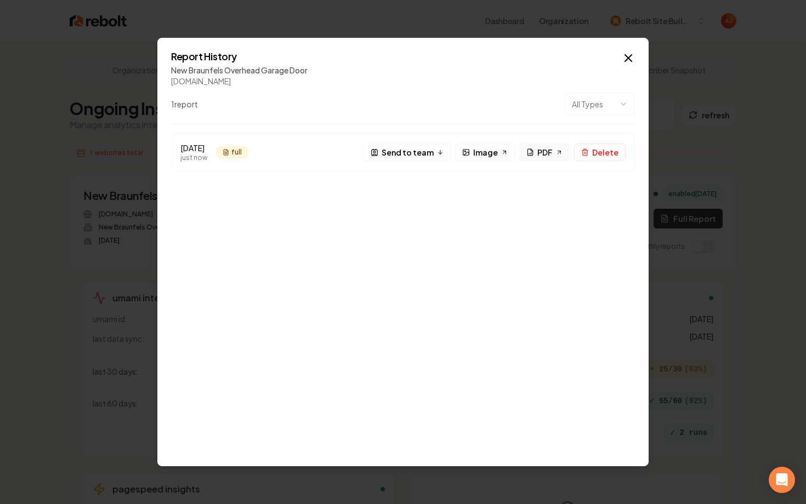
click at [543, 153] on span "PDF" at bounding box center [544, 153] width 15 height 12
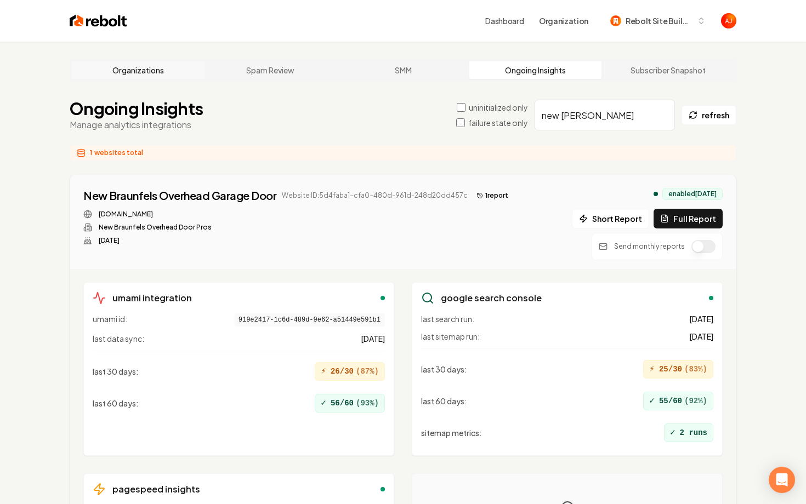
click at [137, 67] on link "Organizations" at bounding box center [138, 70] width 133 height 18
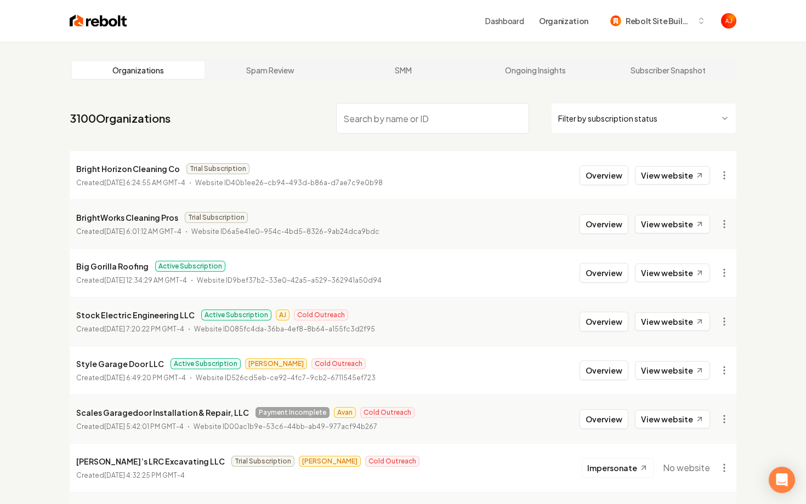
click at [372, 124] on input "search" at bounding box center [432, 118] width 193 height 31
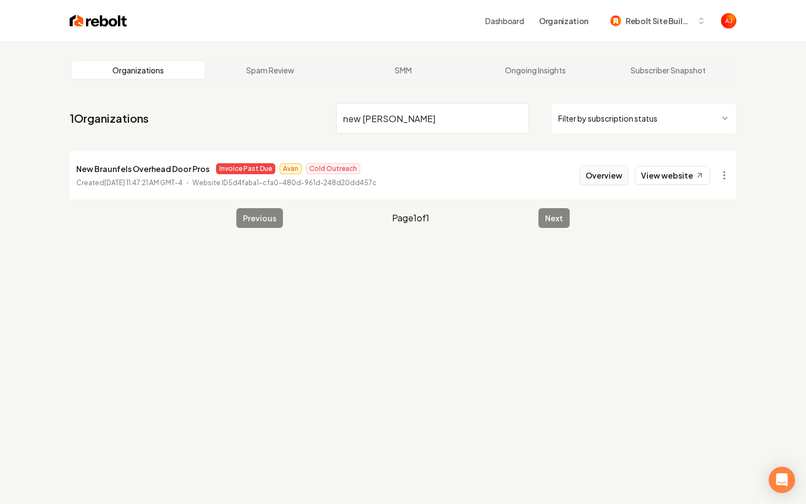
type input "new braun"
click at [587, 181] on button "Overview" at bounding box center [603, 176] width 49 height 20
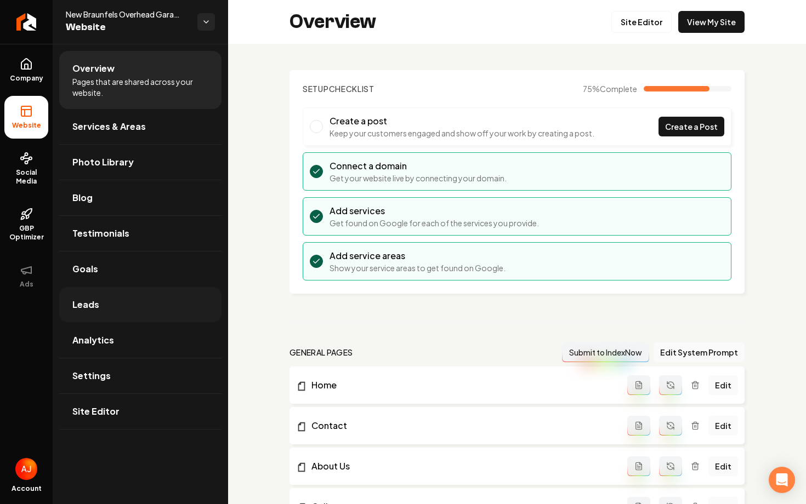
click at [98, 300] on link "Leads" at bounding box center [140, 304] width 162 height 35
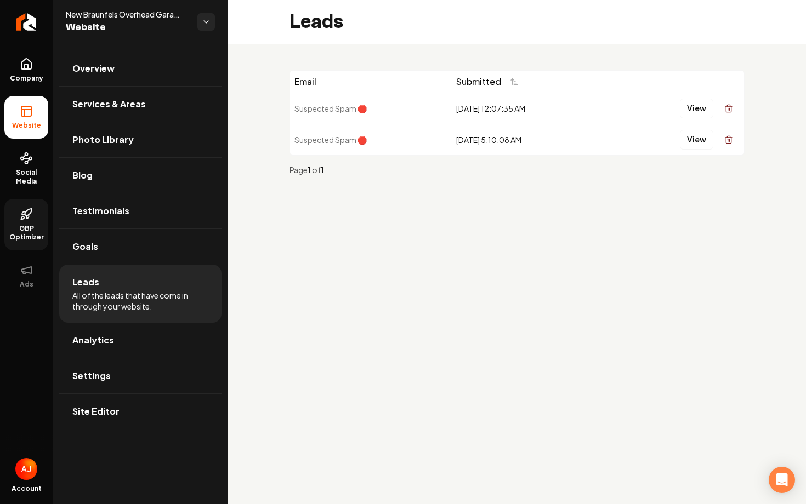
click at [27, 242] on link "GBP Optimizer" at bounding box center [26, 225] width 44 height 52
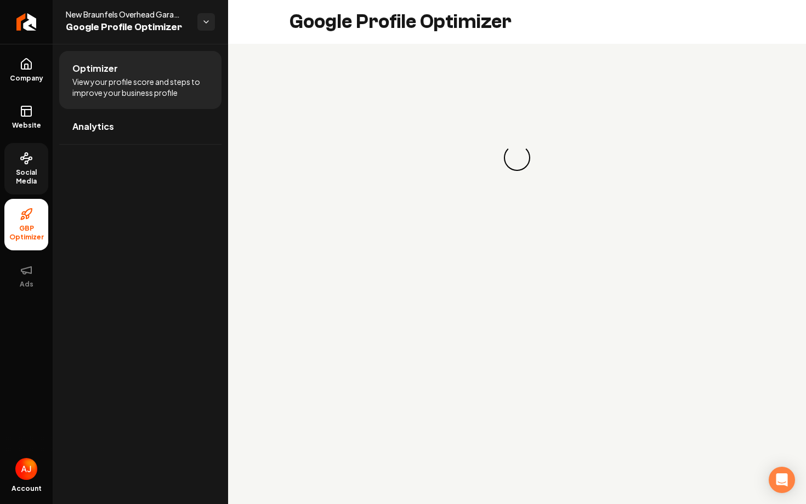
click at [24, 176] on span "Social Media" at bounding box center [26, 177] width 44 height 18
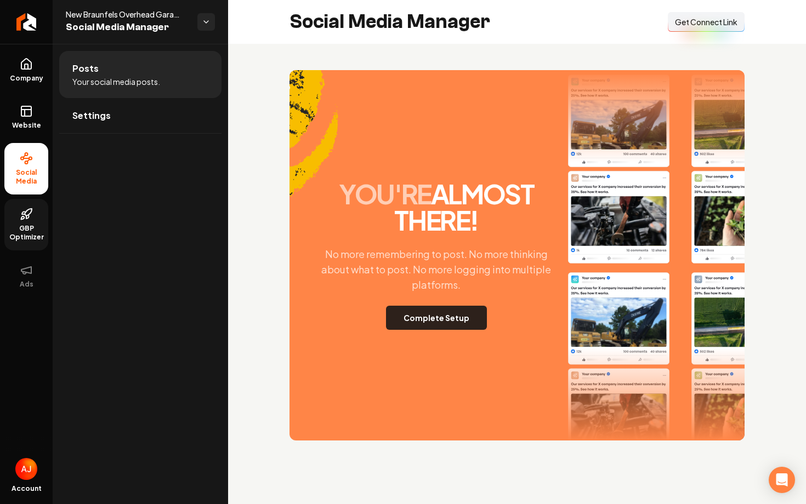
click at [441, 325] on button "Complete Setup" at bounding box center [436, 318] width 101 height 24
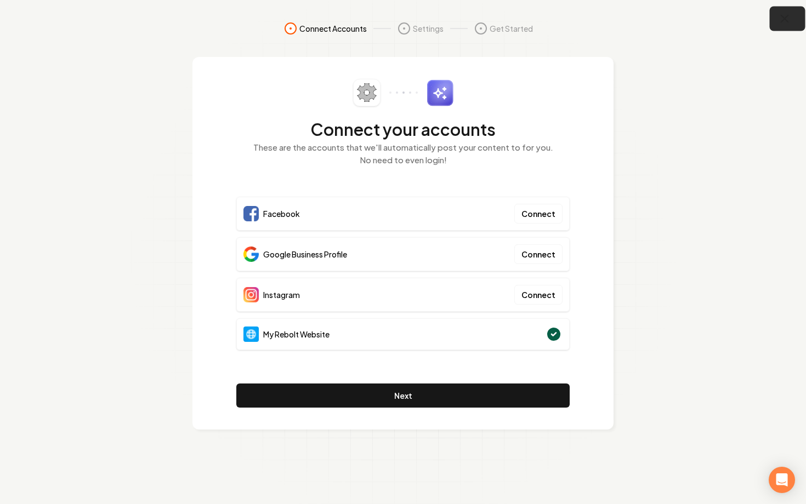
click at [779, 27] on button "button" at bounding box center [787, 19] width 36 height 25
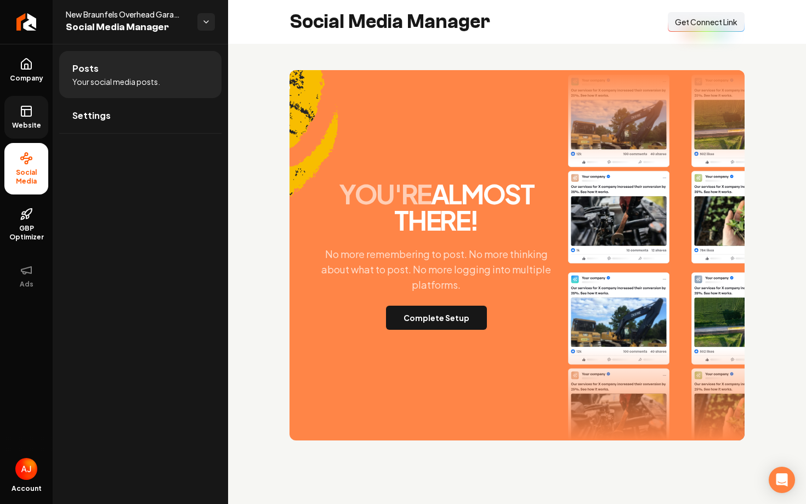
click at [42, 121] on link "Website" at bounding box center [26, 117] width 44 height 43
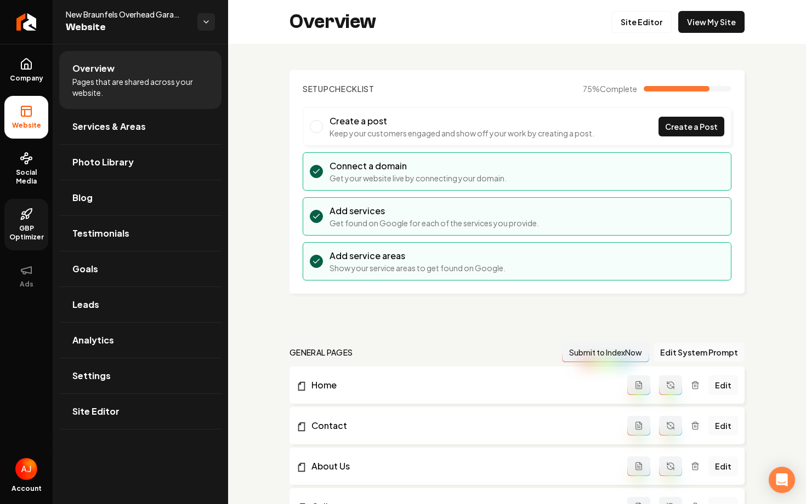
click at [34, 218] on link "GBP Optimizer" at bounding box center [26, 225] width 44 height 52
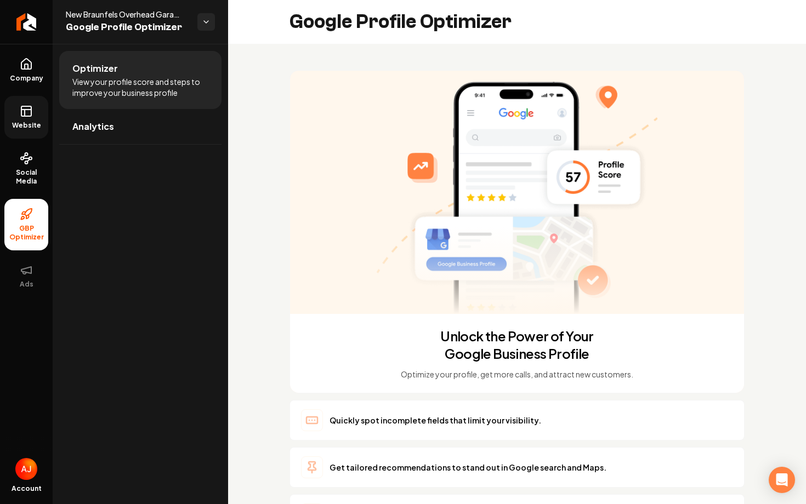
click at [28, 128] on span "Website" at bounding box center [27, 125] width 38 height 9
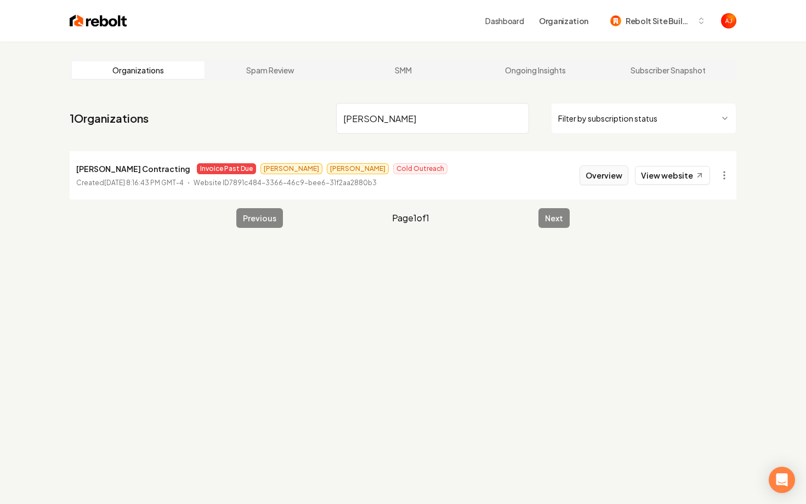
type input "borja"
click at [601, 180] on button "Overview" at bounding box center [603, 176] width 49 height 20
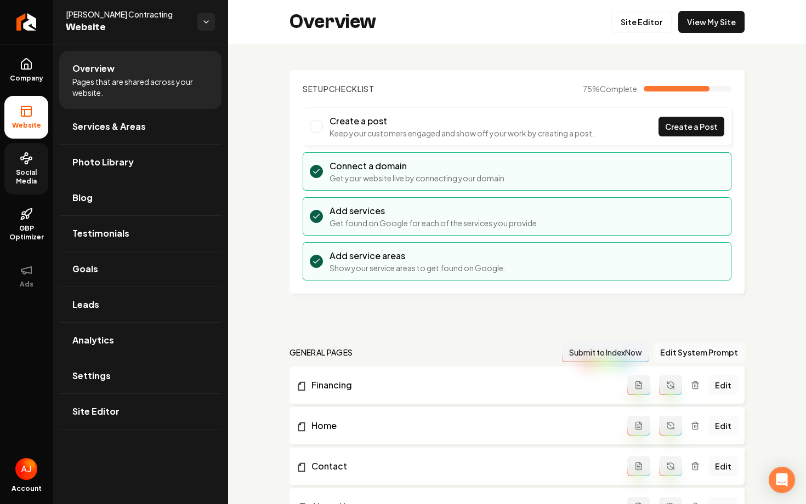
click at [14, 176] on span "Social Media" at bounding box center [26, 177] width 44 height 18
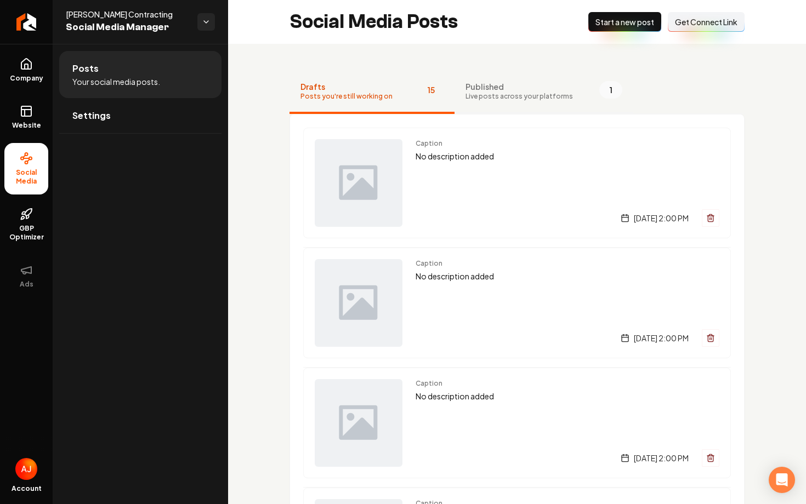
click at [497, 93] on span "Live posts across your platforms" at bounding box center [518, 96] width 107 height 9
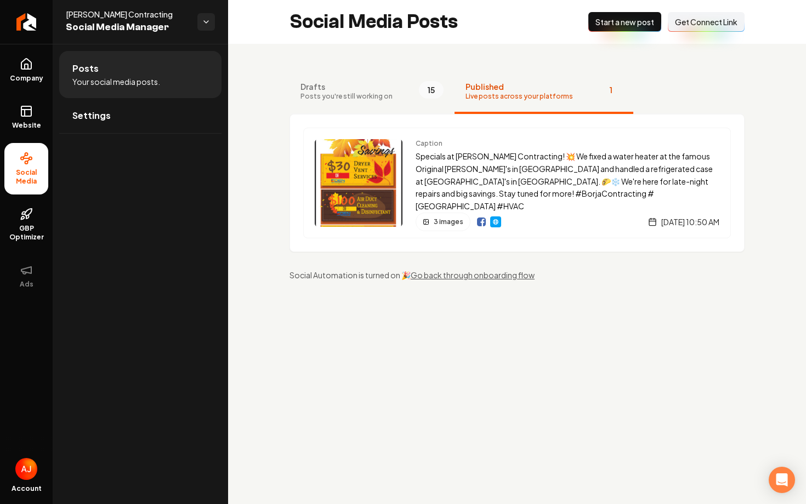
click at [167, 138] on ul "Posts Your social media posts. Settings" at bounding box center [140, 92] width 175 height 96
click at [169, 128] on link "Settings" at bounding box center [140, 115] width 162 height 35
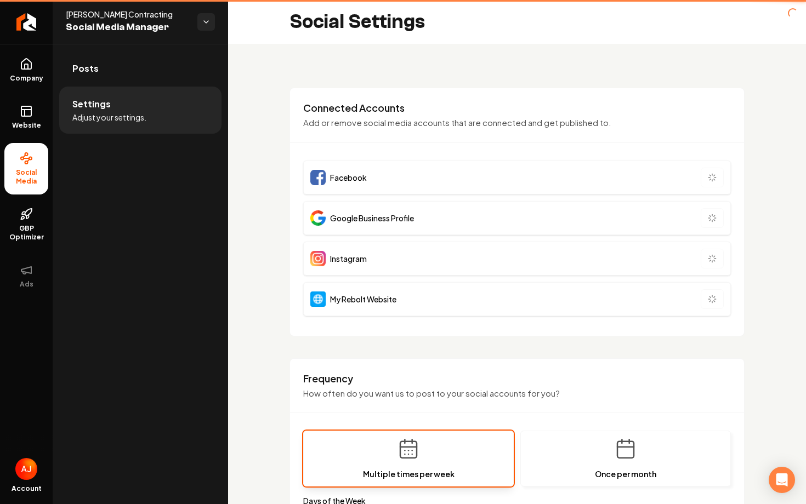
type input "**********"
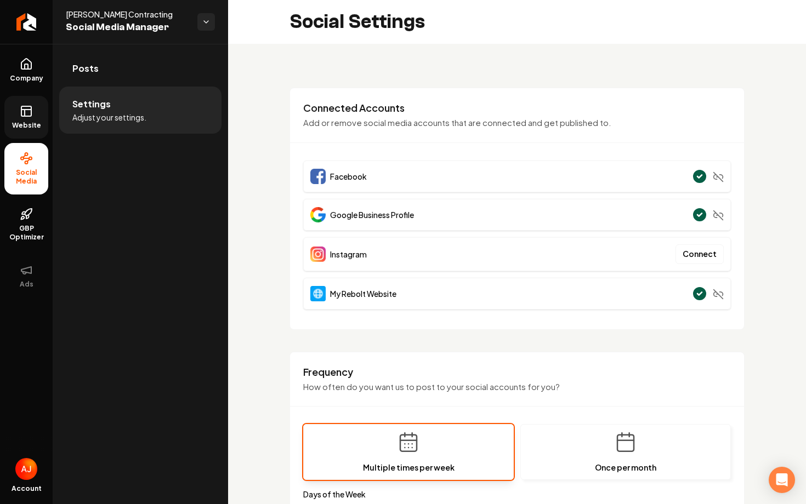
click at [25, 119] on link "Website" at bounding box center [26, 117] width 44 height 43
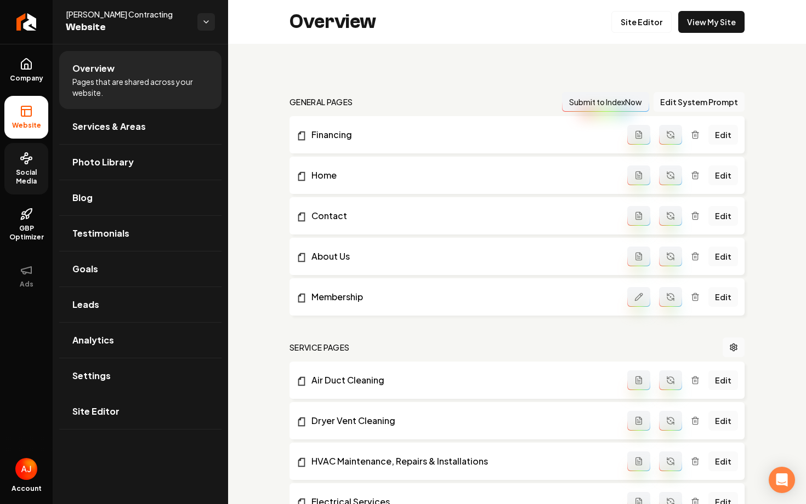
click at [701, 35] on div "Overview Site Editor View My Site" at bounding box center [517, 22] width 578 height 44
click at [701, 27] on link "View My Site" at bounding box center [711, 22] width 66 height 22
click at [36, 172] on span "Social Media" at bounding box center [26, 177] width 44 height 18
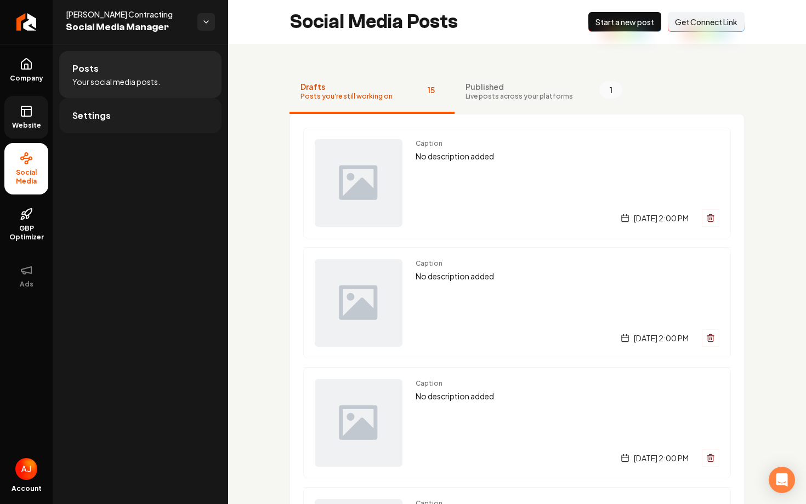
click at [120, 128] on link "Settings" at bounding box center [140, 115] width 162 height 35
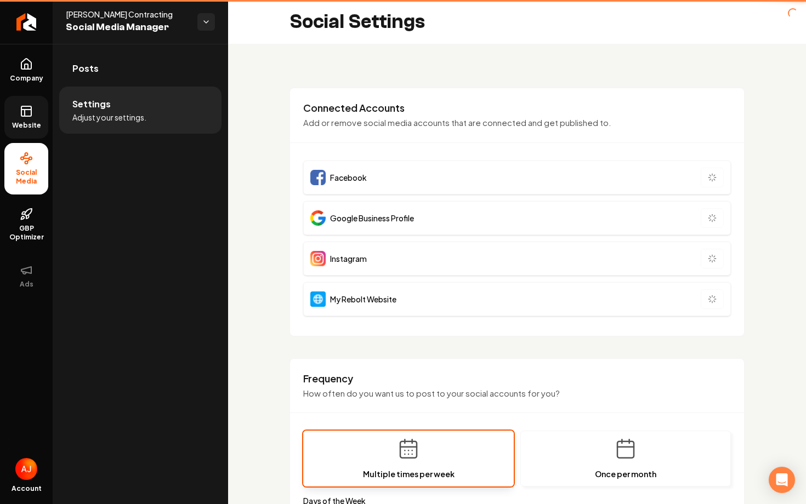
type input "**********"
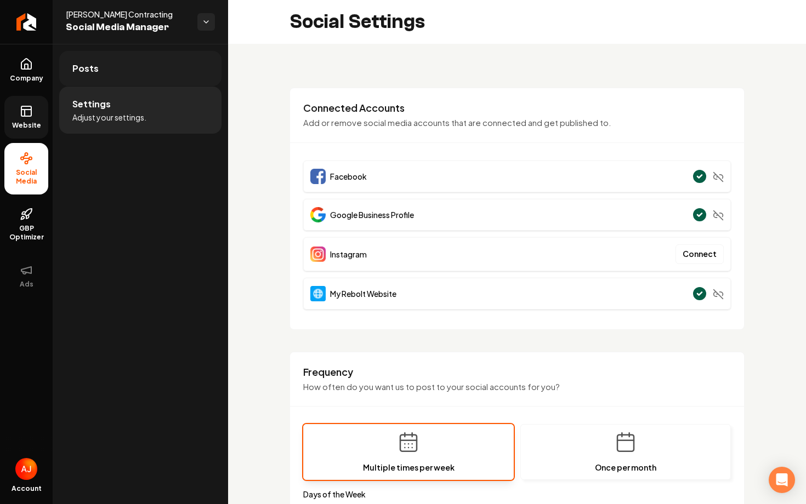
click at [95, 71] on span "Posts" at bounding box center [85, 68] width 26 height 13
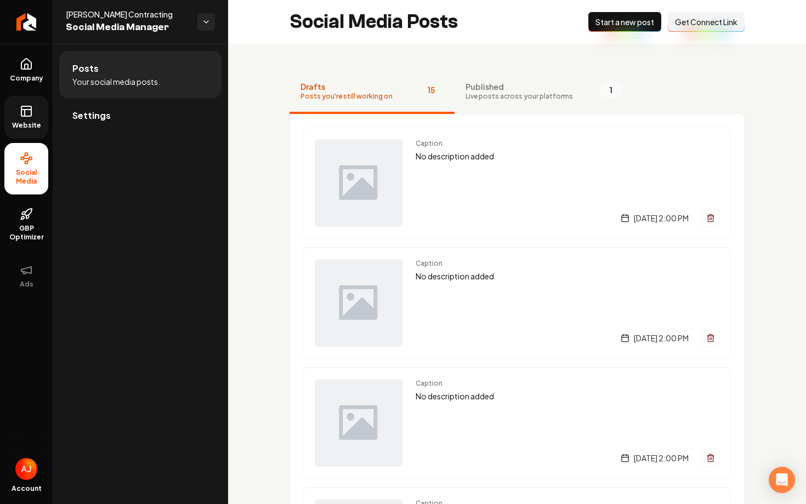
click at [536, 111] on button "Published Live posts across your platforms 1" at bounding box center [543, 92] width 179 height 44
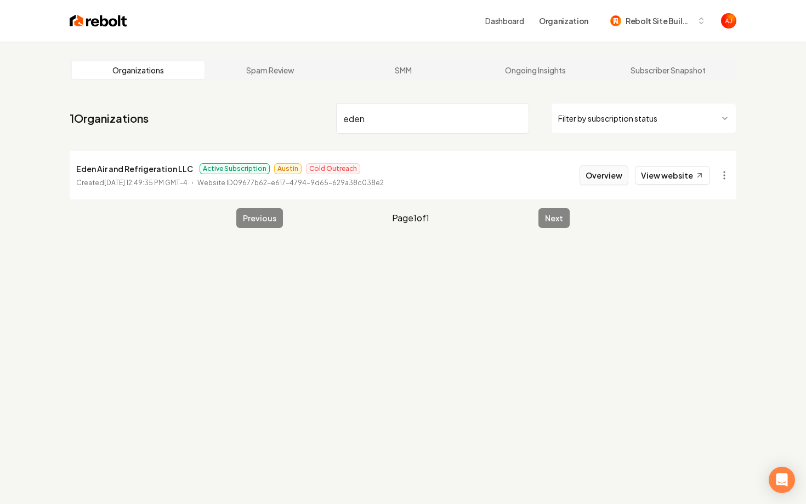
type input "eden"
click at [604, 178] on button "Overview" at bounding box center [603, 176] width 49 height 20
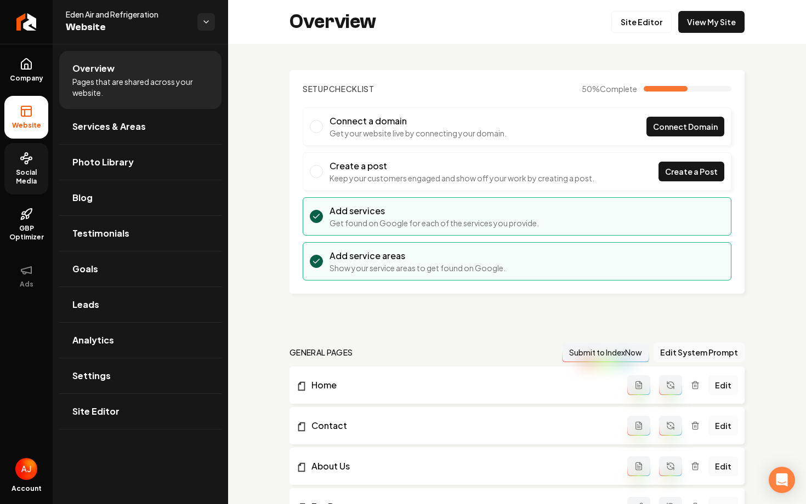
click at [18, 170] on span "Social Media" at bounding box center [26, 177] width 44 height 18
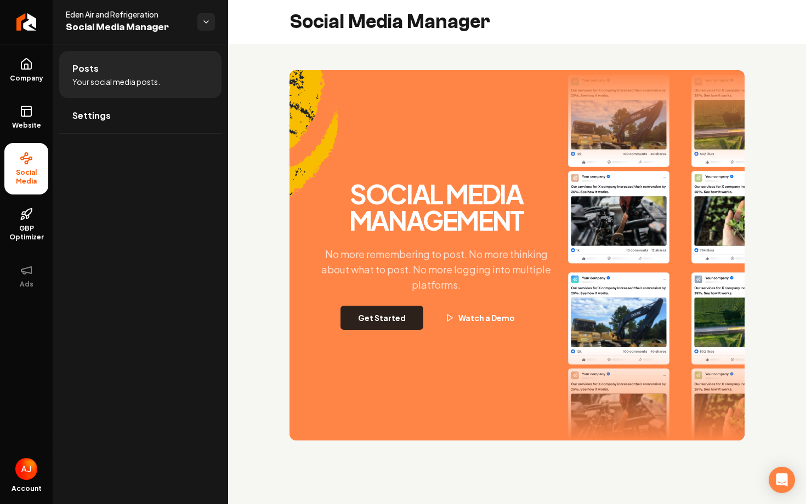
click at [396, 320] on button "Get Started" at bounding box center [381, 318] width 83 height 24
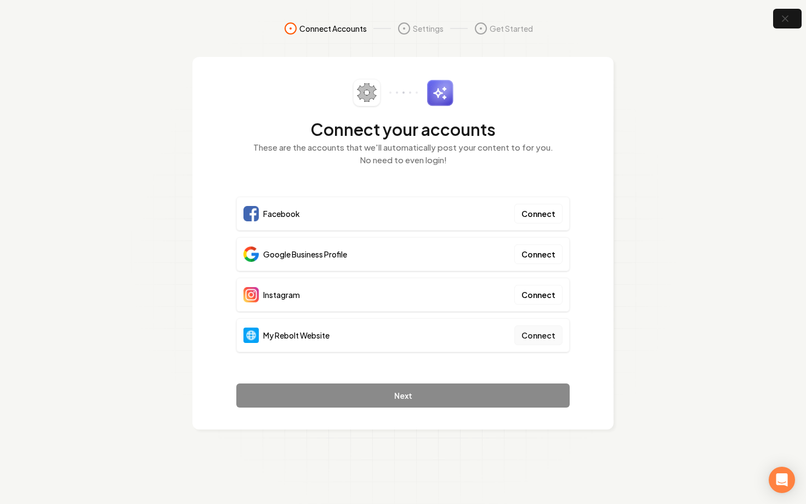
click at [557, 336] on button "Connect" at bounding box center [538, 336] width 48 height 20
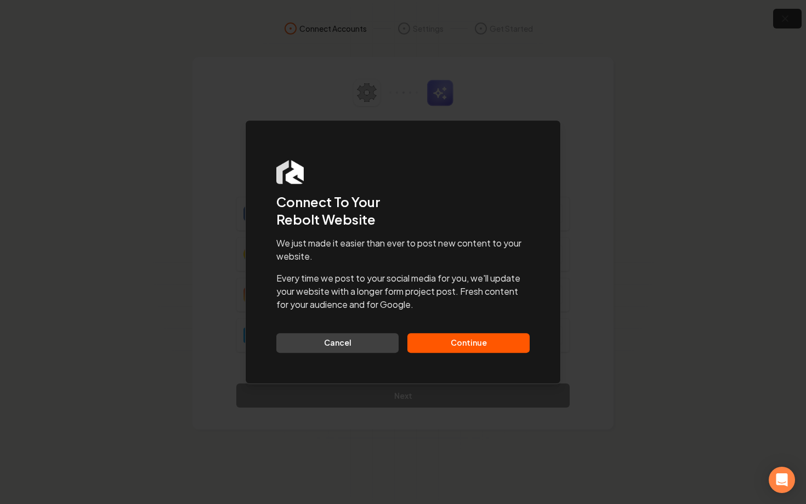
click at [478, 338] on button "Continue" at bounding box center [468, 343] width 122 height 20
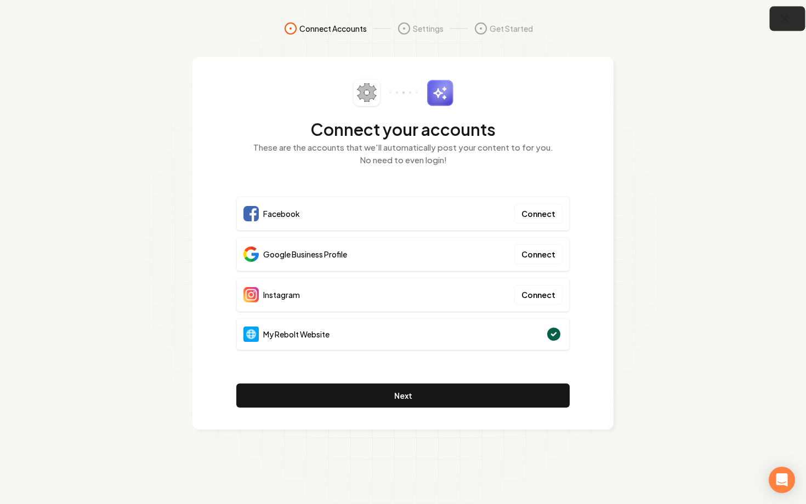
click at [786, 21] on icon "button" at bounding box center [785, 19] width 14 height 14
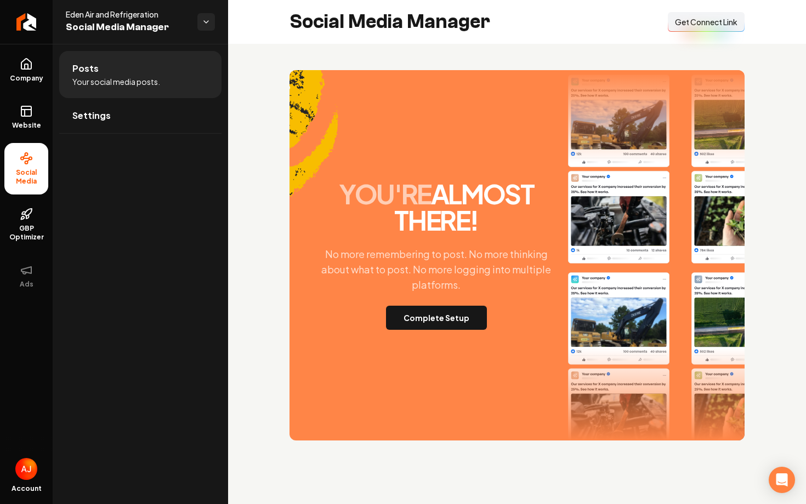
click at [698, 31] on button "Connect Link Get Connect Link" at bounding box center [705, 22] width 77 height 20
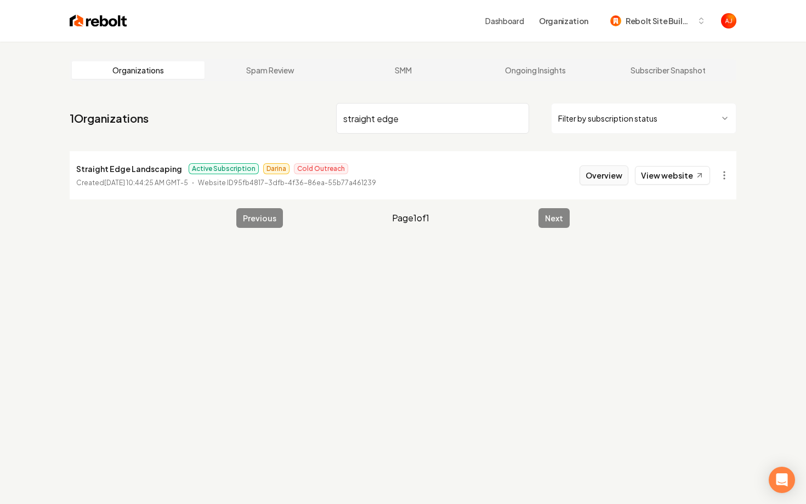
type input "straight edge"
click at [601, 177] on button "Overview" at bounding box center [603, 176] width 49 height 20
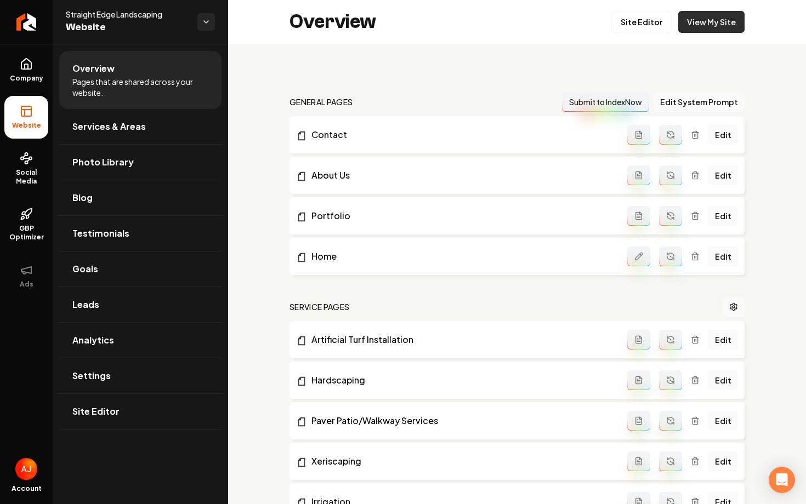
click at [695, 31] on link "View My Site" at bounding box center [711, 22] width 66 height 22
click at [19, 174] on span "Social Media" at bounding box center [26, 177] width 44 height 18
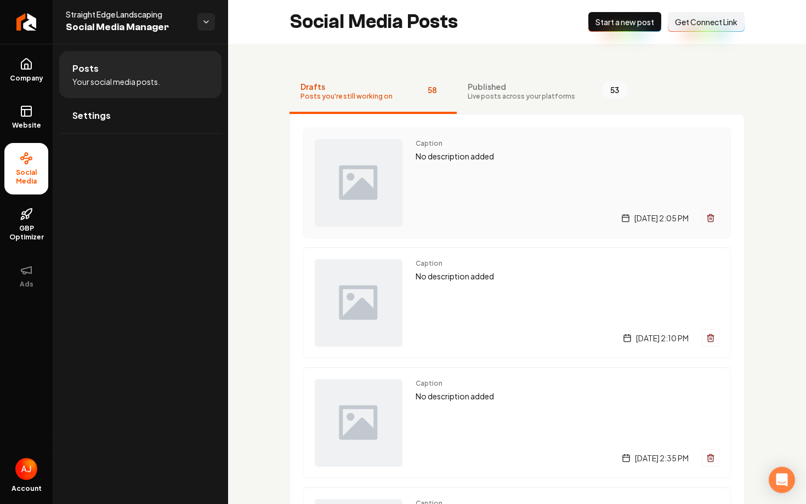
click at [499, 187] on div "Caption No description added Sunday, September 7, 2025 | 2:05 PM" at bounding box center [567, 183] width 304 height 88
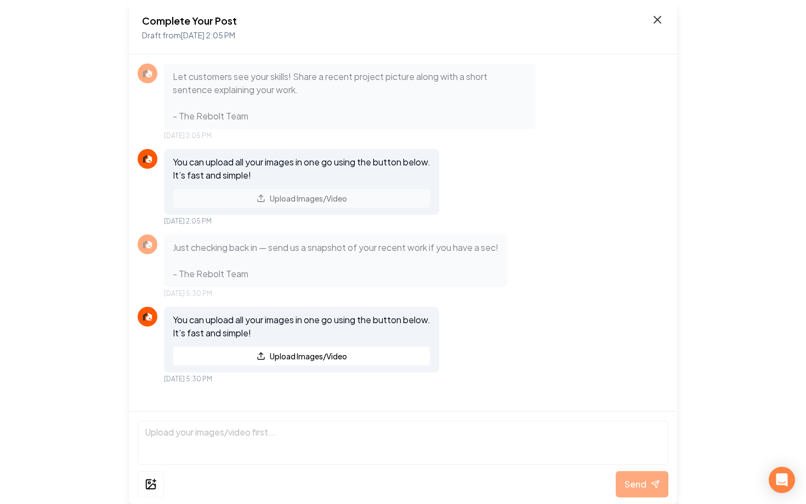
click at [653, 20] on icon at bounding box center [656, 19] width 13 height 13
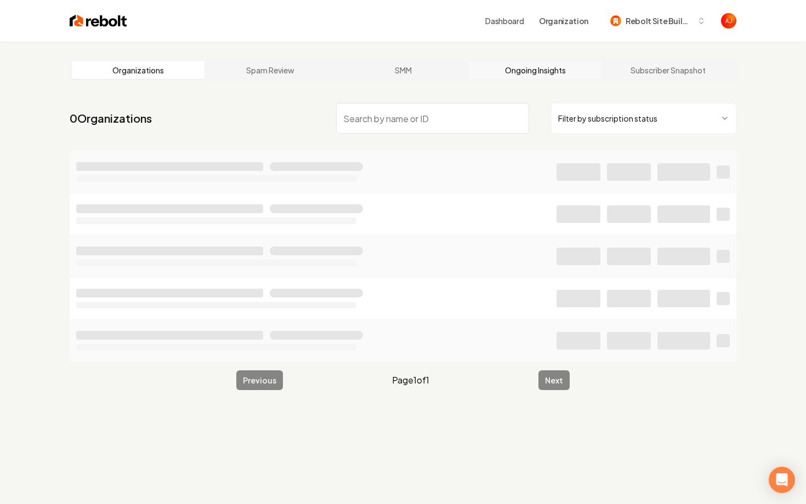
click at [527, 71] on link "Ongoing Insights" at bounding box center [535, 70] width 133 height 18
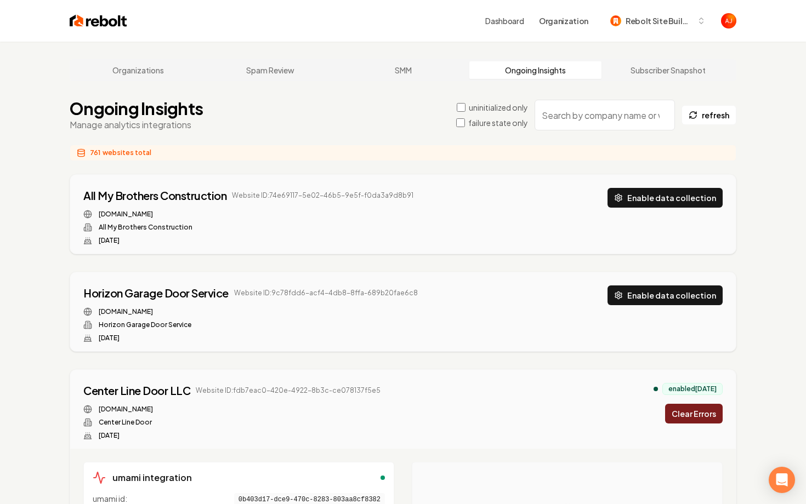
click at [574, 117] on input "search" at bounding box center [604, 115] width 140 height 31
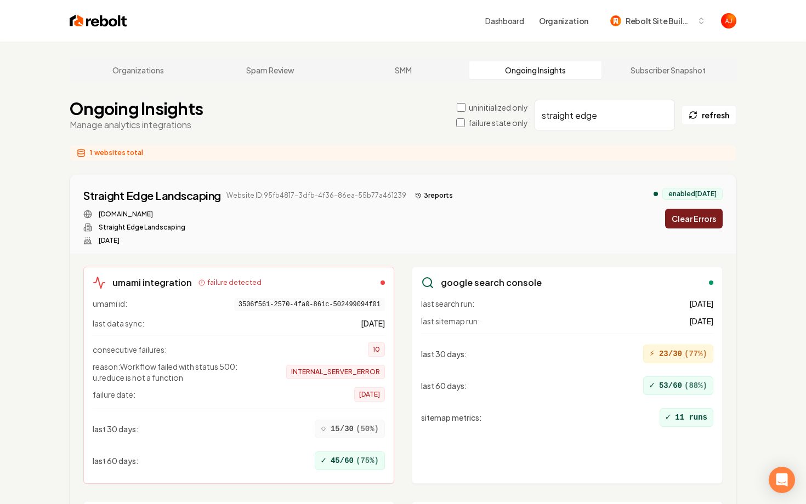
type input "straight edge"
click at [692, 220] on button "Clear Errors" at bounding box center [694, 219] width 58 height 20
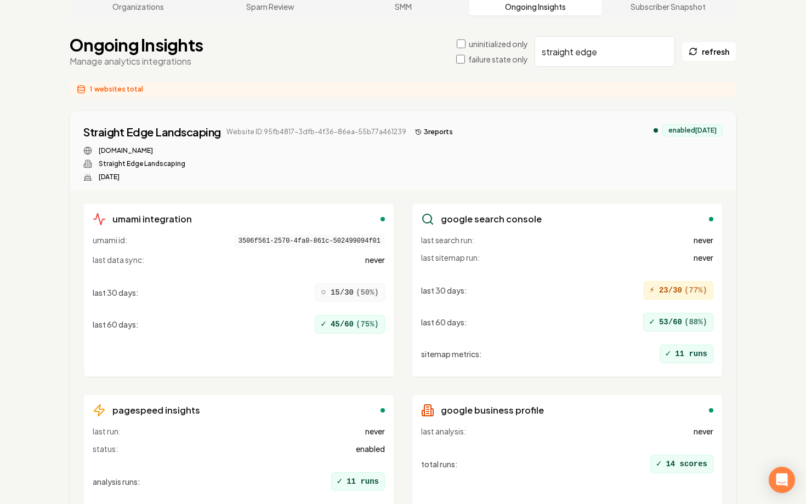
scroll to position [70, 0]
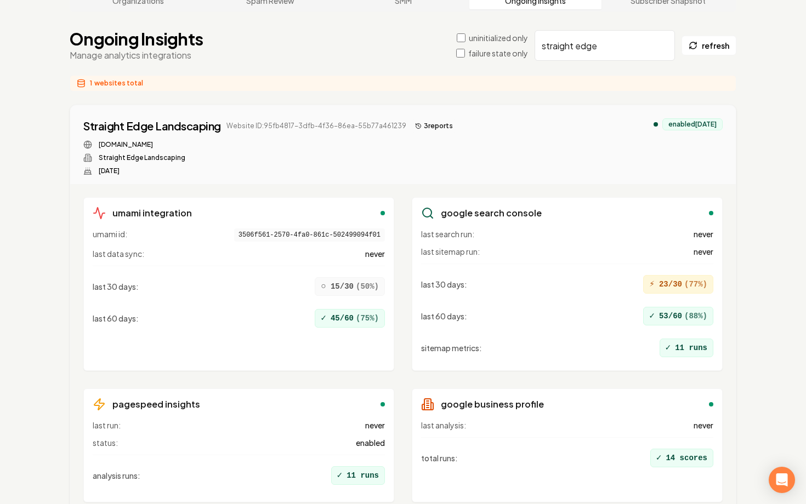
click at [430, 127] on button "3 report s" at bounding box center [433, 125] width 47 height 13
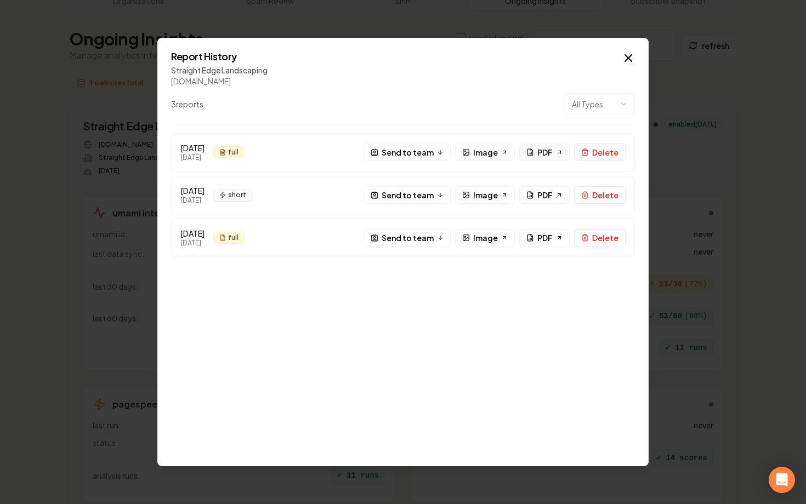
click at [535, 150] on link "PDF" at bounding box center [544, 153] width 50 height 18
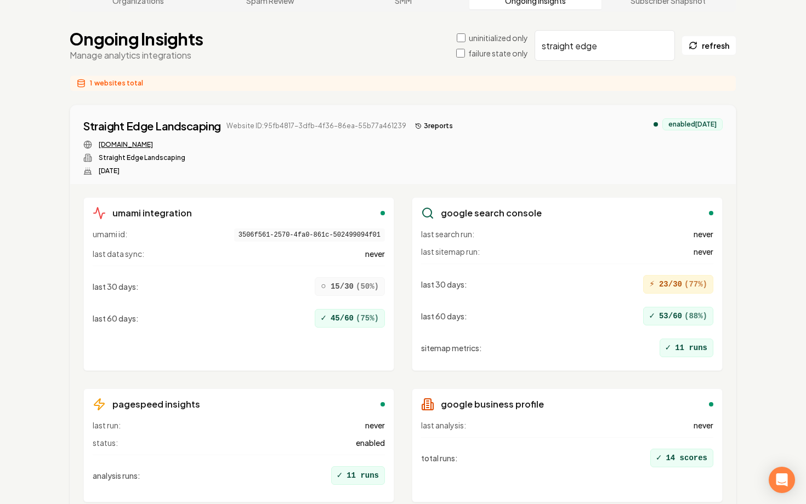
click at [139, 144] on link "[DOMAIN_NAME]" at bounding box center [126, 144] width 54 height 9
click at [132, 122] on div "Straight Edge Landscaping" at bounding box center [152, 125] width 138 height 15
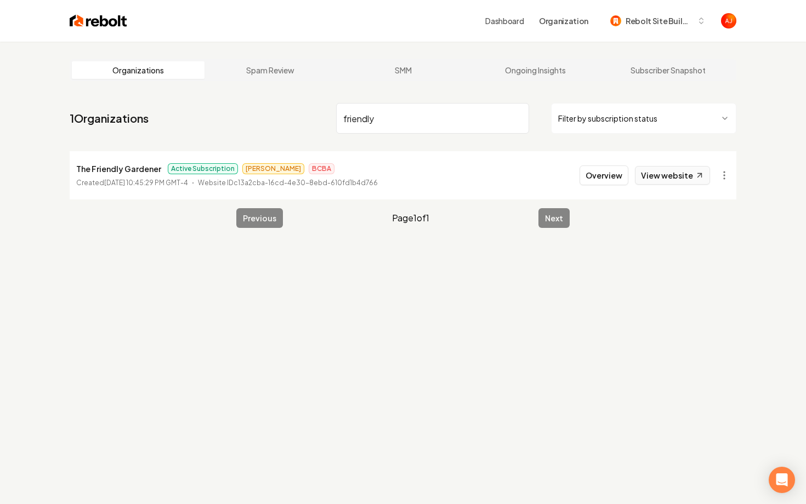
type input "friendly"
click at [657, 182] on link "View website" at bounding box center [672, 175] width 75 height 19
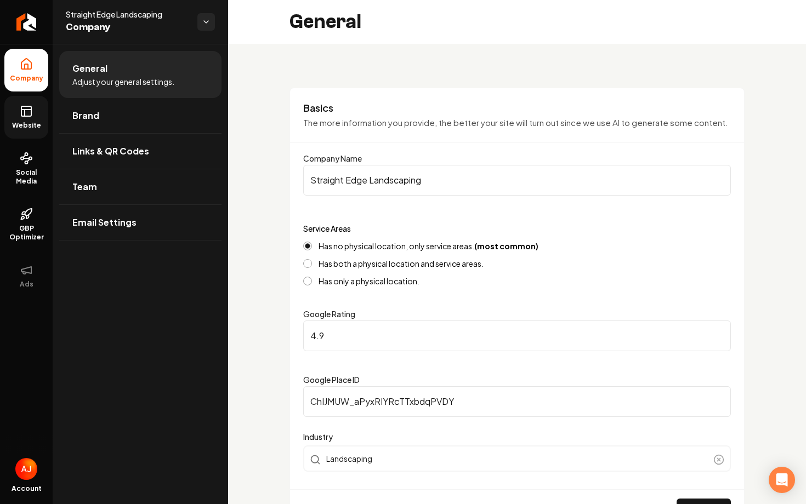
click at [29, 127] on span "Website" at bounding box center [27, 125] width 38 height 9
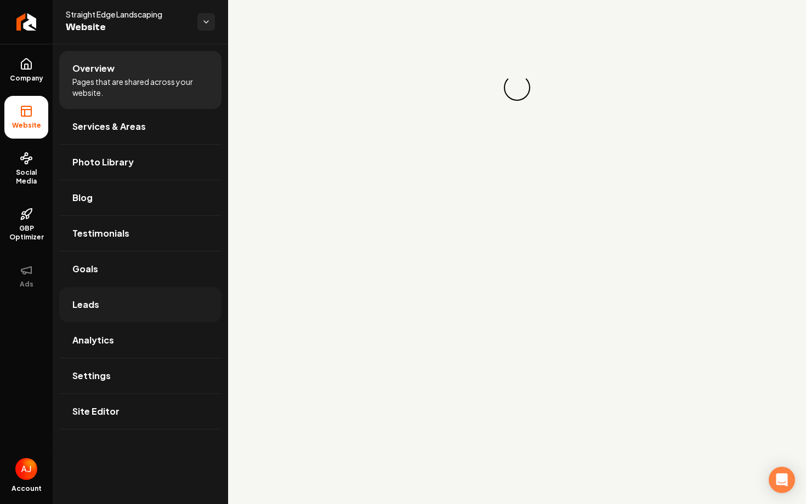
click at [125, 311] on link "Leads" at bounding box center [140, 304] width 162 height 35
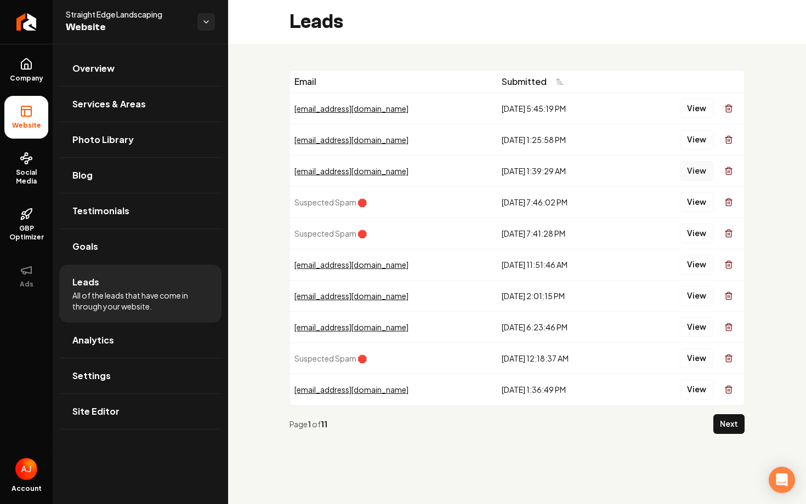
click at [690, 166] on button "View" at bounding box center [696, 171] width 33 height 20
click at [26, 228] on span "GBP Optimizer" at bounding box center [26, 233] width 44 height 18
